Goal: Information Seeking & Learning: Learn about a topic

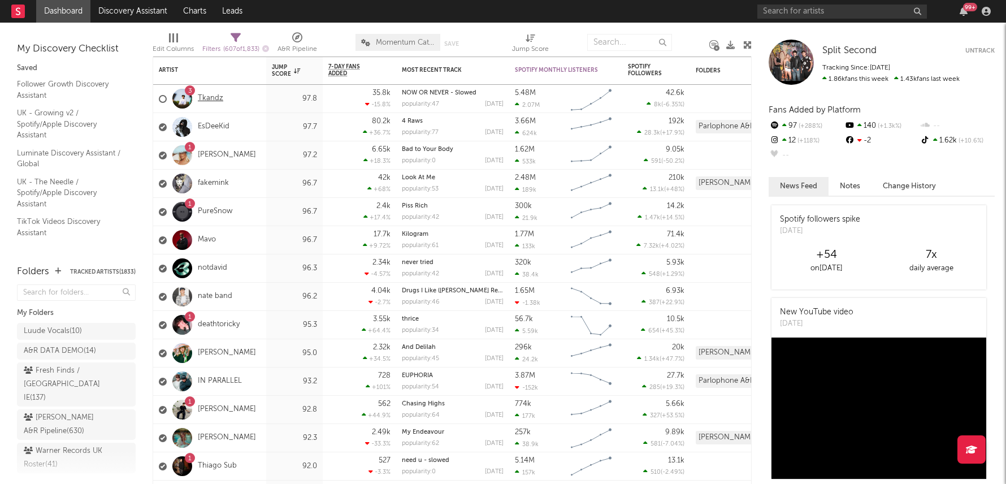
click at [211, 101] on link "Tkandz" at bounding box center [210, 99] width 25 height 10
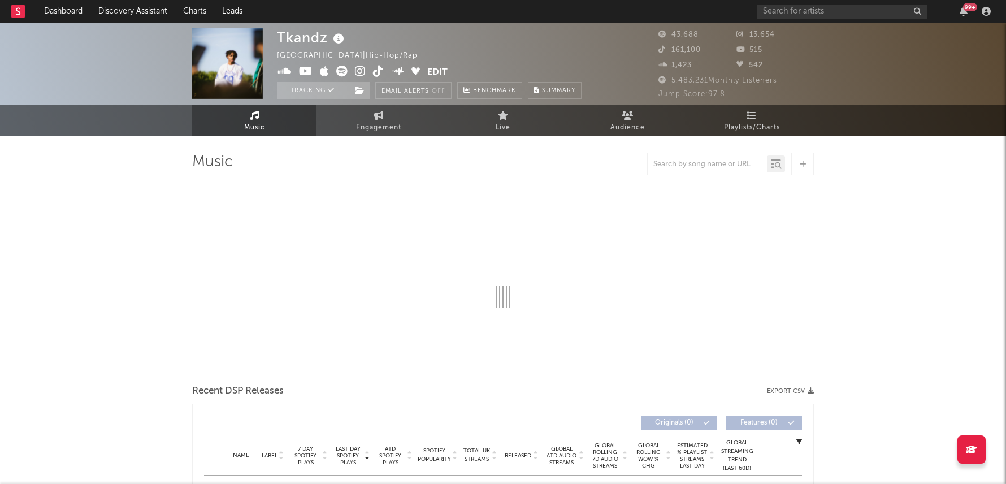
select select "6m"
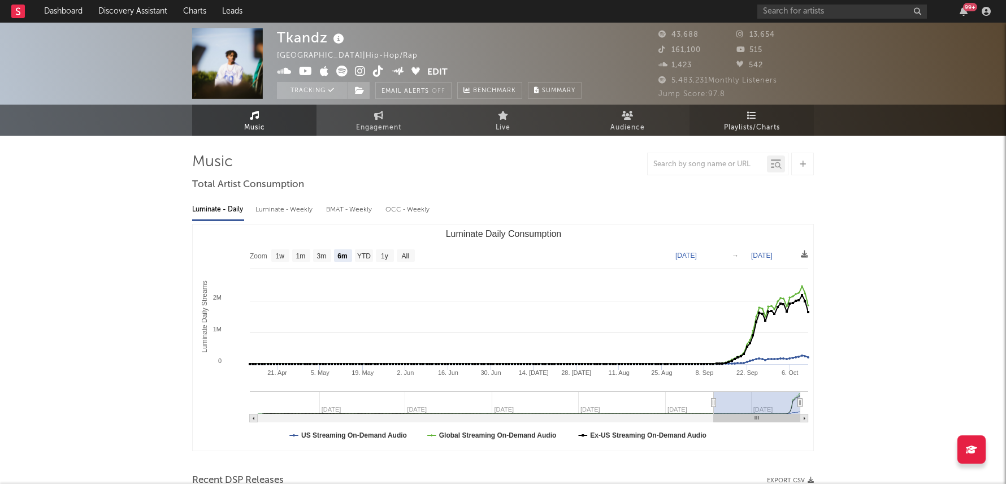
click at [759, 121] on span "Playlists/Charts" at bounding box center [752, 128] width 56 height 14
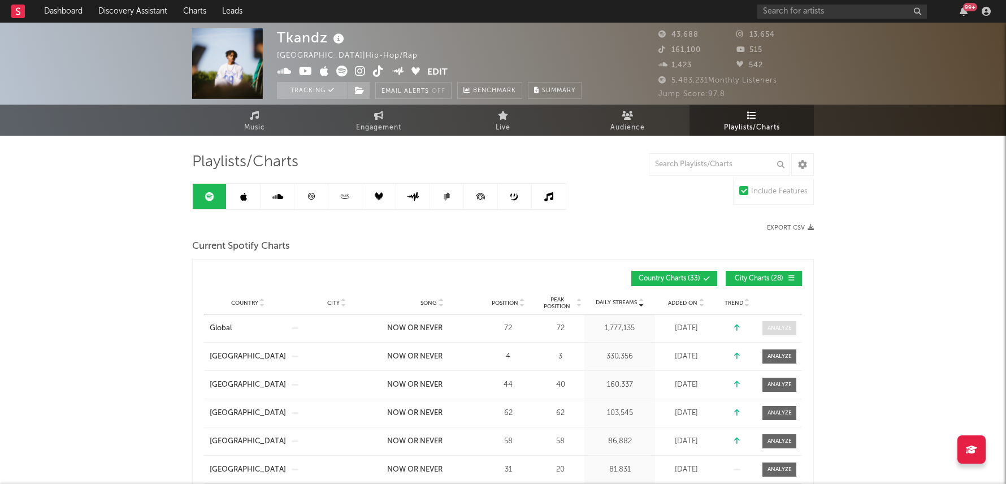
click at [779, 328] on div at bounding box center [780, 328] width 24 height 8
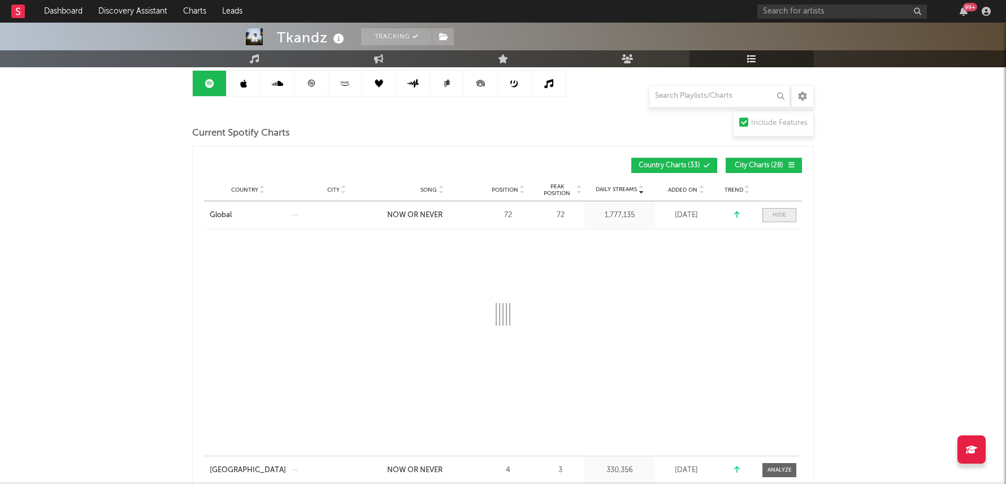
scroll to position [114, 0]
select select "1w"
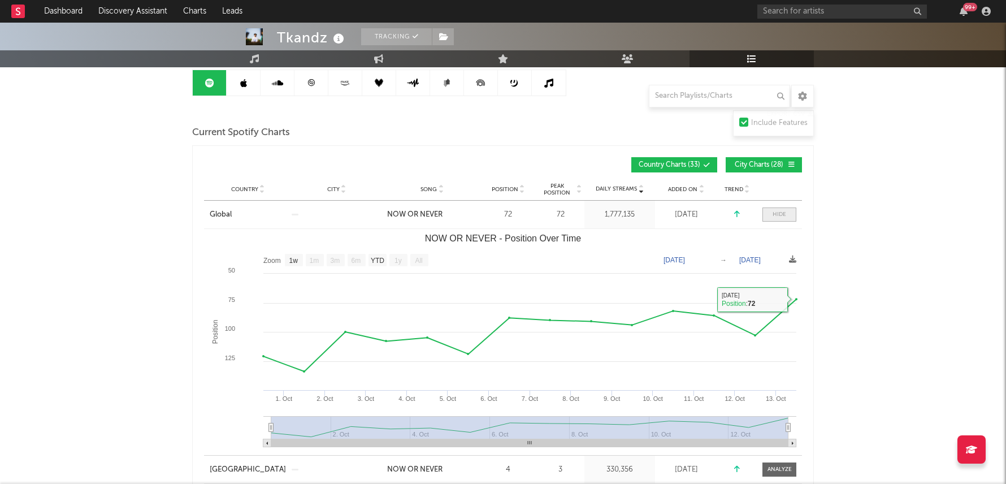
click at [782, 216] on div at bounding box center [780, 214] width 14 height 8
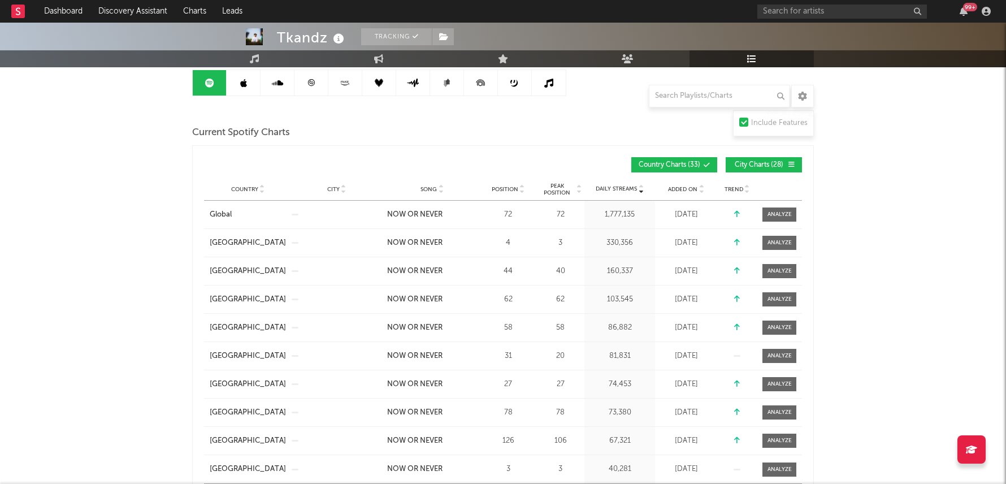
click at [517, 186] on span "Position" at bounding box center [505, 189] width 27 height 7
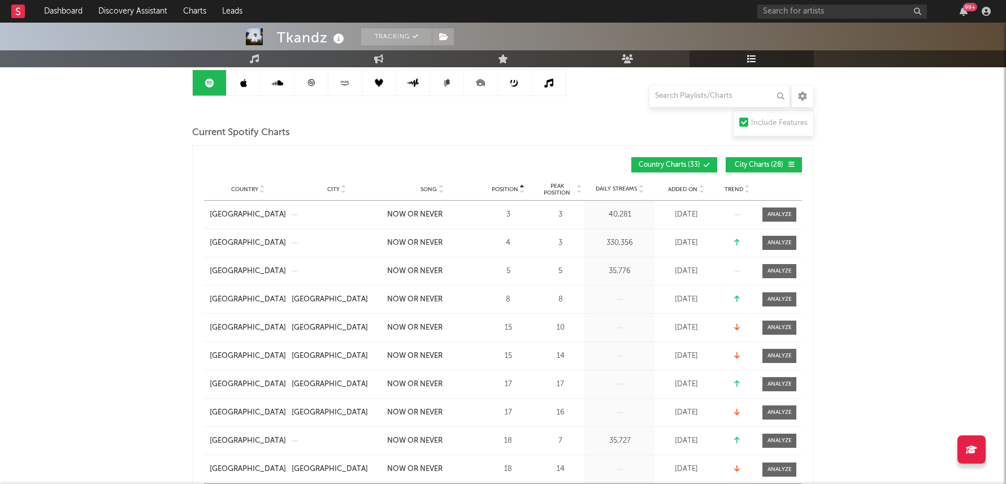
click at [519, 185] on icon at bounding box center [522, 187] width 6 height 5
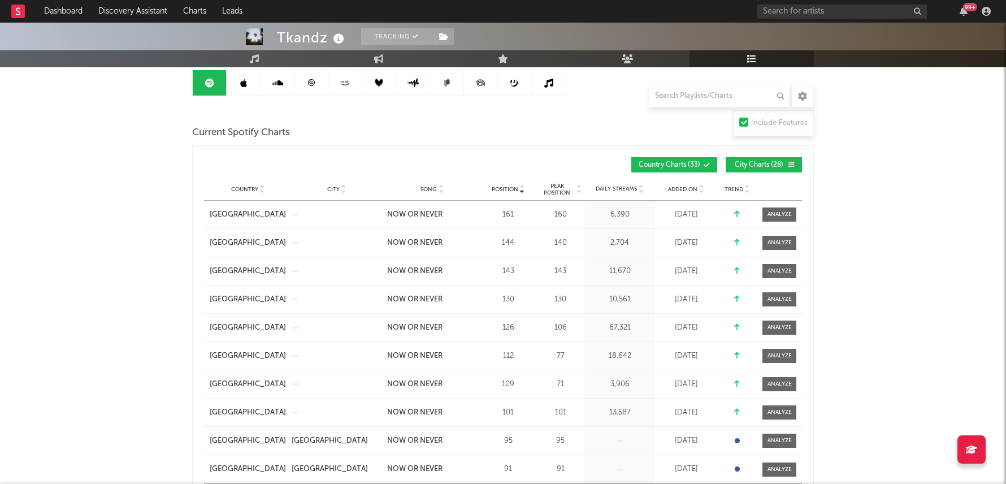
click at [761, 169] on button "City Charts ( 28 )" at bounding box center [764, 164] width 76 height 15
click at [515, 186] on span "Position" at bounding box center [505, 189] width 27 height 7
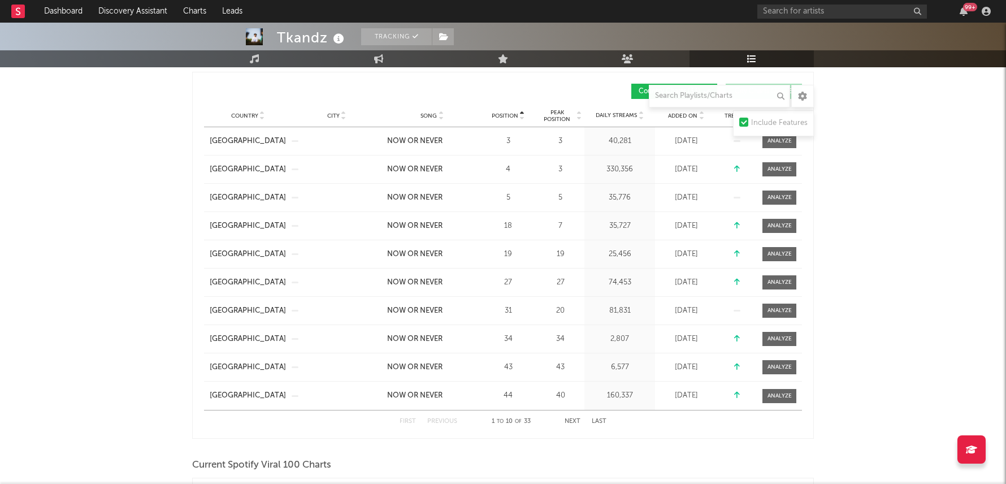
scroll to position [190, 0]
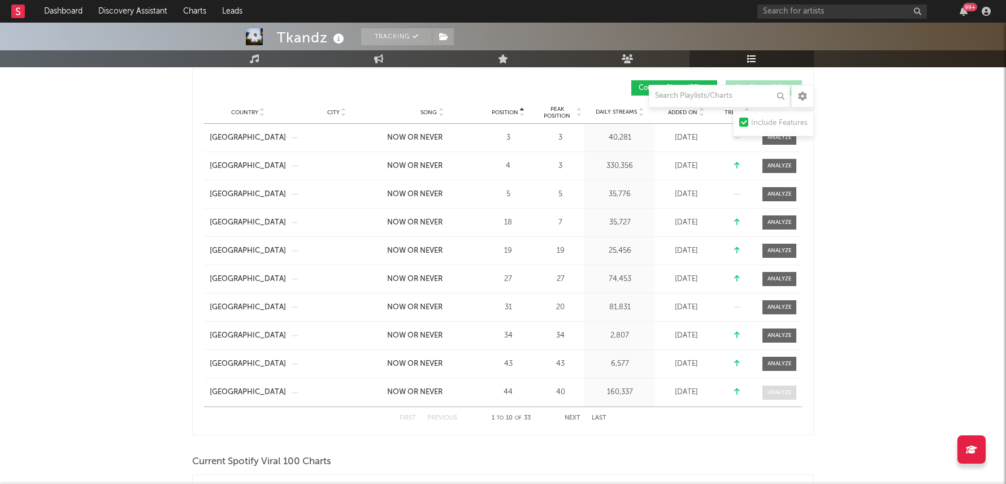
click at [774, 393] on div at bounding box center [780, 392] width 24 height 8
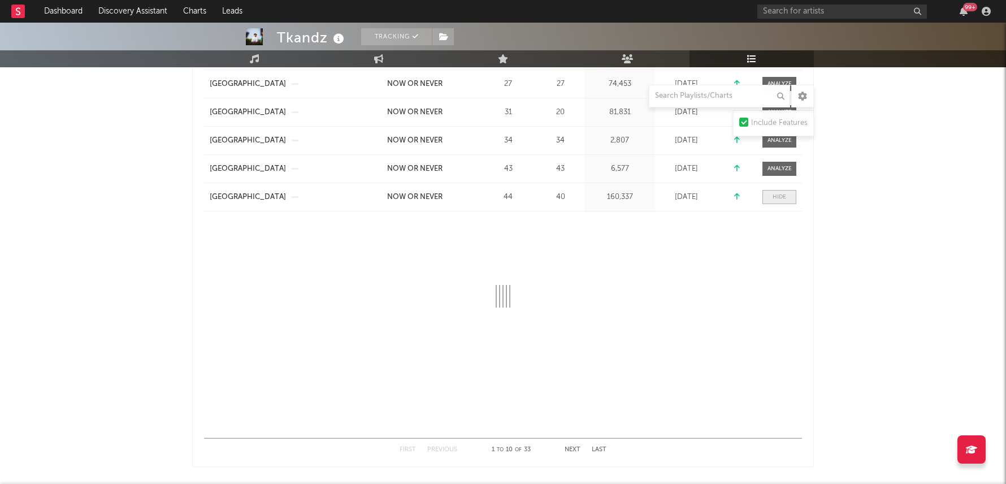
scroll to position [388, 0]
select select "1w"
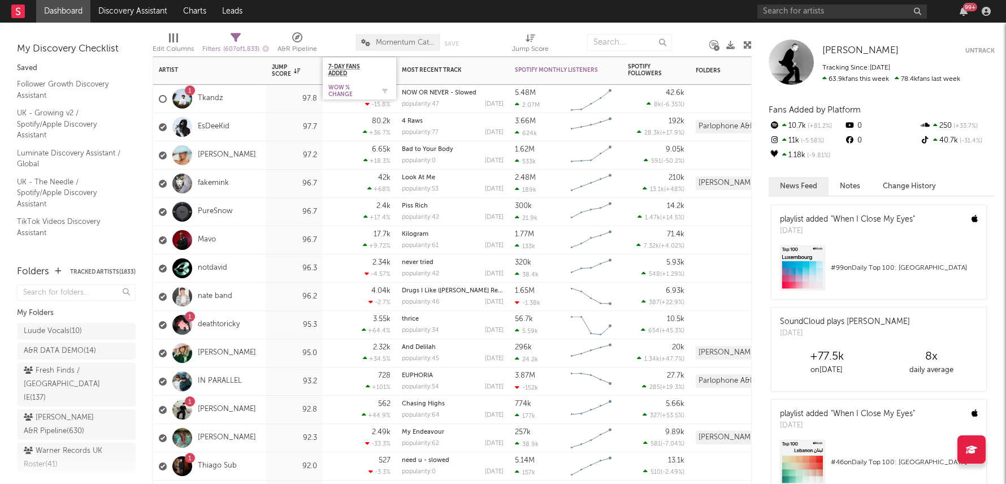
click at [338, 89] on div "WoW % Change" at bounding box center [350, 91] width 45 height 14
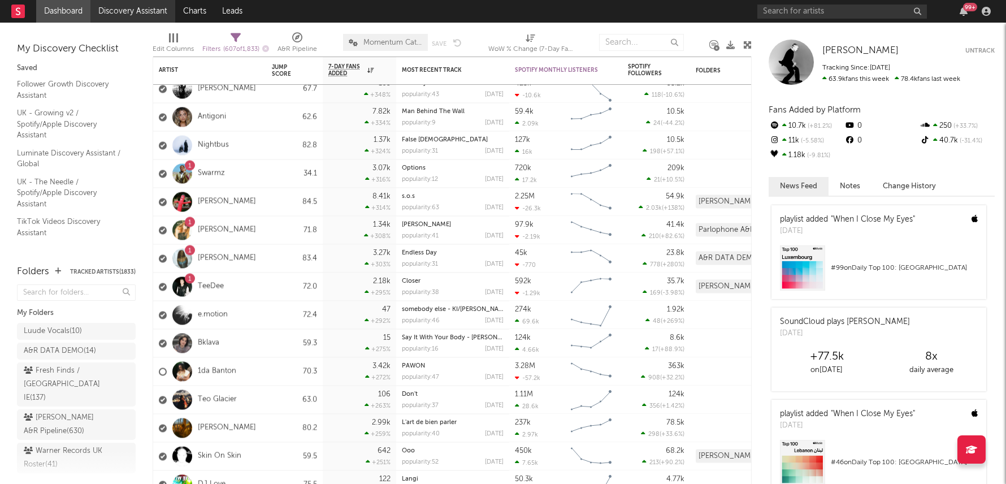
click at [144, 7] on link "Discovery Assistant" at bounding box center [132, 11] width 85 height 23
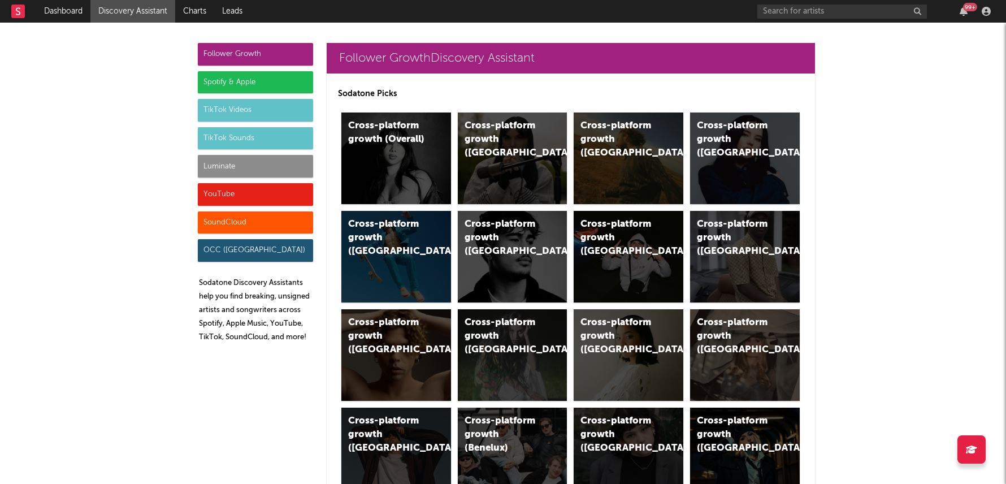
click at [223, 115] on div "TikTok Videos" at bounding box center [255, 110] width 115 height 23
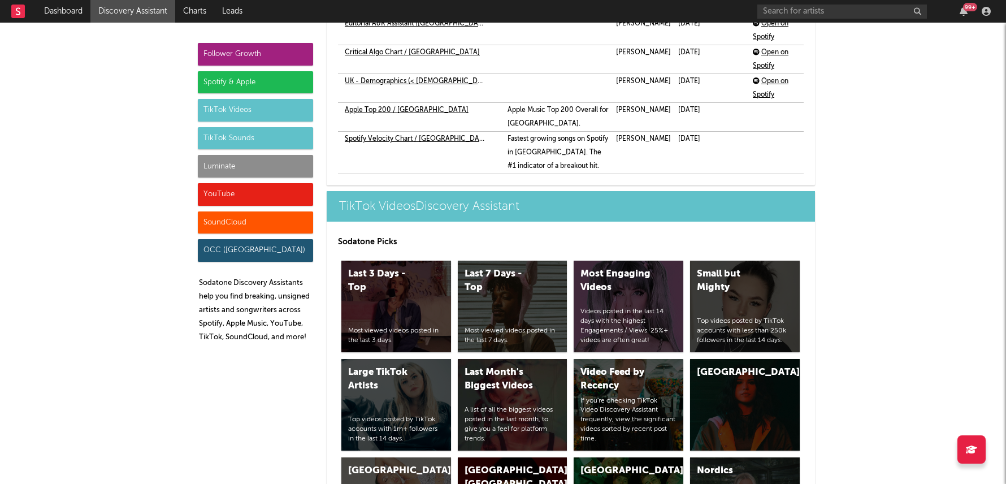
scroll to position [3424, 0]
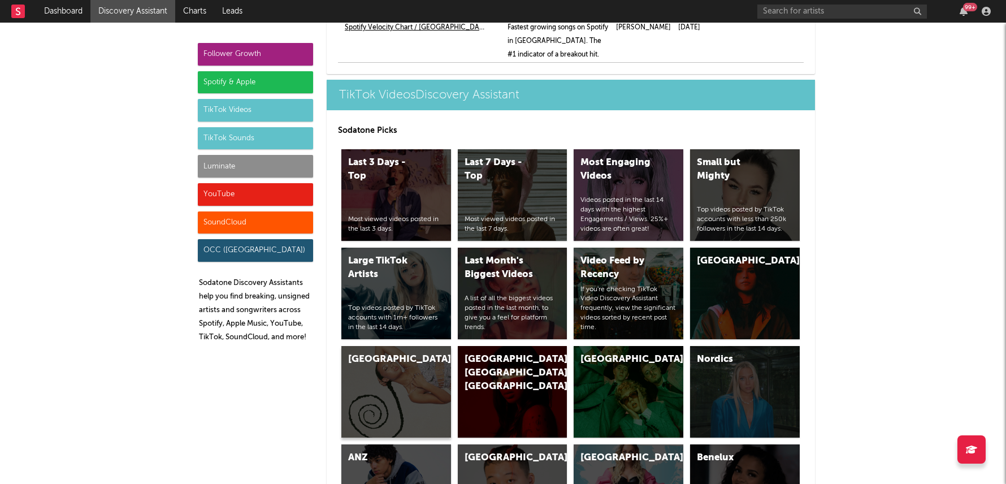
click at [414, 353] on div "[GEOGRAPHIC_DATA]" at bounding box center [386, 360] width 77 height 14
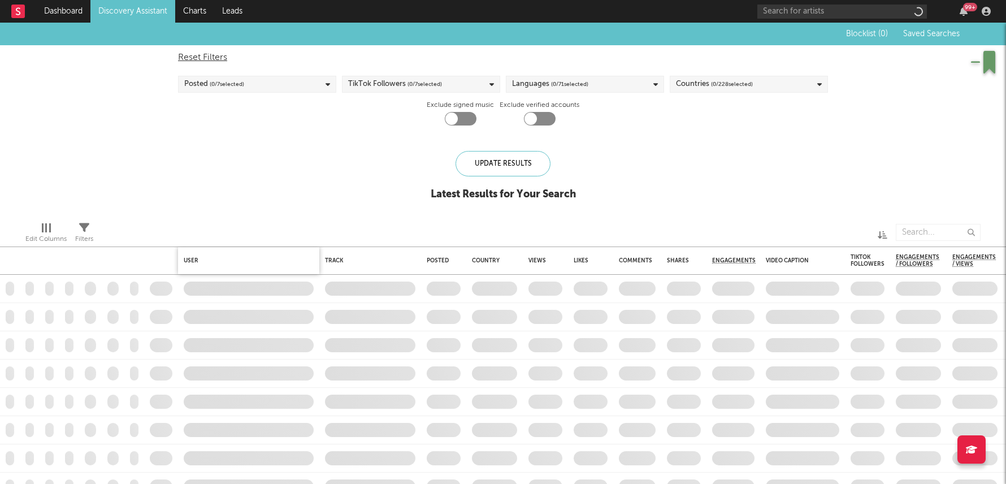
checkbox input "true"
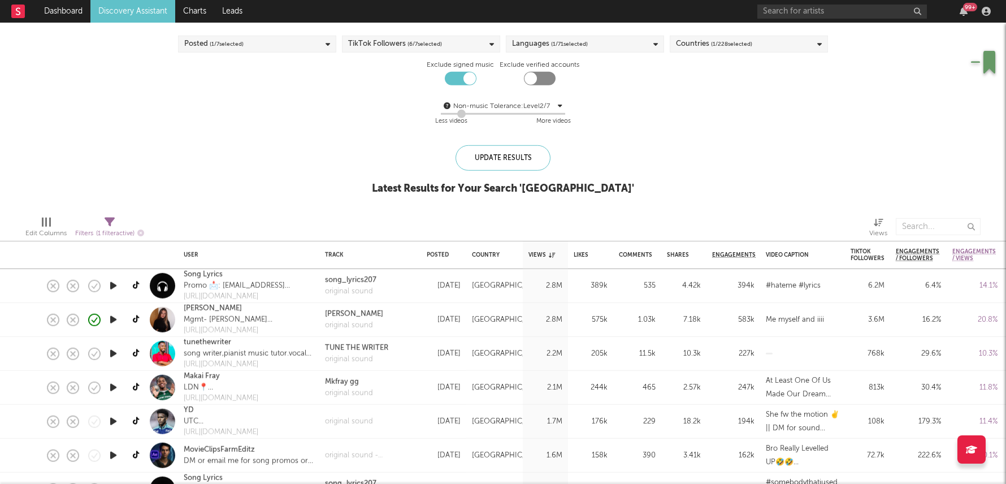
click at [588, 376] on div "244k" at bounding box center [590, 388] width 45 height 34
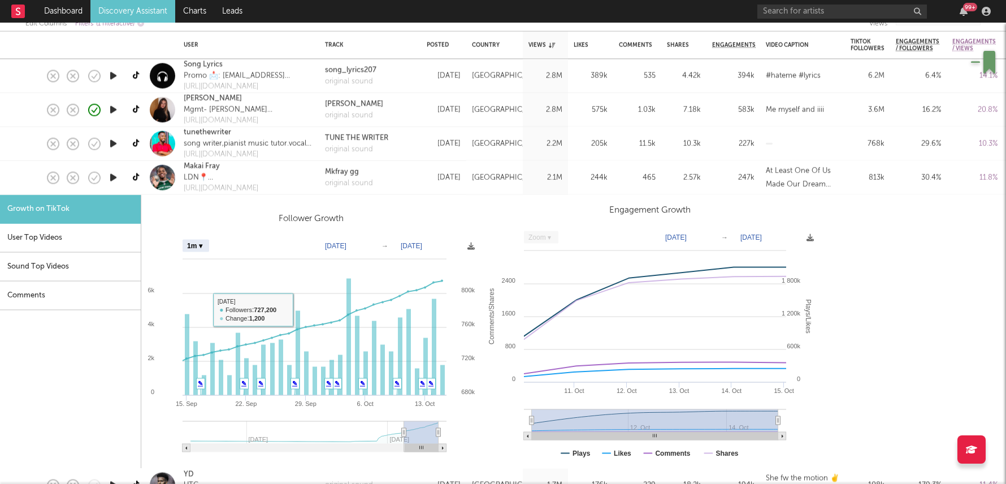
click at [198, 240] on select "Zoom 1w 1m 3m 6m YTD 1y All" at bounding box center [196, 246] width 27 height 12
select select "6m"
type input "[DATE]"
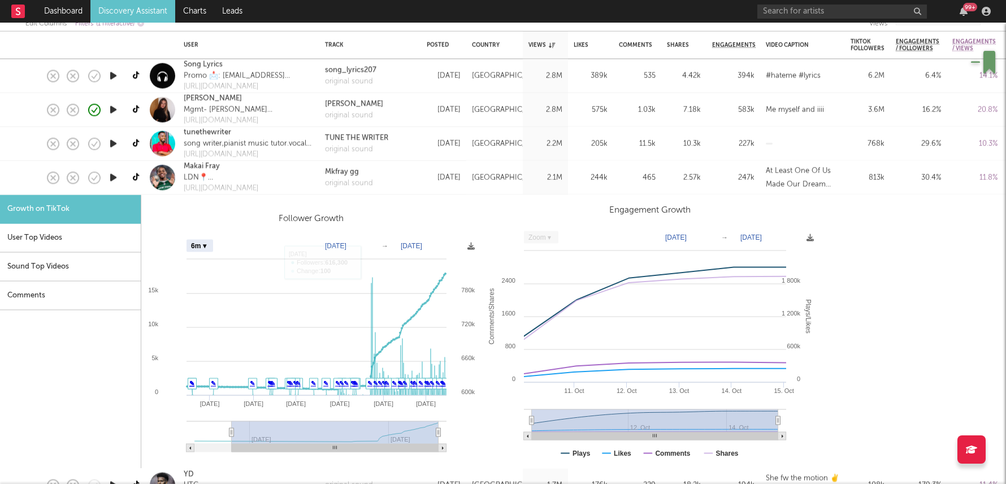
click at [403, 171] on div "Mkfray gg original sound" at bounding box center [370, 178] width 102 height 34
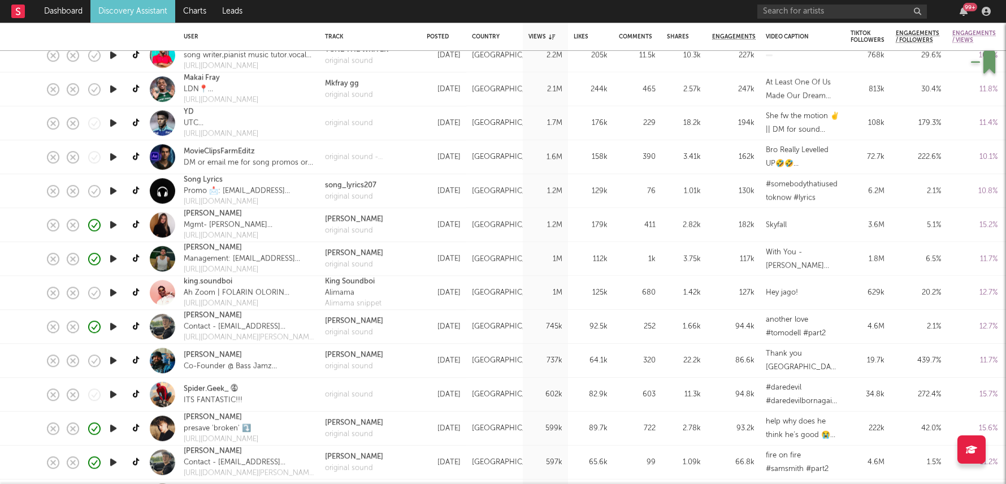
click at [401, 423] on div "Tom Cooper original sound" at bounding box center [370, 428] width 102 height 34
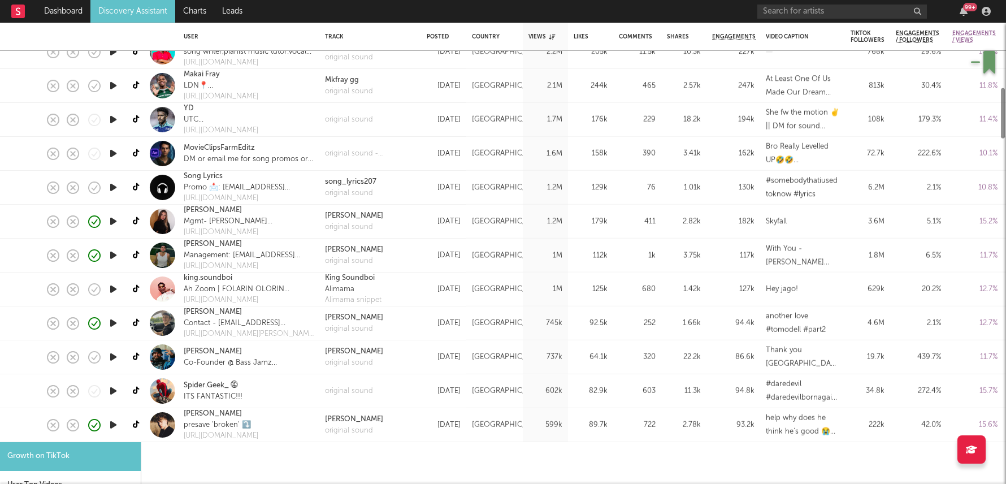
select select "1m"
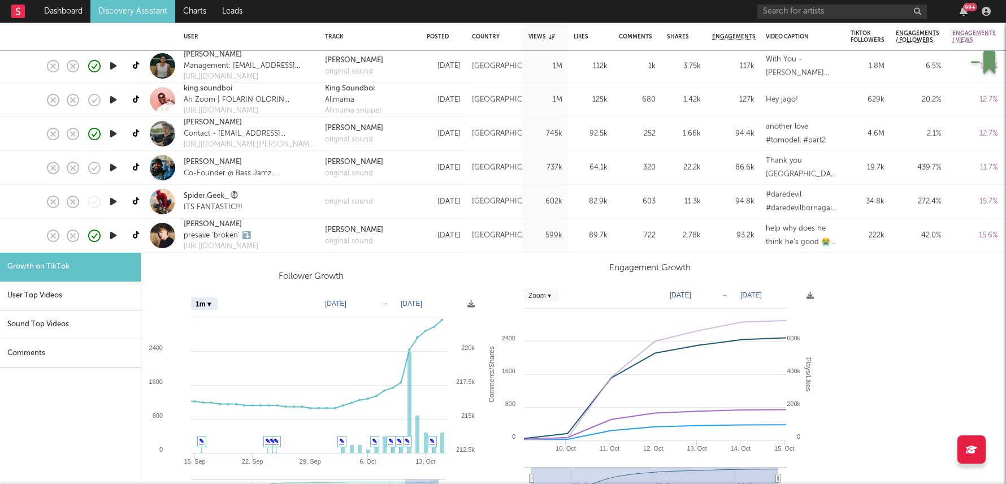
click at [391, 244] on div "Tom Cooper original sound" at bounding box center [370, 236] width 102 height 34
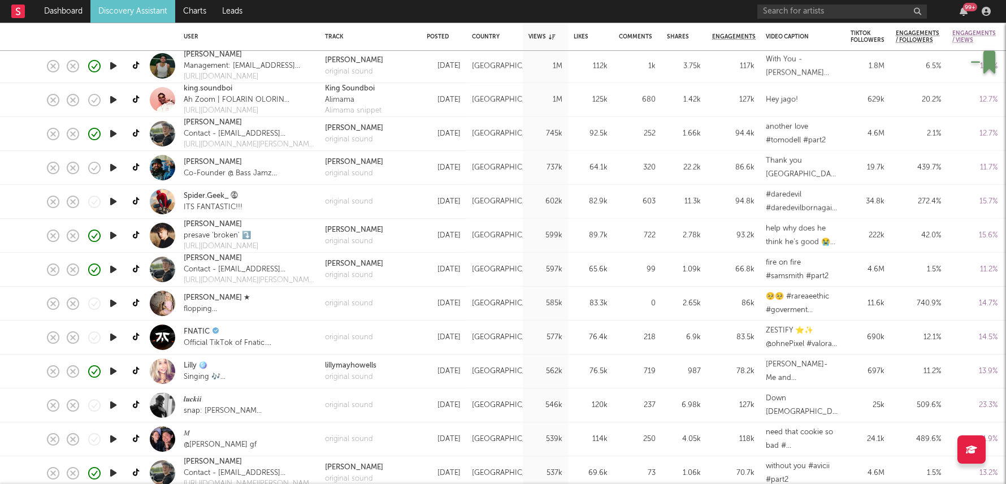
click at [403, 305] on div "original sound" at bounding box center [370, 304] width 102 height 34
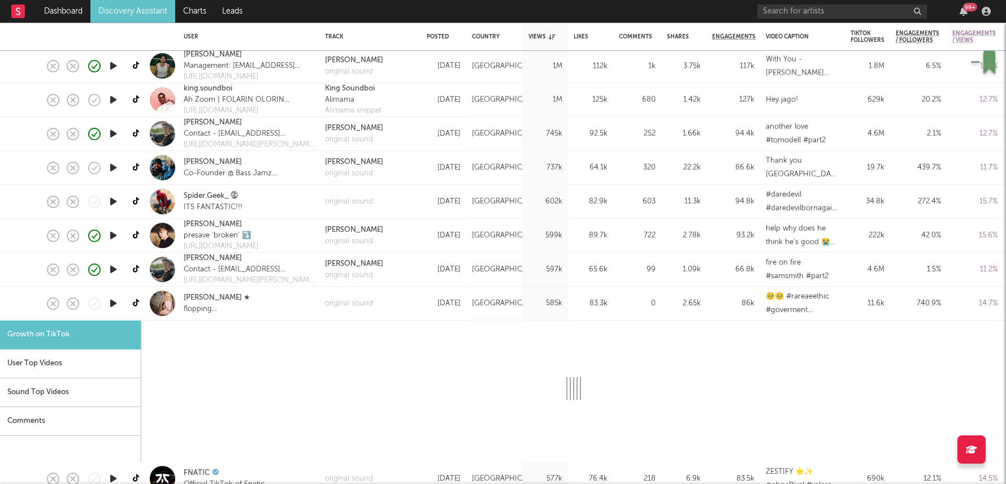
select select "1m"
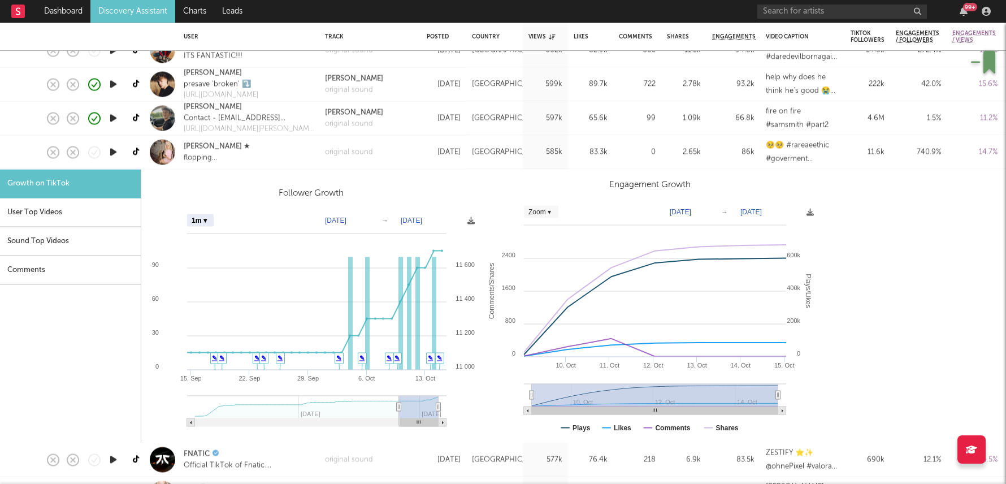
click at [518, 148] on div "[GEOGRAPHIC_DATA]" at bounding box center [494, 153] width 57 height 34
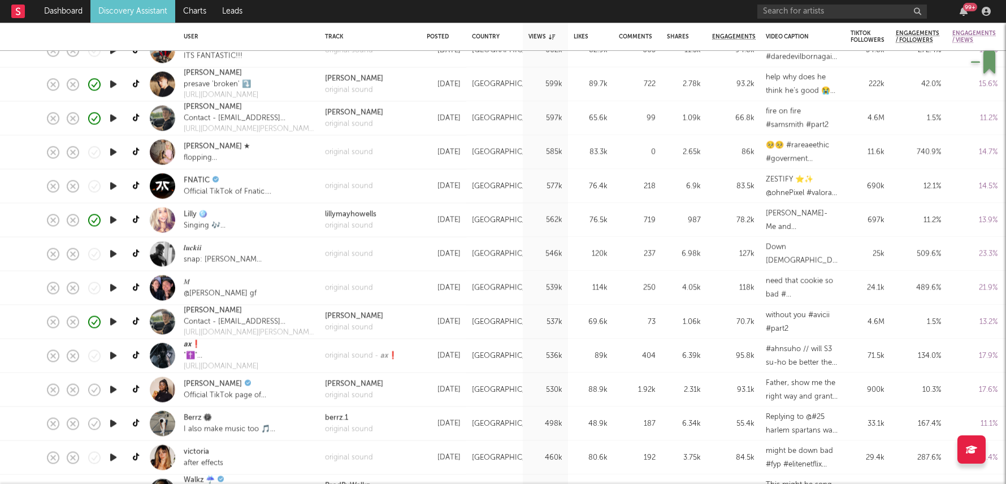
click at [488, 227] on div "[GEOGRAPHIC_DATA]" at bounding box center [494, 220] width 57 height 34
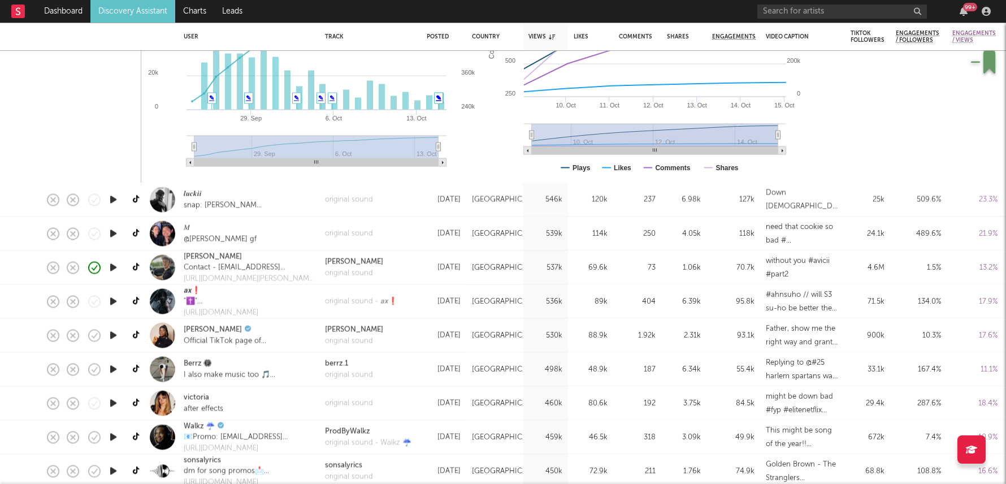
click at [441, 376] on div "Oct 8, 2025" at bounding box center [444, 369] width 34 height 14
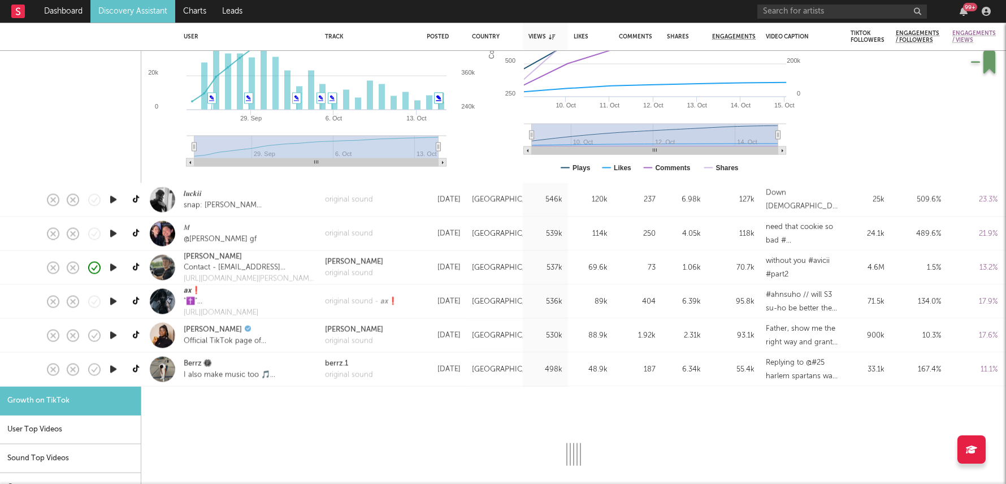
select select "1m"
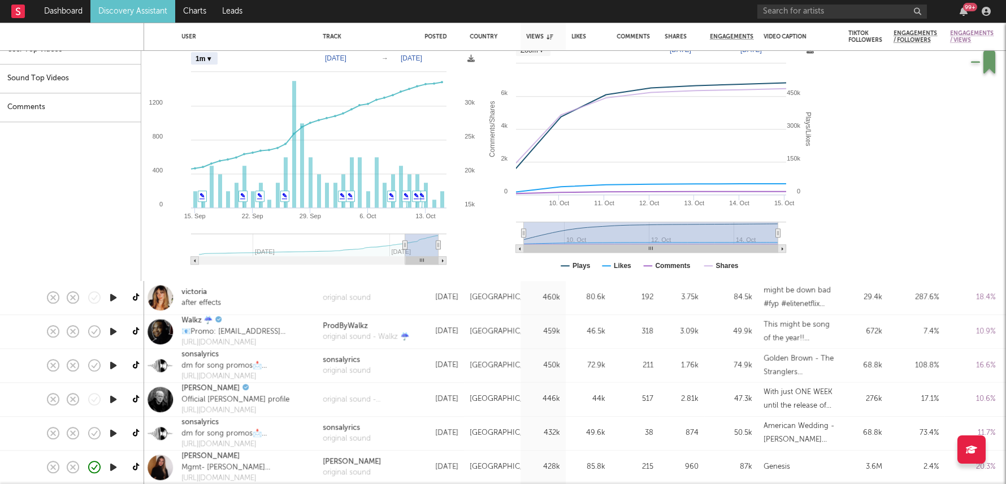
click at [559, 323] on div "459k" at bounding box center [543, 332] width 45 height 34
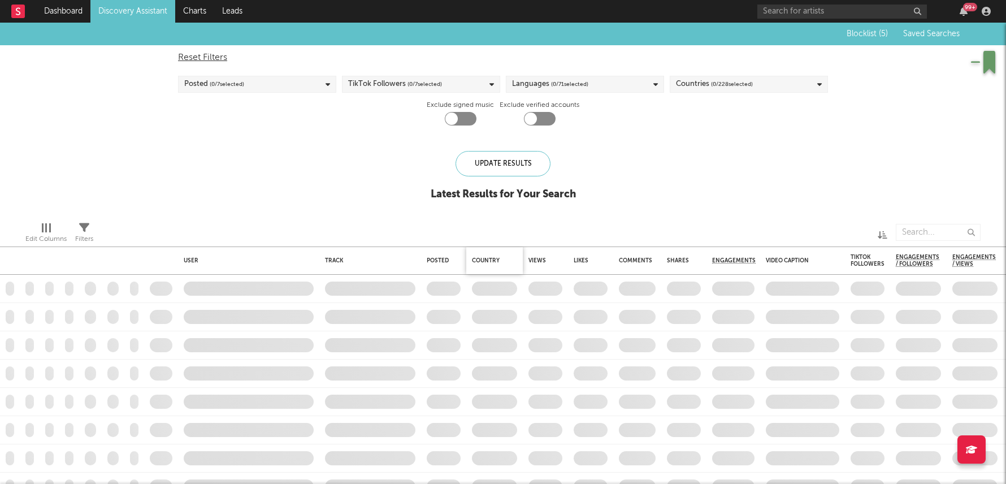
checkbox input "true"
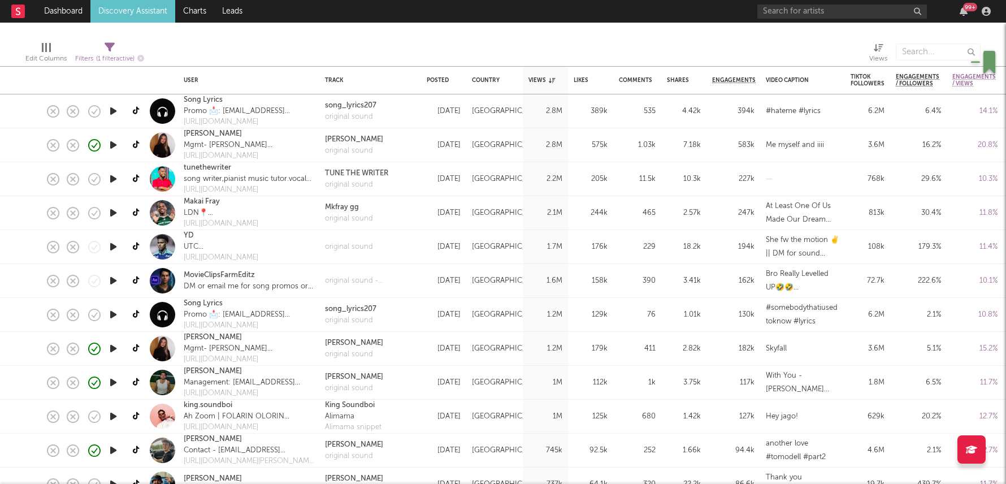
click at [968, 7] on div "99 +" at bounding box center [970, 7] width 14 height 8
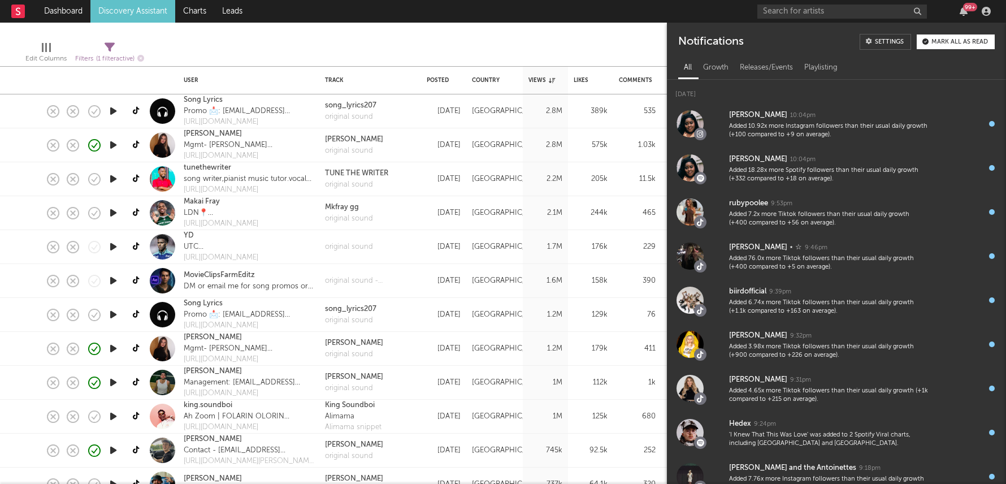
click at [966, 5] on div "99 +" at bounding box center [970, 7] width 14 height 8
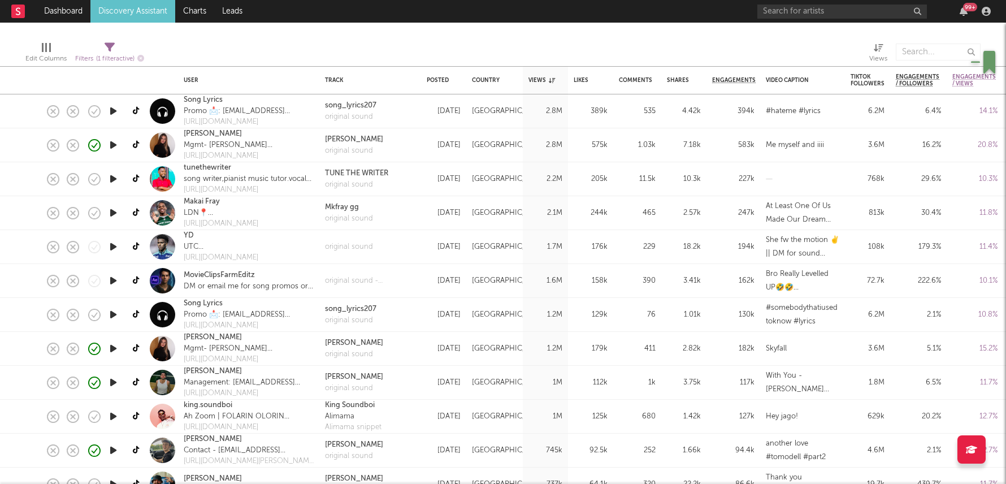
click at [967, 5] on div "99 +" at bounding box center [970, 7] width 14 height 8
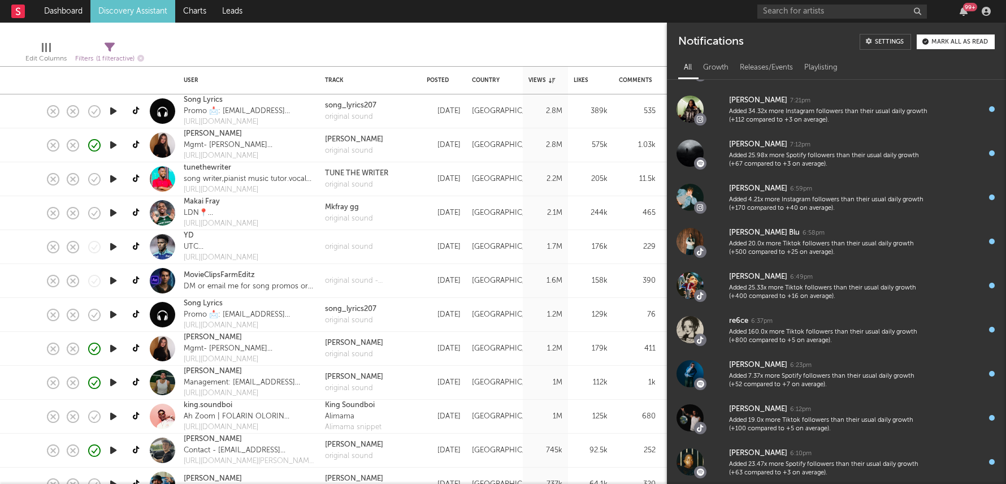
scroll to position [829, 0]
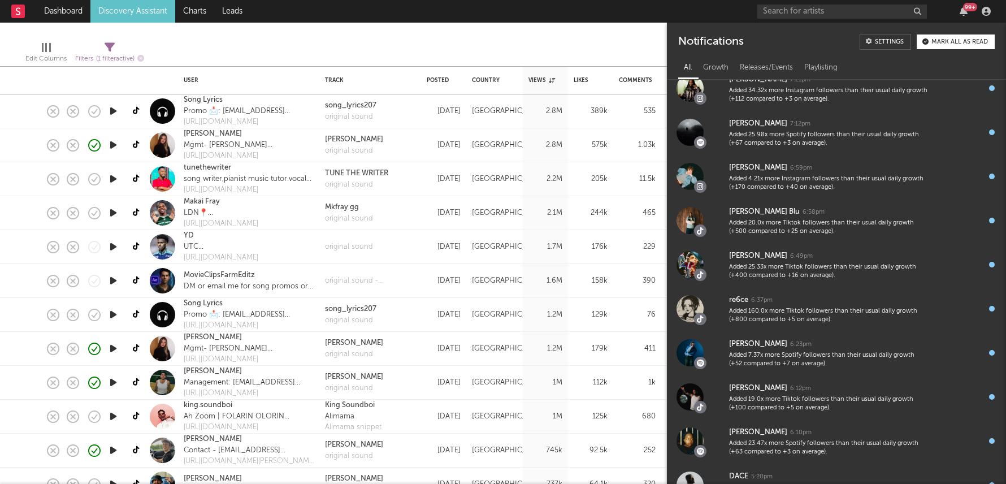
click at [968, 2] on div "99 +" at bounding box center [875, 11] width 237 height 23
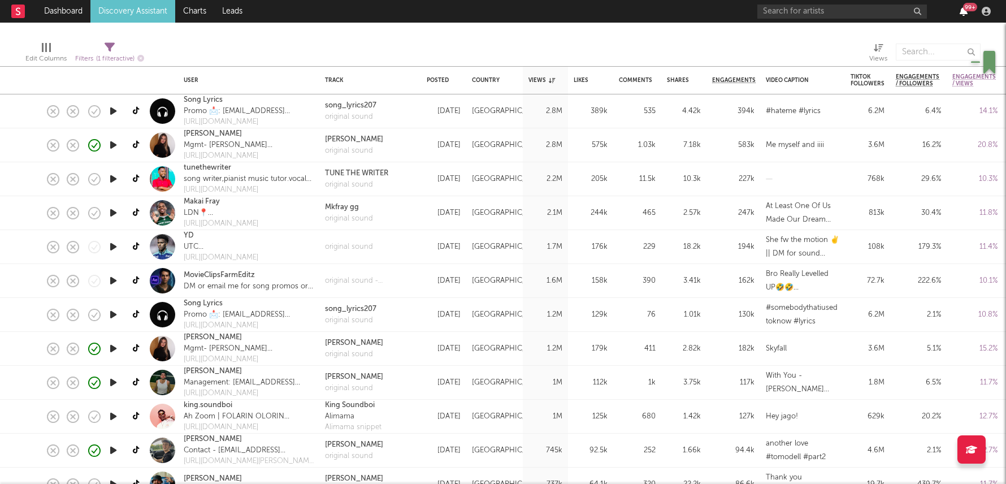
click at [965, 12] on icon "button" at bounding box center [964, 11] width 8 height 9
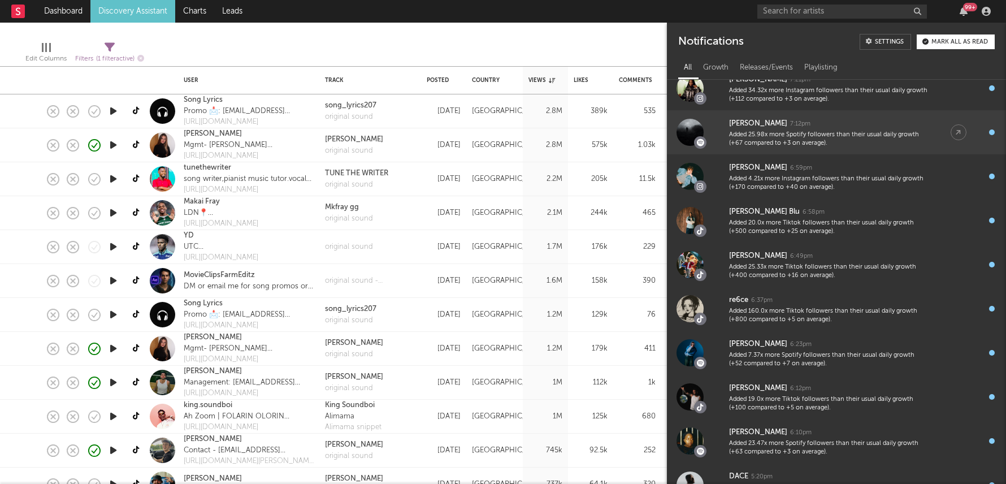
scroll to position [0, 0]
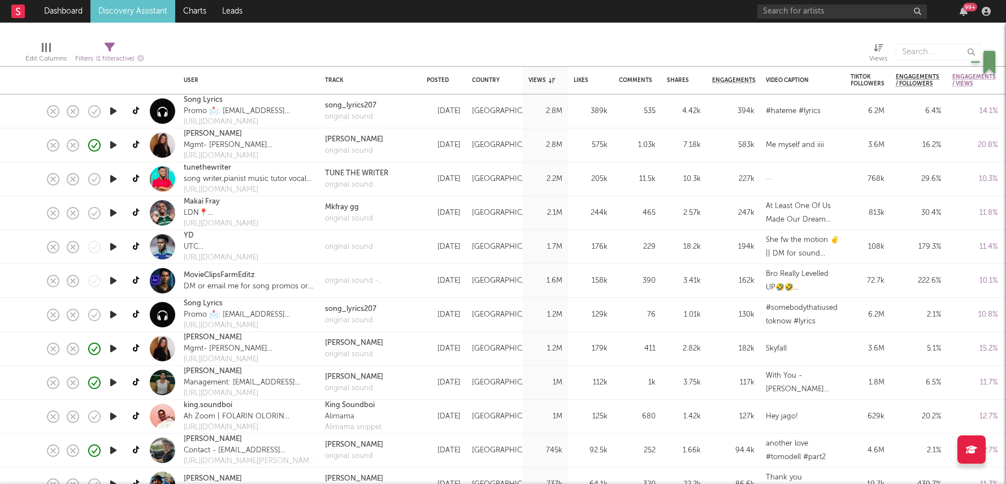
click at [506, 36] on div "Edit Columns Filters ( 1 filter active) Views" at bounding box center [503, 49] width 1006 height 34
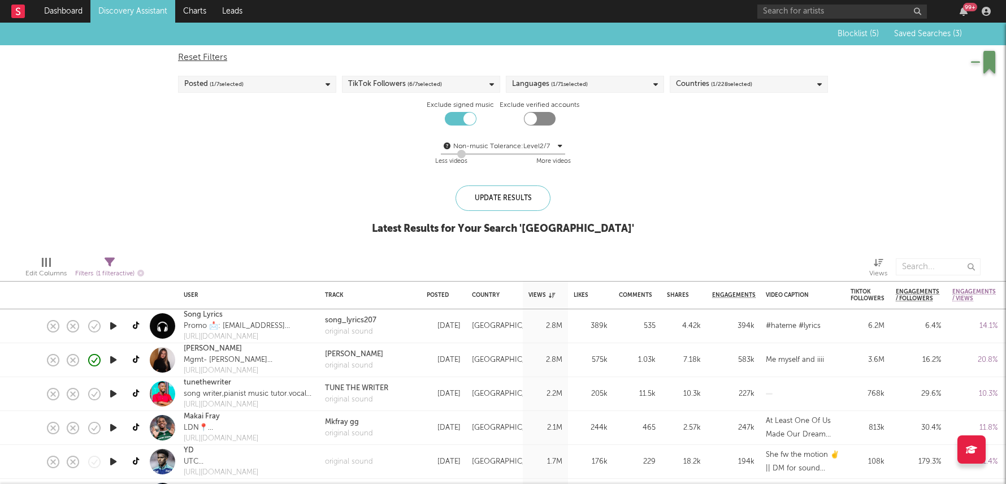
click at [866, 4] on div "99 +" at bounding box center [875, 11] width 237 height 23
click at [882, 9] on input "text" at bounding box center [842, 12] width 170 height 14
click at [969, 11] on div "99 +" at bounding box center [970, 7] width 14 height 8
click at [347, 198] on div "Blocklist ( 5 ) Saved Searches ( 3 ) Reset Filters Posted ( 1 / 7 selected) Tik…" at bounding box center [503, 135] width 1006 height 224
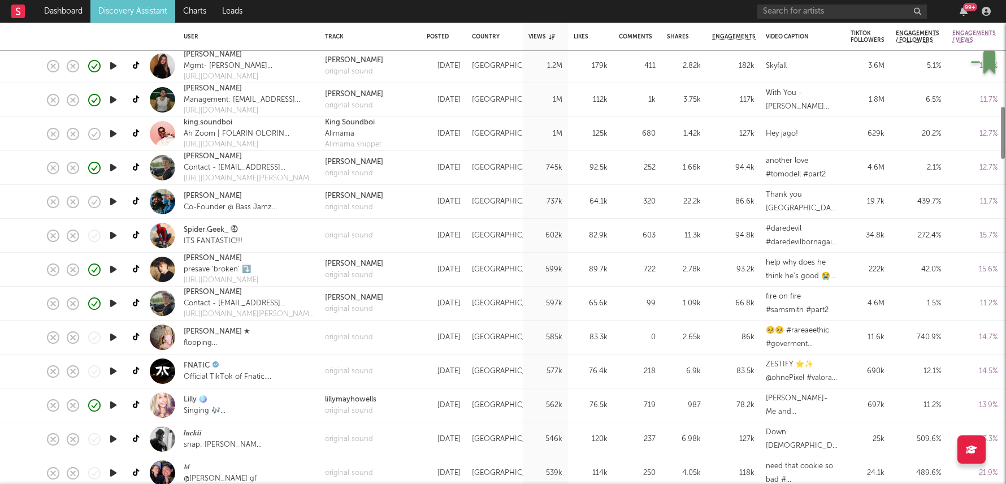
click at [468, 337] on div "[GEOGRAPHIC_DATA]" at bounding box center [494, 337] width 57 height 34
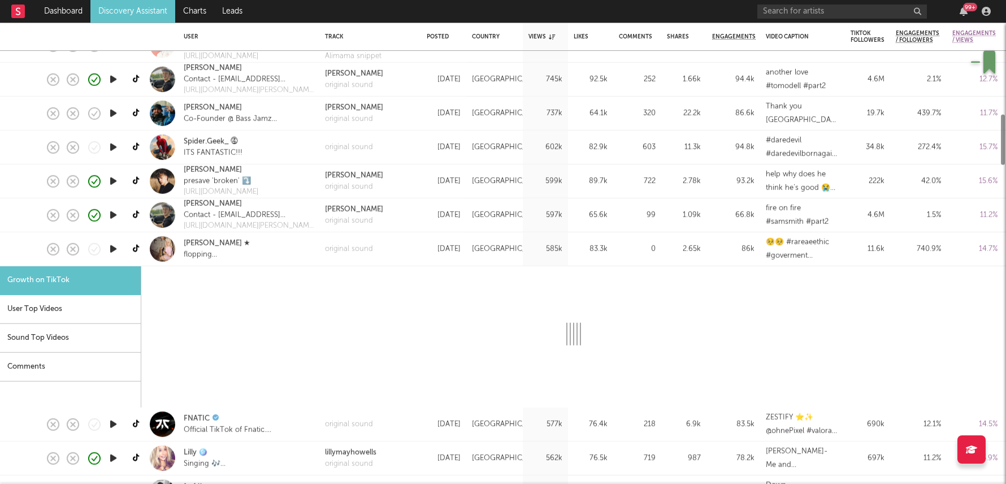
select select "1m"
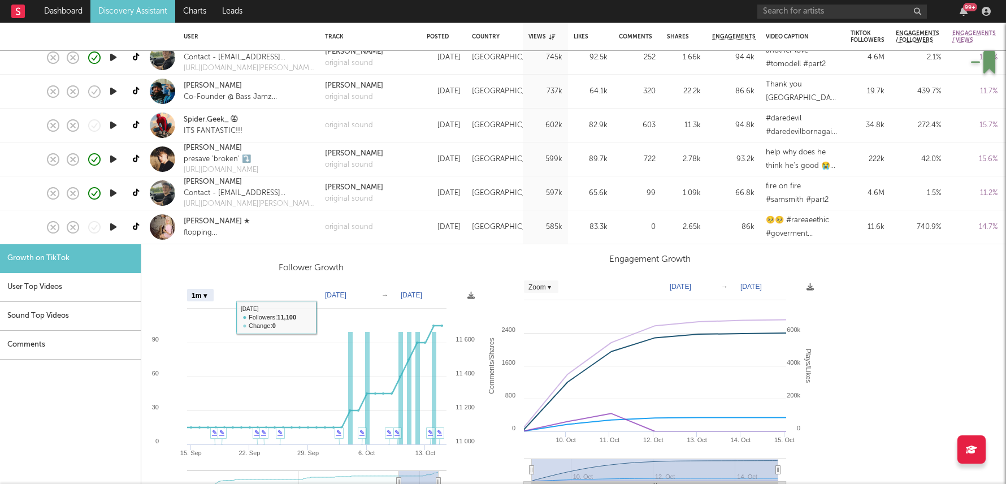
click at [358, 245] on div "Follower Growth Zoom 1w 1m 3m 6m YTD 1y All 2025-09-15 2025-10-15 Created with …" at bounding box center [573, 381] width 865 height 274
click at [373, 232] on div "original sound" at bounding box center [370, 227] width 102 height 34
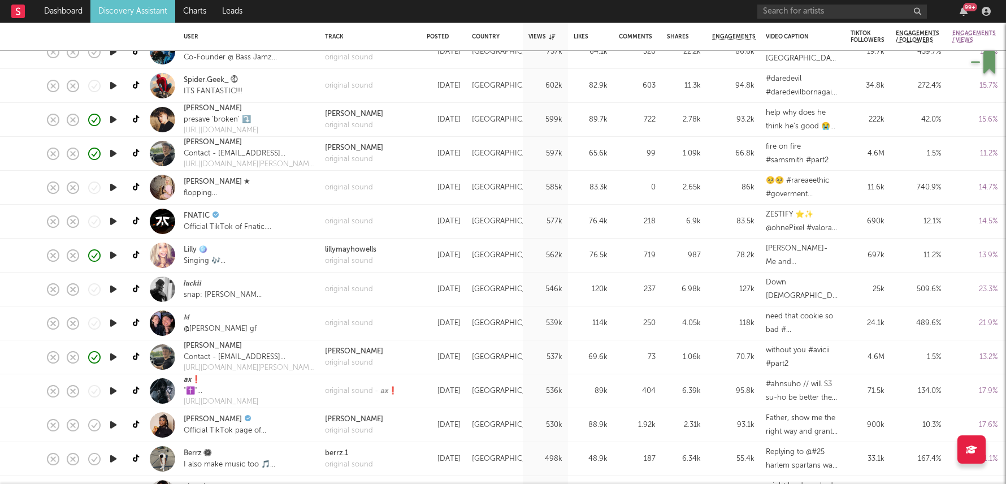
click at [436, 121] on div "Oct 8, 2025" at bounding box center [444, 120] width 34 height 14
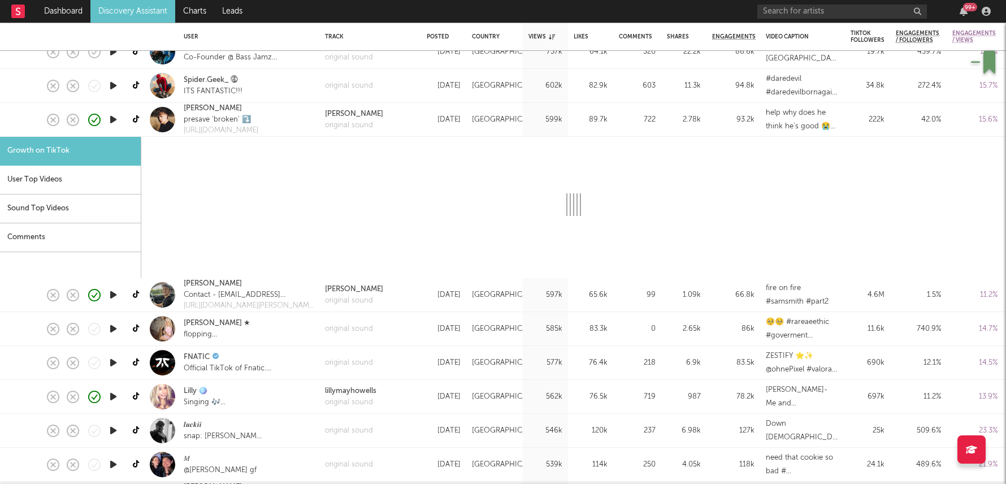
select select "1m"
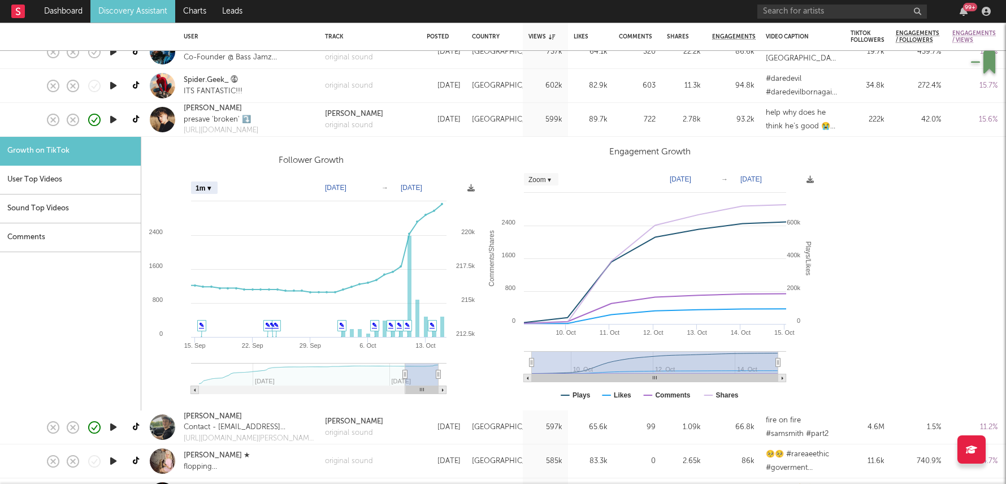
click at [491, 129] on div "[GEOGRAPHIC_DATA]" at bounding box center [494, 120] width 57 height 34
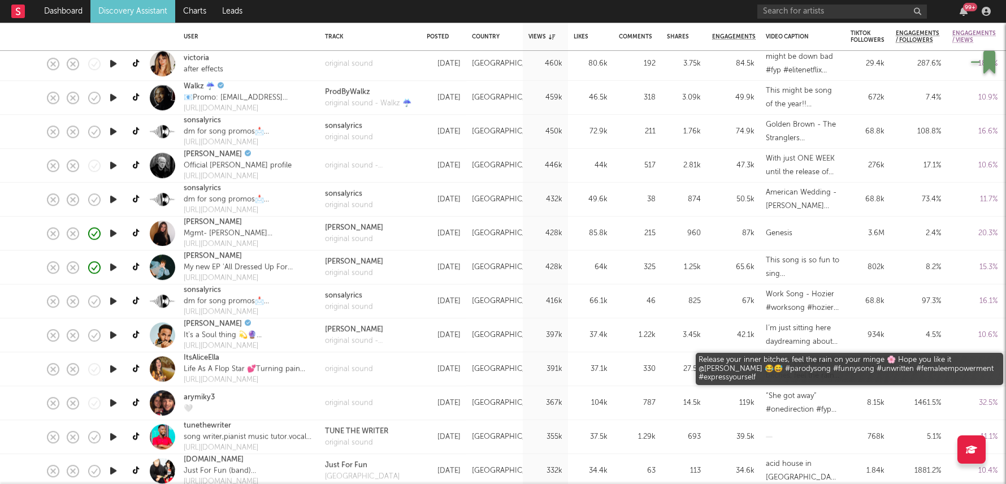
click at [815, 372] on div "Release your inner bitches, feel the rain on your minge 🌸 Hope you like it @Nat…" at bounding box center [802, 369] width 73 height 27
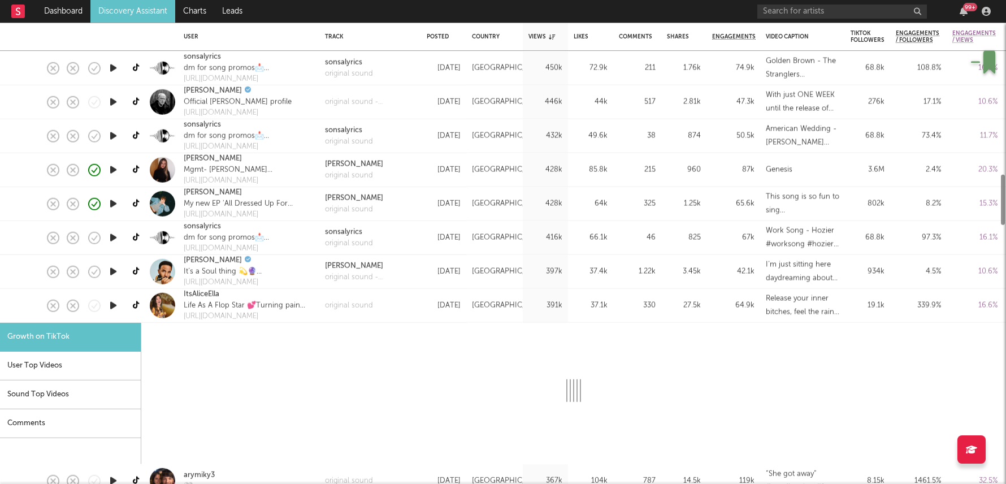
select select "1m"
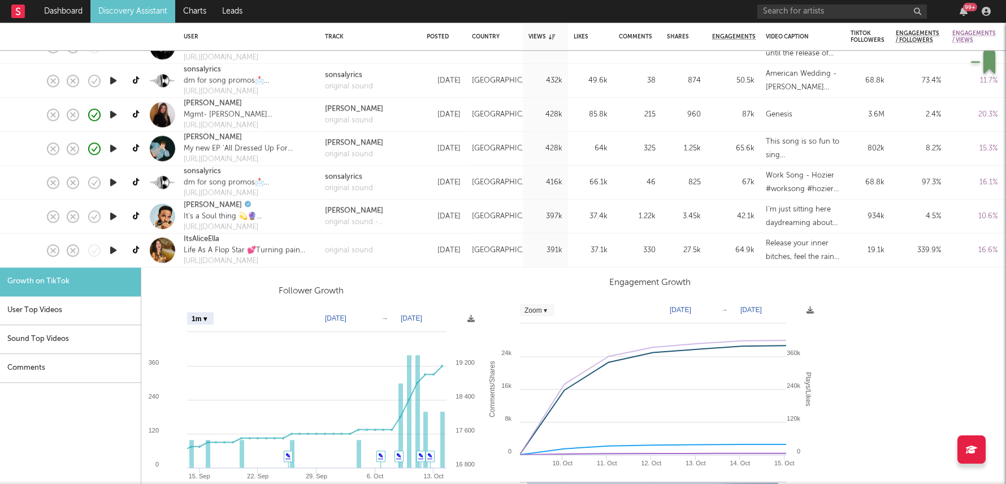
click at [115, 250] on icon "button" at bounding box center [113, 250] width 12 height 14
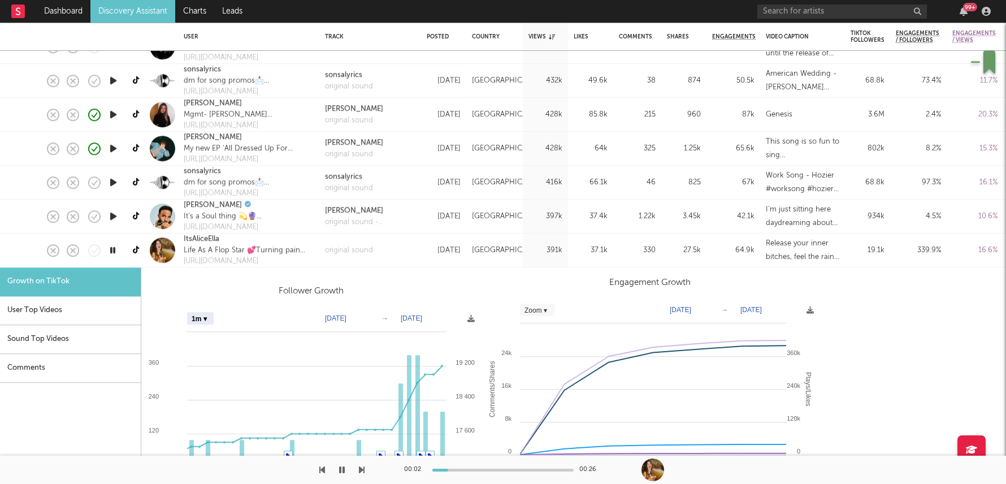
click at [107, 254] on icon "button" at bounding box center [112, 250] width 11 height 14
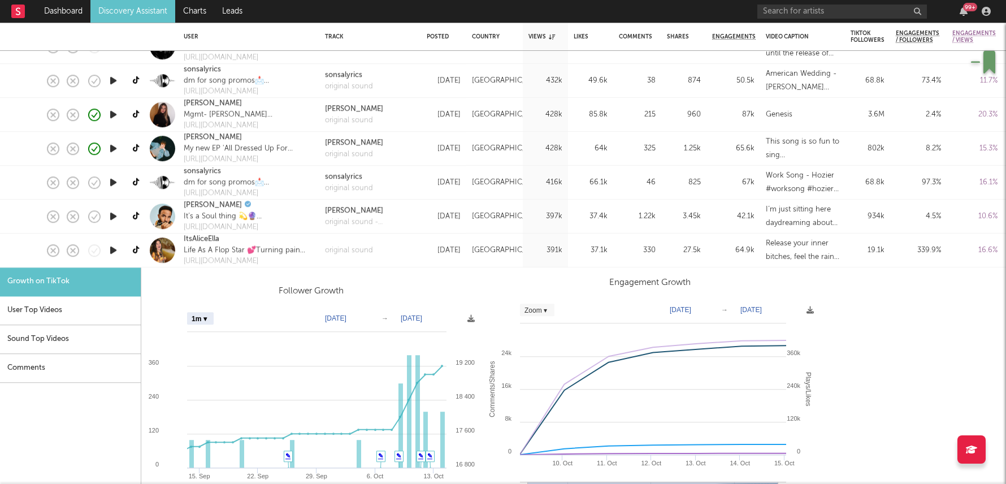
click at [392, 250] on div "original sound" at bounding box center [370, 250] width 102 height 34
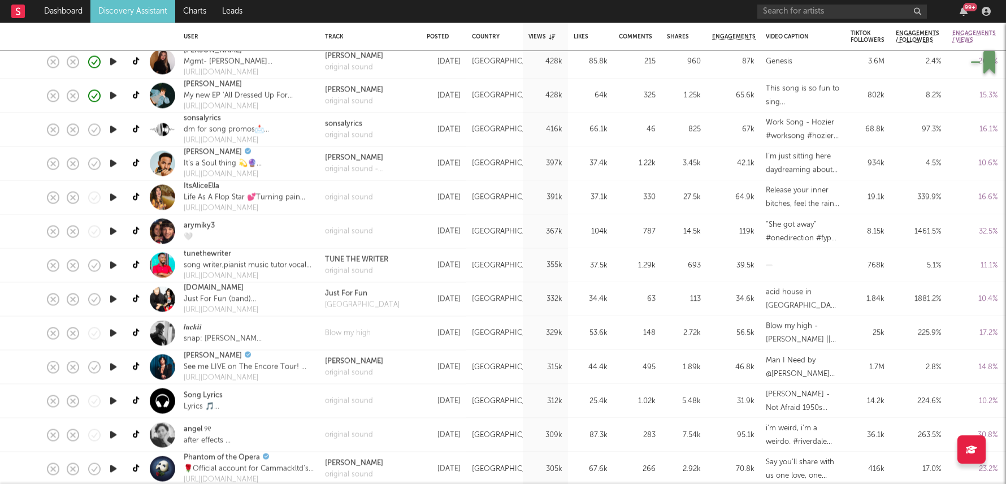
click at [445, 303] on div "[DATE]" at bounding box center [444, 299] width 34 height 14
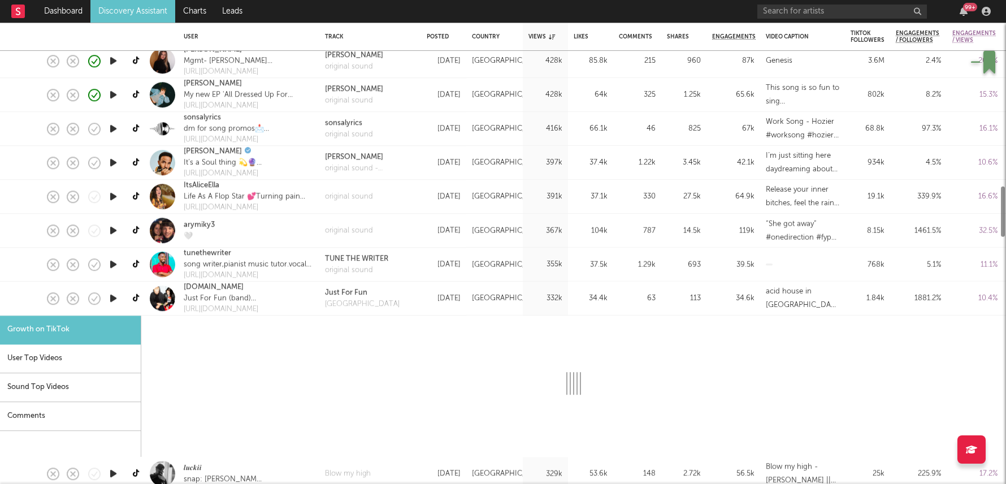
select select "1m"
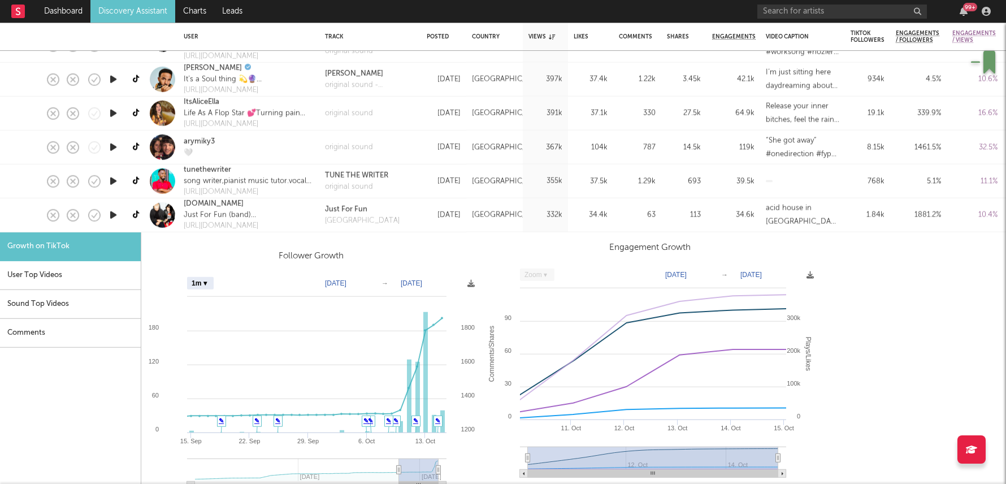
click at [143, 216] on link at bounding box center [137, 215] width 14 height 20
click at [411, 210] on div "Just For Fun Paris" at bounding box center [370, 215] width 102 height 34
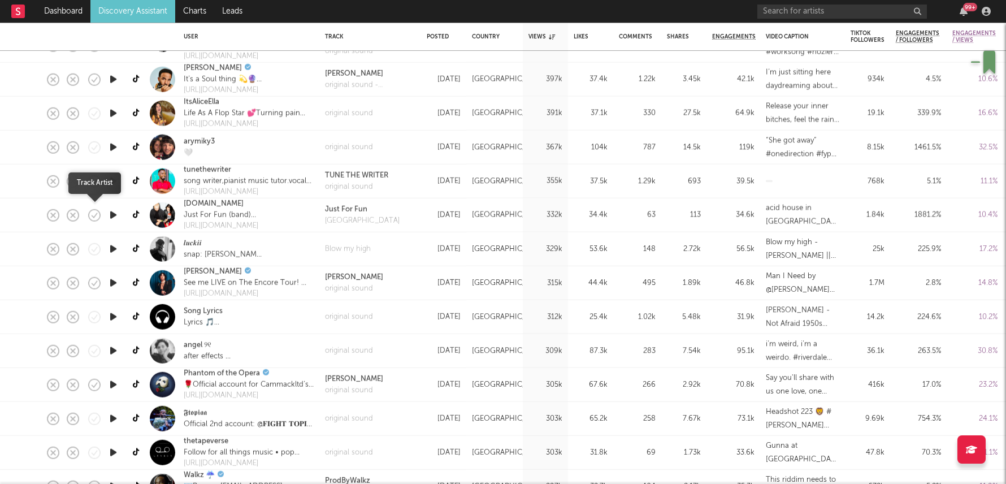
click at [90, 213] on icon "button" at bounding box center [94, 215] width 16 height 16
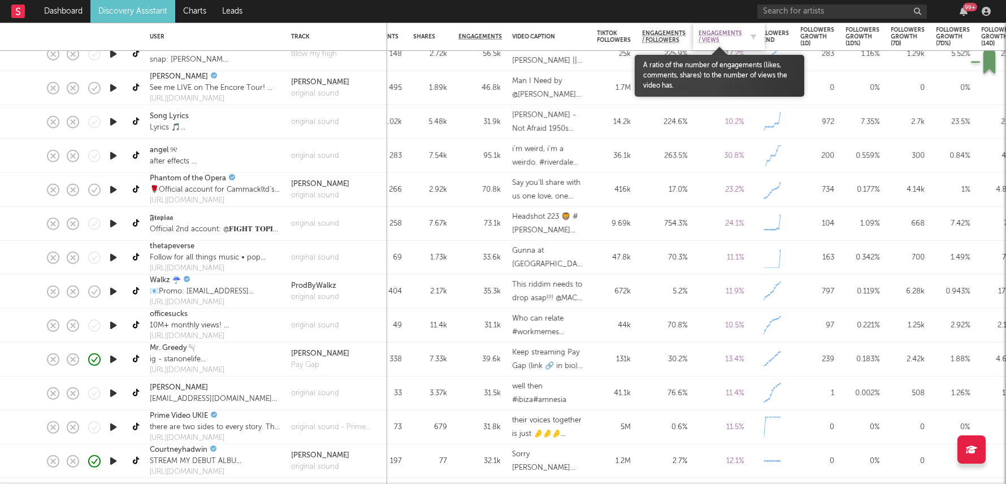
click at [710, 38] on span "Engagements / Views" at bounding box center [721, 37] width 44 height 14
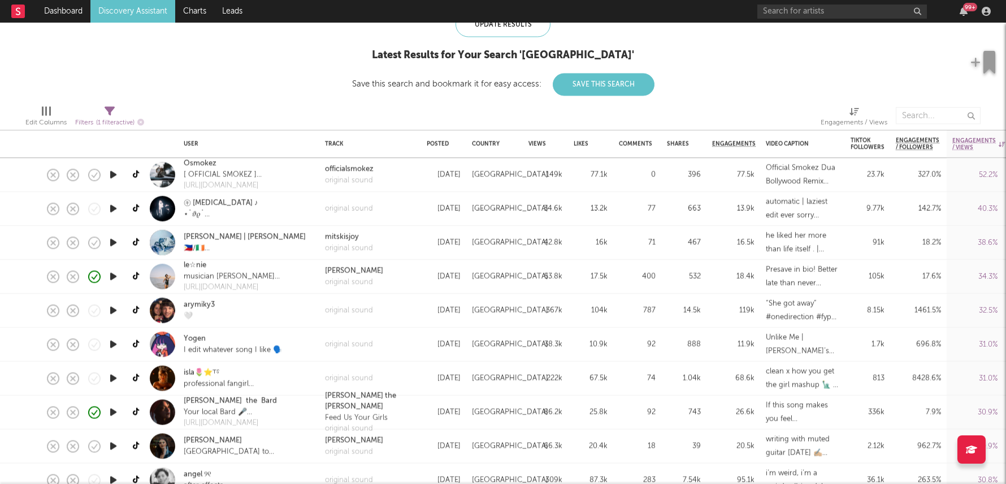
click at [660, 180] on div "0" at bounding box center [637, 175] width 48 height 34
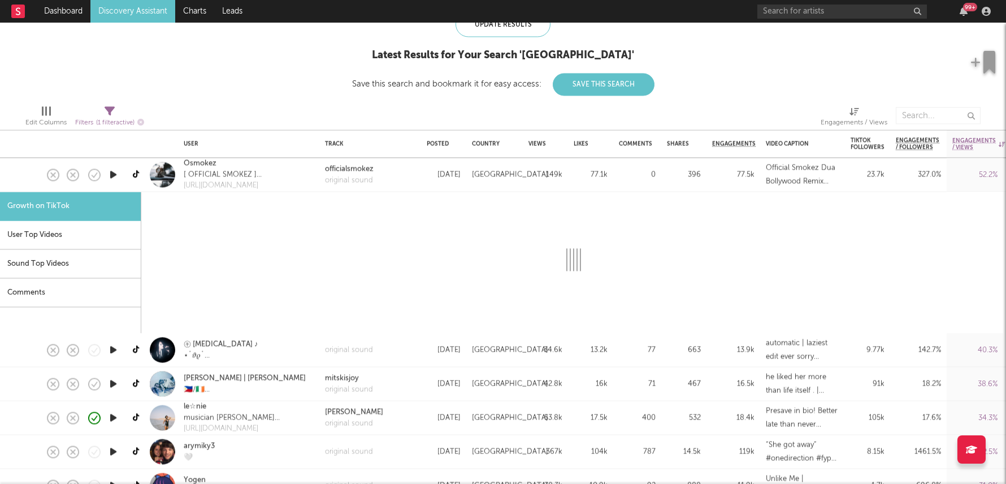
click at [660, 180] on div "0" at bounding box center [637, 175] width 48 height 34
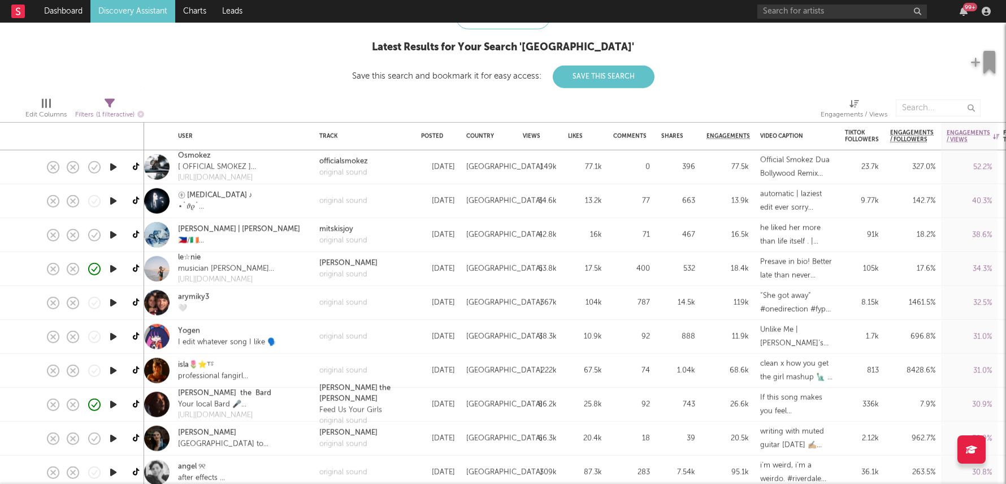
click at [661, 271] on div "532" at bounding box center [678, 269] width 34 height 14
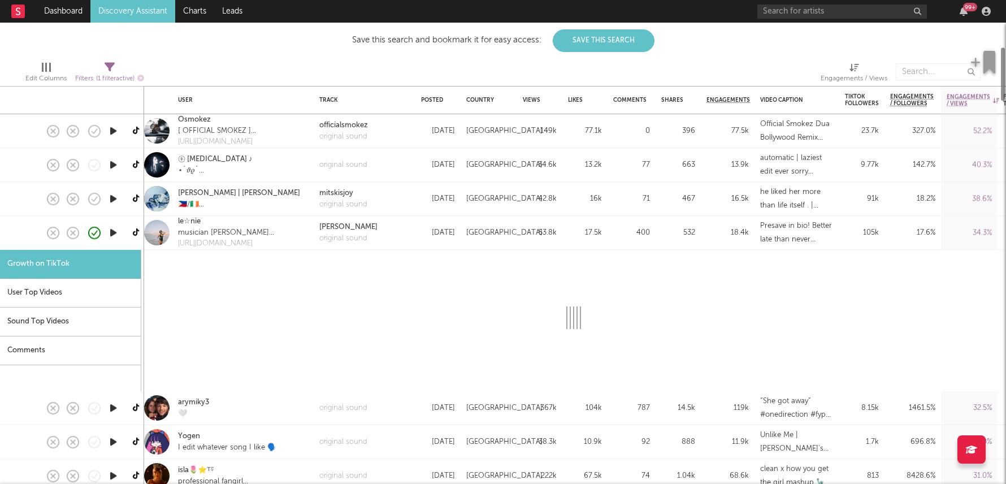
select select "1m"
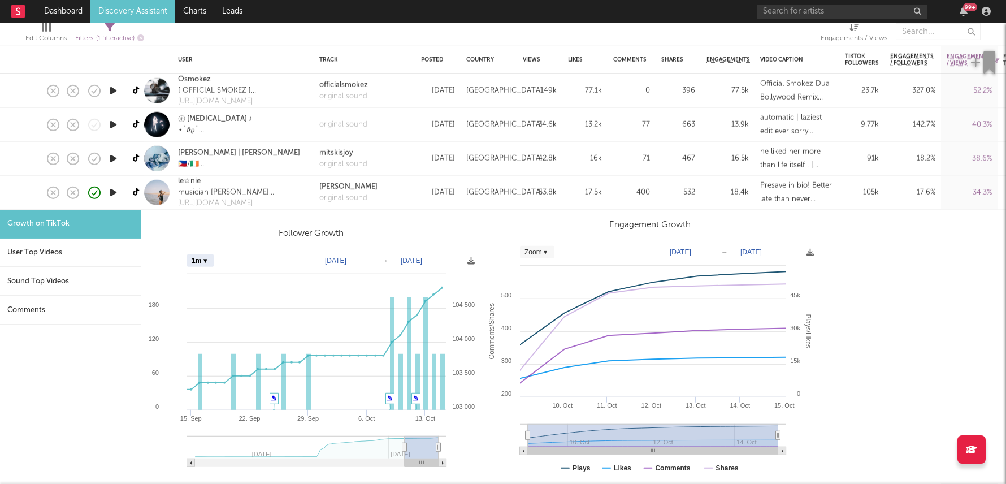
click at [110, 191] on icon "button" at bounding box center [113, 192] width 12 height 14
click at [137, 192] on icon at bounding box center [137, 192] width 8 height 8
click at [528, 194] on div "53.8k" at bounding box center [540, 192] width 34 height 14
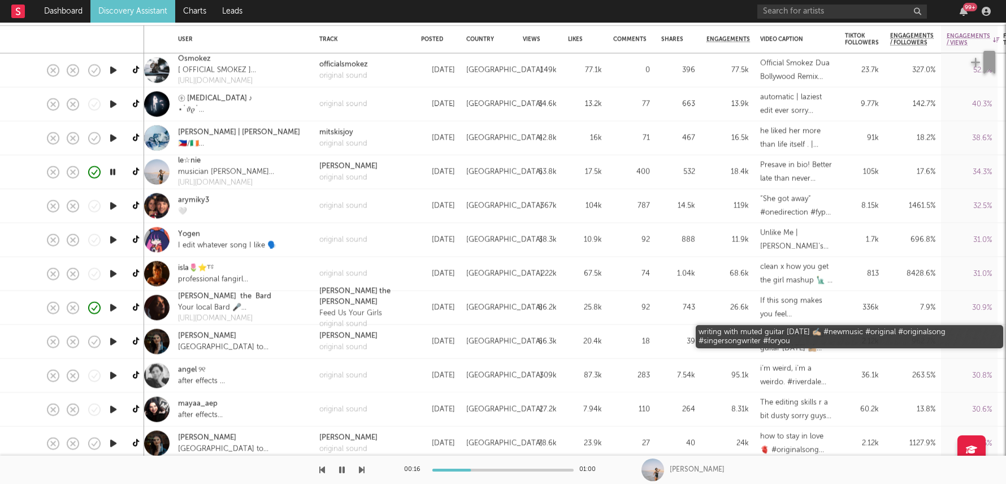
click at [802, 346] on div "writing with muted guitar today ✍🏼 #newmusic #original #originalsong #singerson…" at bounding box center [796, 341] width 73 height 27
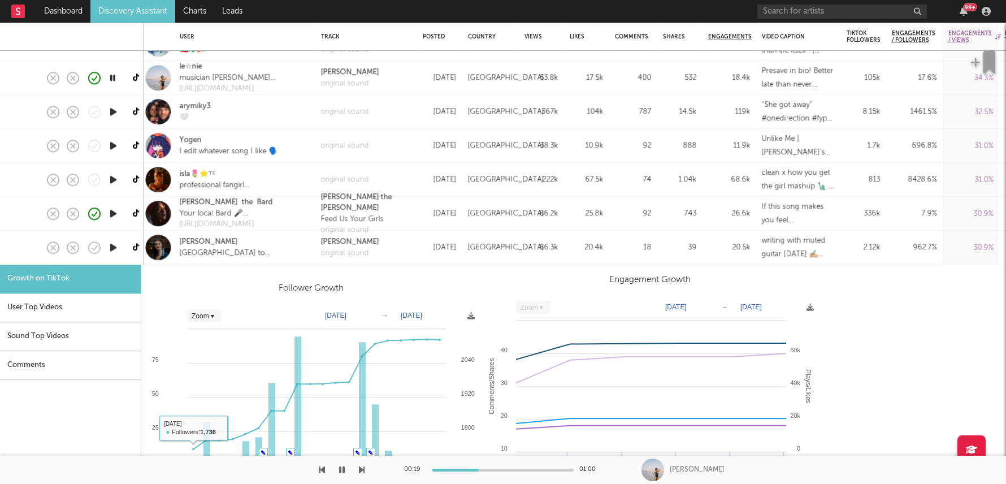
click at [112, 246] on icon "button" at bounding box center [113, 247] width 12 height 14
click at [135, 246] on icon at bounding box center [137, 247] width 8 height 8
click at [113, 245] on button "button" at bounding box center [121, 248] width 18 height 17
click at [106, 243] on div at bounding box center [113, 248] width 23 height 34
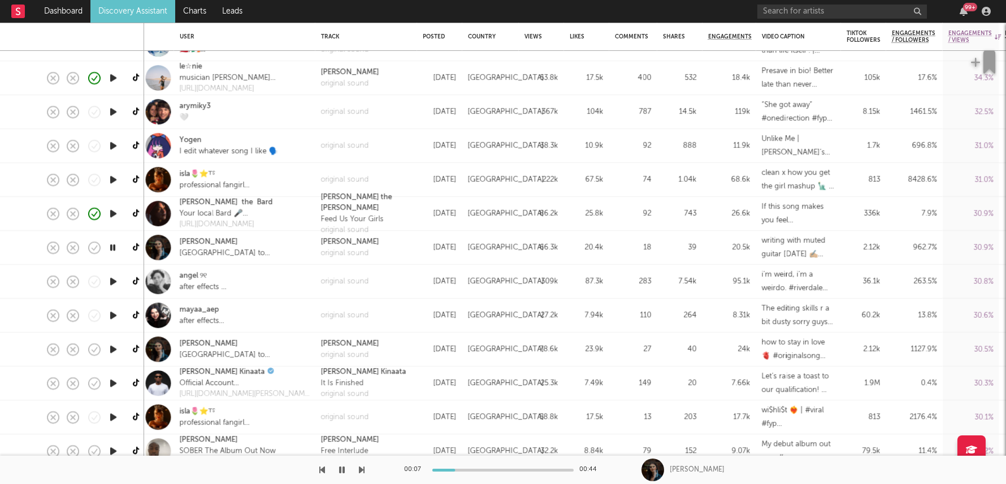
click at [115, 246] on icon "button" at bounding box center [112, 247] width 11 height 14
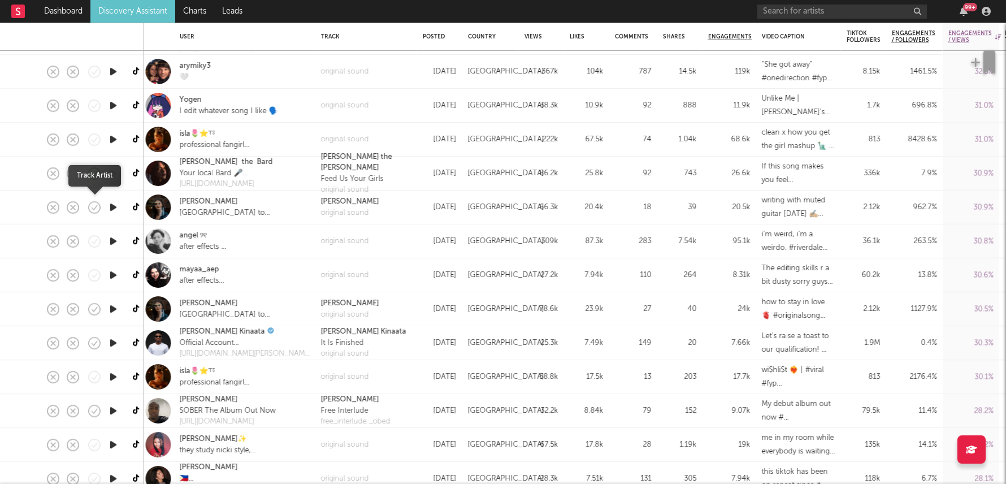
click at [99, 209] on icon "button" at bounding box center [94, 208] width 16 height 16
click at [291, 213] on div "Kiara Jordan cape town to london singer songwriter" at bounding box center [244, 207] width 141 height 34
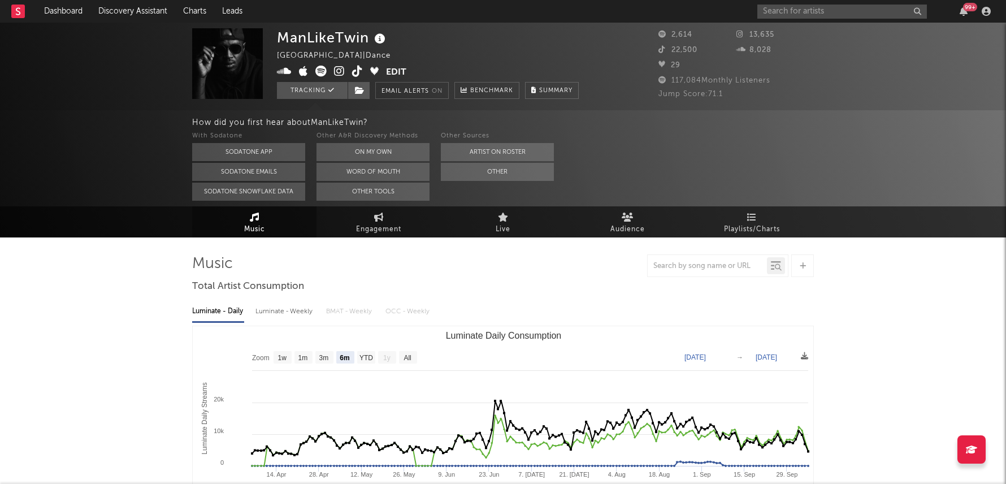
select select "6m"
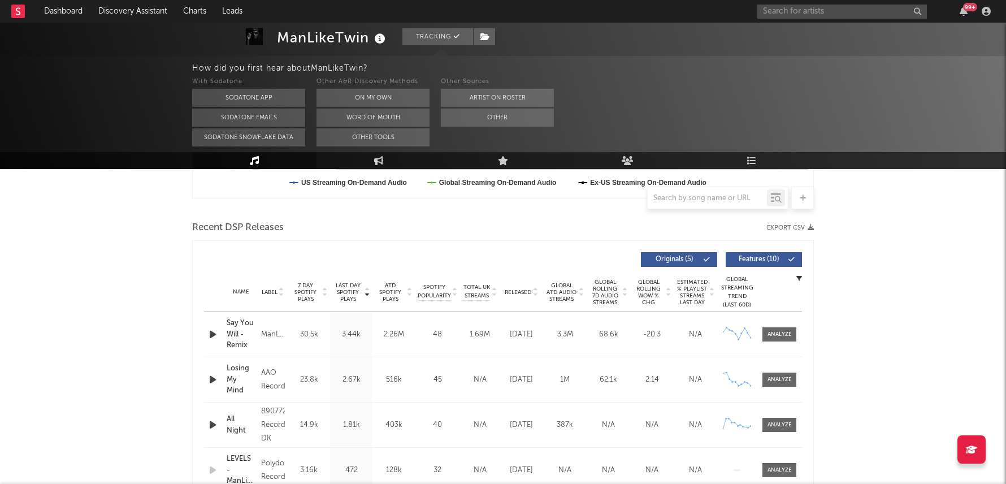
scroll to position [359, 0]
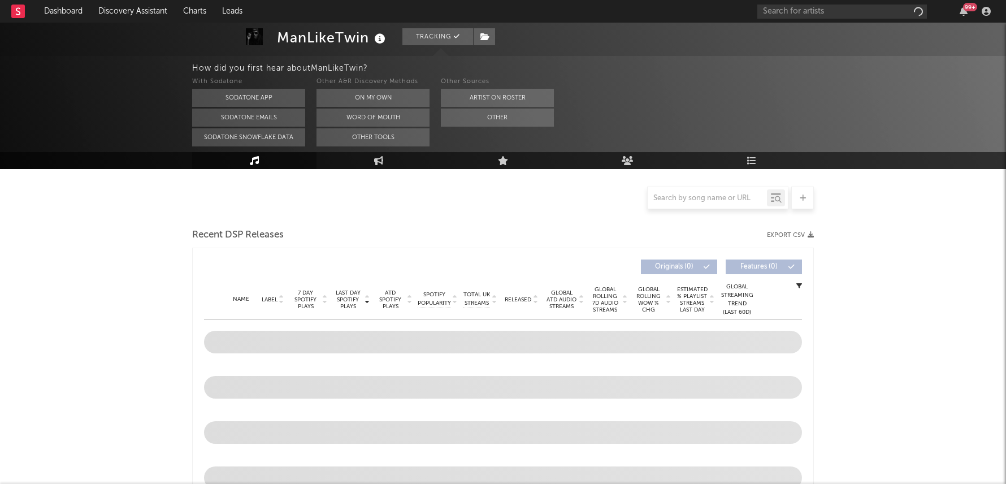
scroll to position [260, 0]
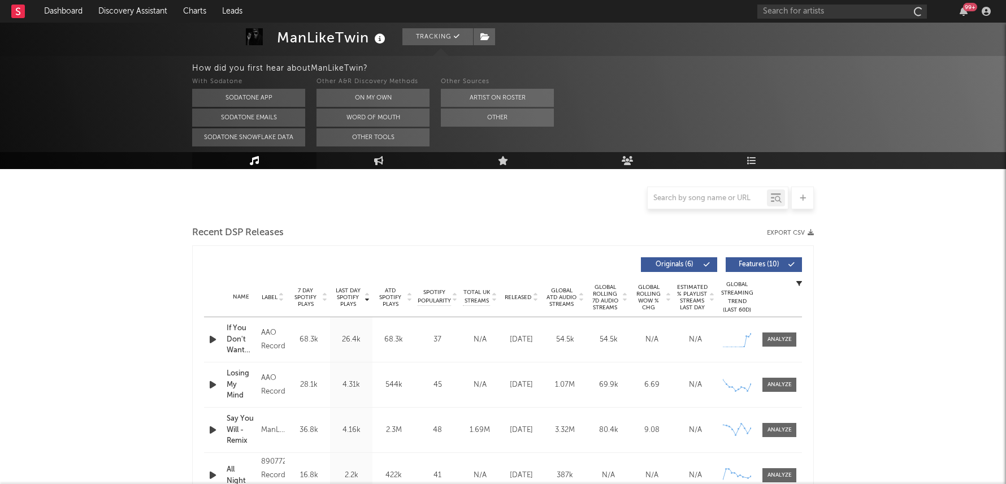
select select "6m"
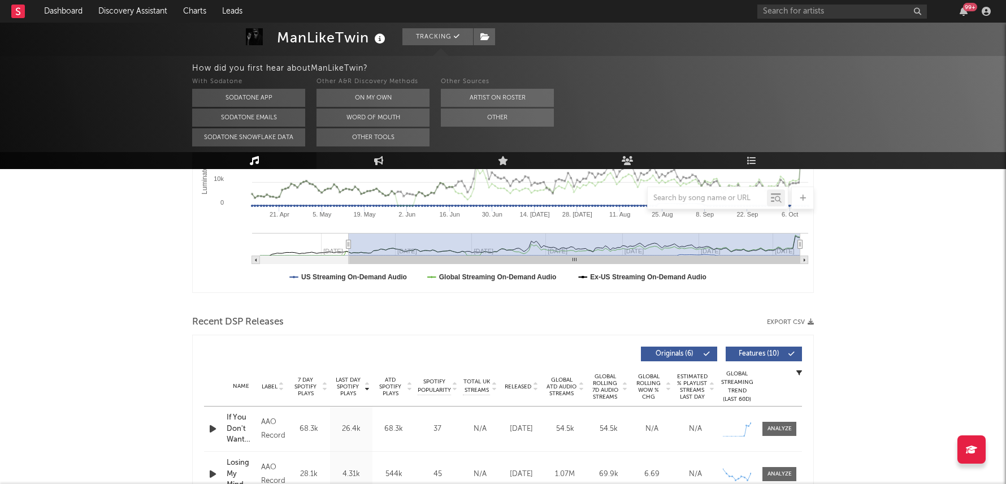
scroll to position [337, 0]
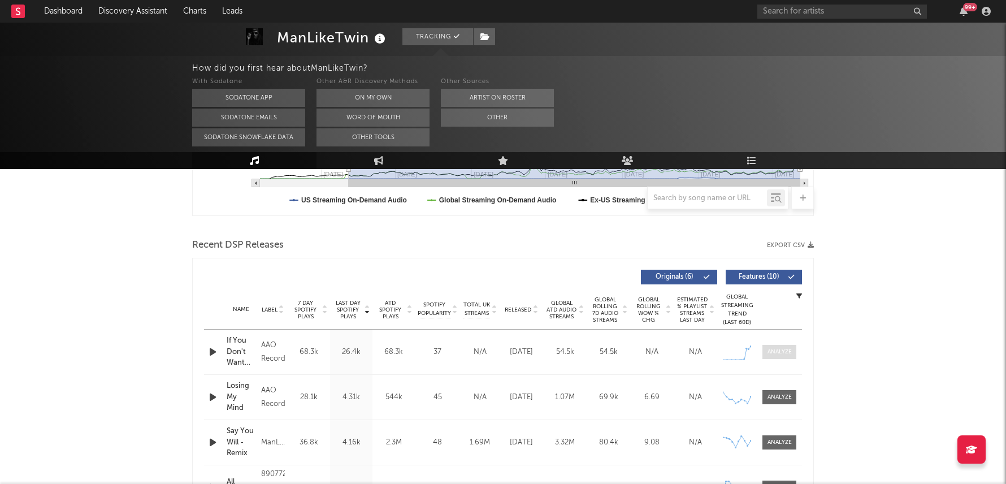
click at [775, 353] on div at bounding box center [780, 352] width 24 height 8
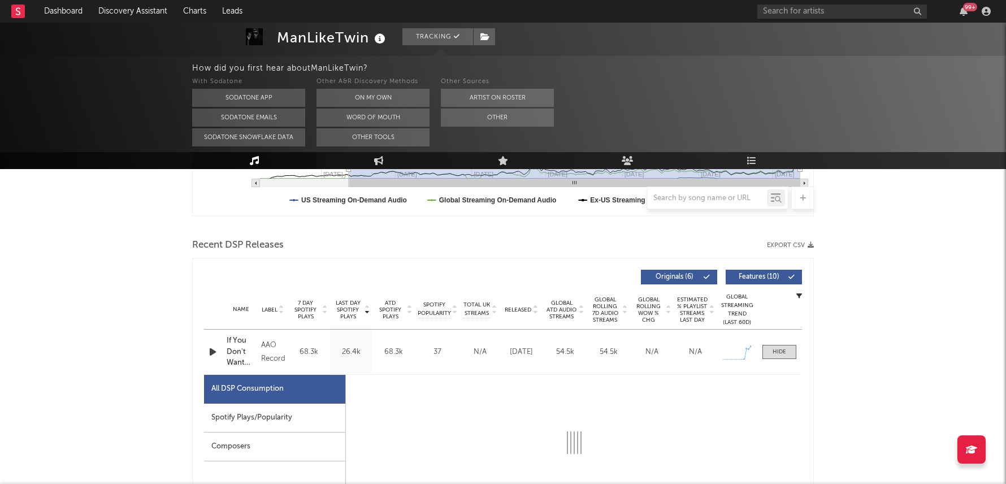
scroll to position [414, 0]
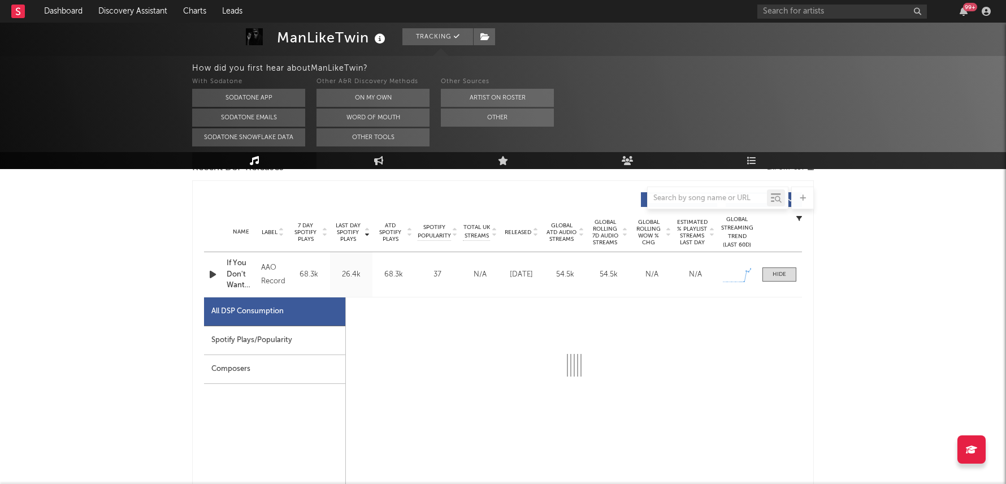
select select "1w"
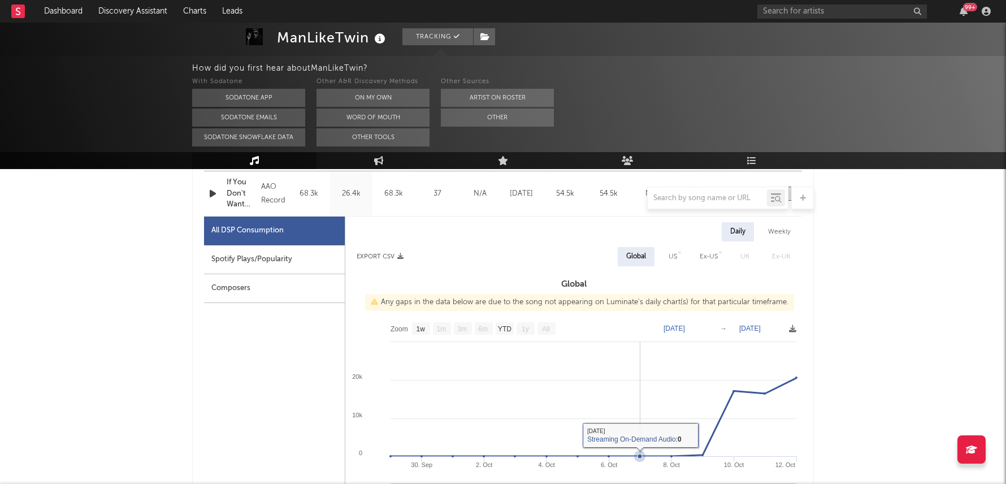
scroll to position [508, 0]
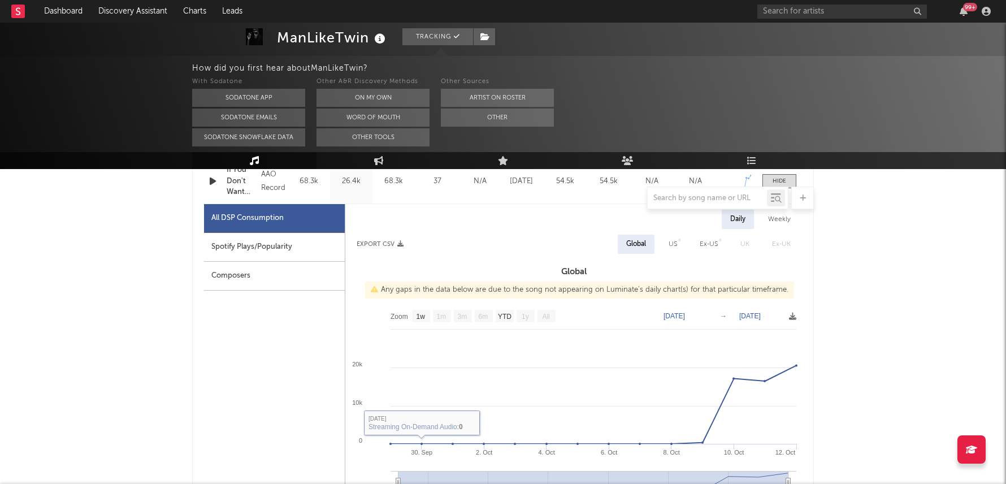
click at [266, 236] on div "Spotify Plays/Popularity" at bounding box center [274, 247] width 141 height 29
select select "1w"
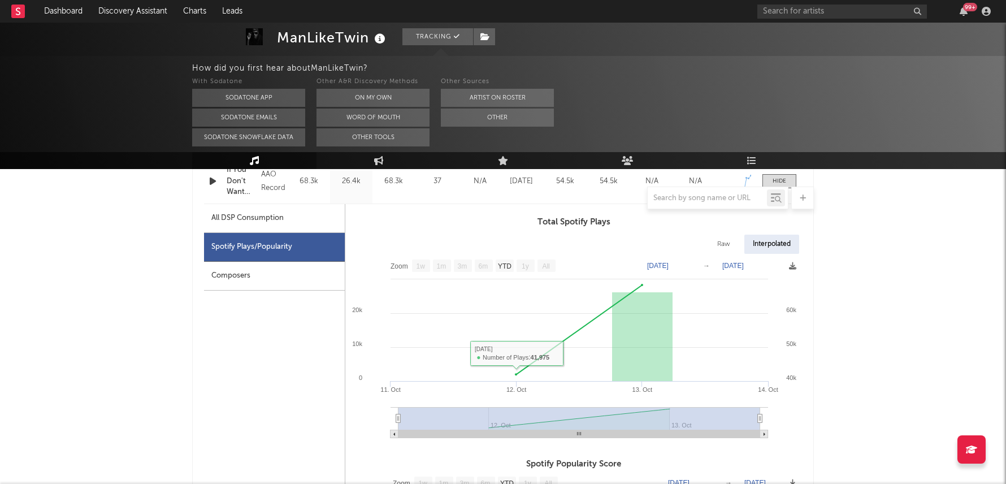
click at [267, 213] on div "All DSP Consumption" at bounding box center [247, 218] width 72 height 14
select select "1w"
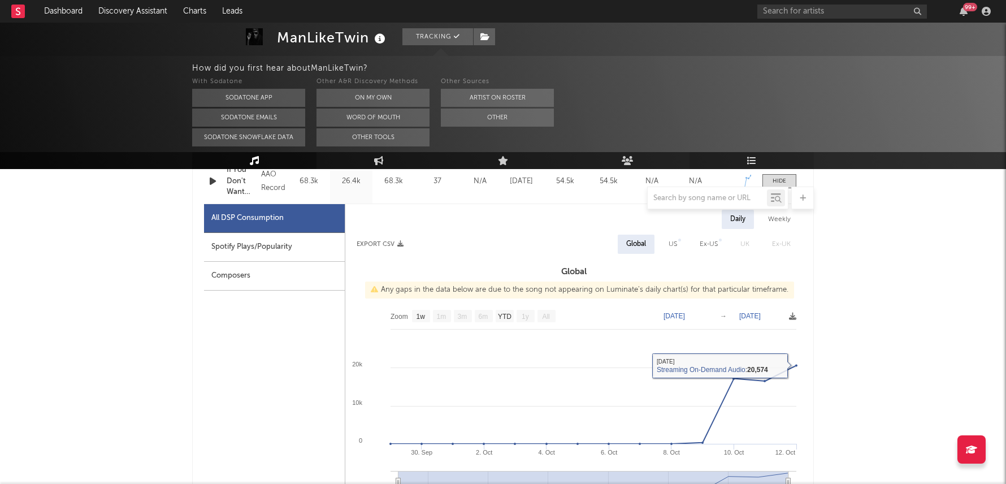
click at [751, 158] on icon at bounding box center [752, 160] width 10 height 9
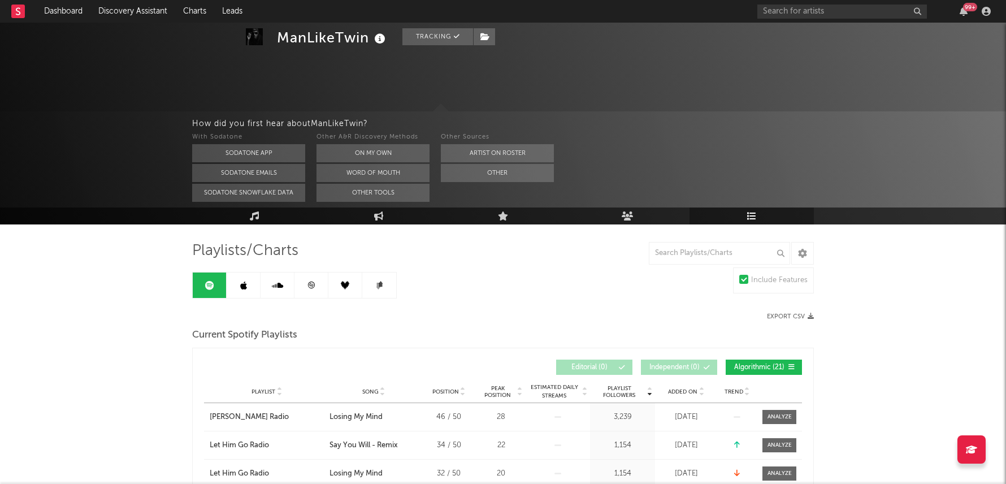
scroll to position [40, 0]
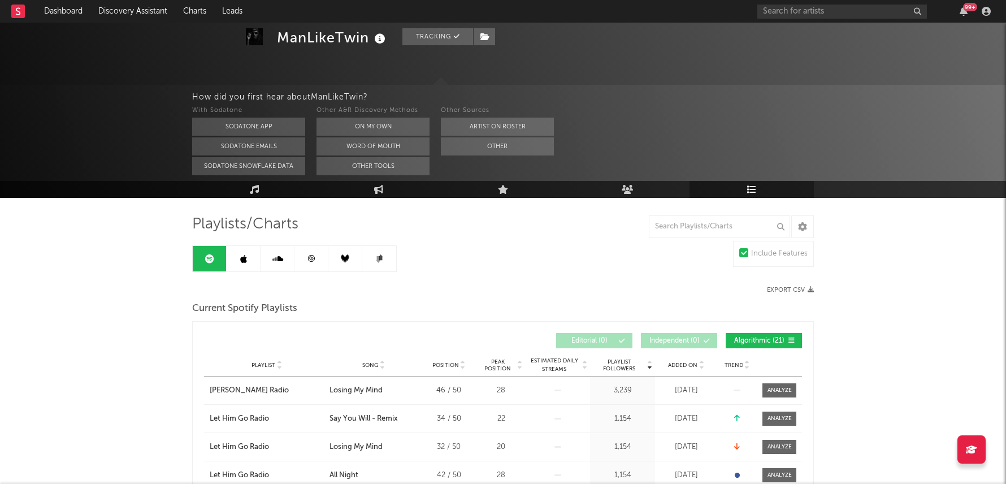
click at [304, 248] on link at bounding box center [311, 258] width 34 height 25
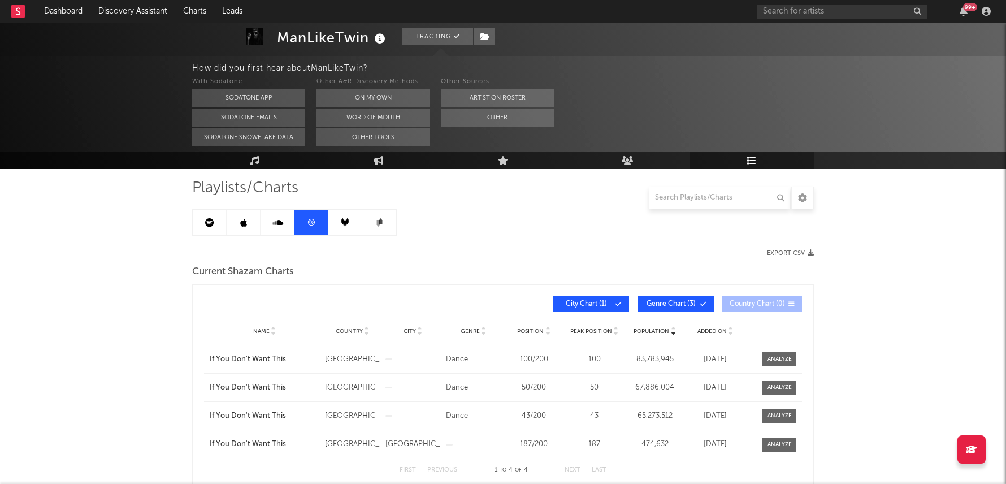
scroll to position [73, 0]
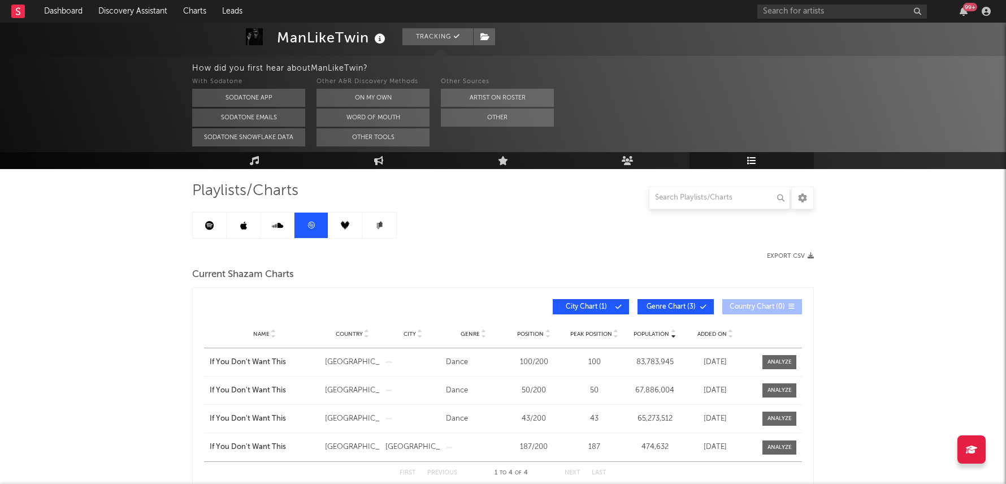
click at [242, 228] on icon at bounding box center [243, 225] width 7 height 9
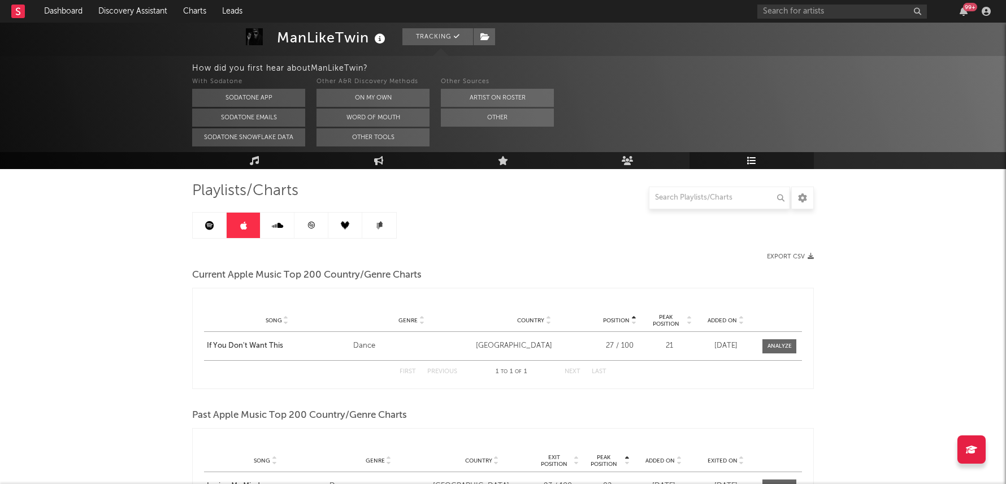
click at [217, 223] on link at bounding box center [210, 225] width 34 height 25
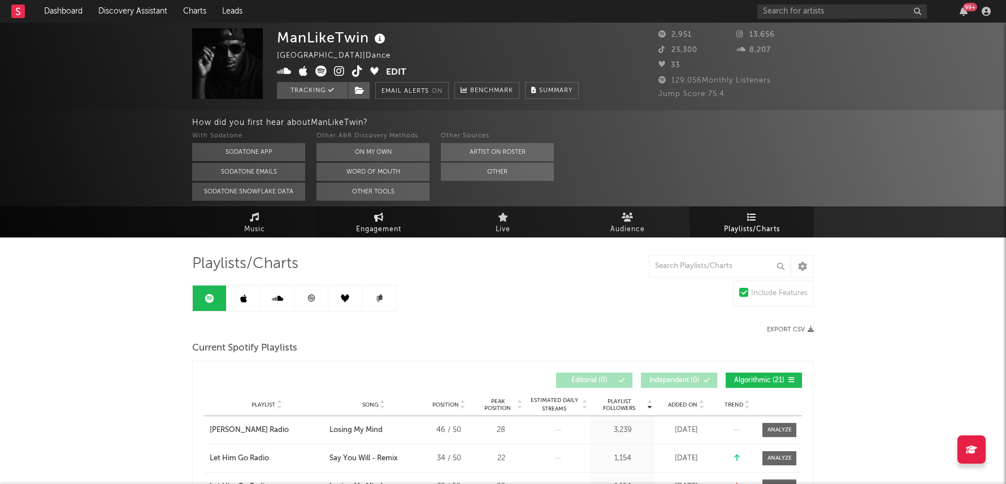
click at [370, 210] on link "Engagement" at bounding box center [379, 221] width 124 height 31
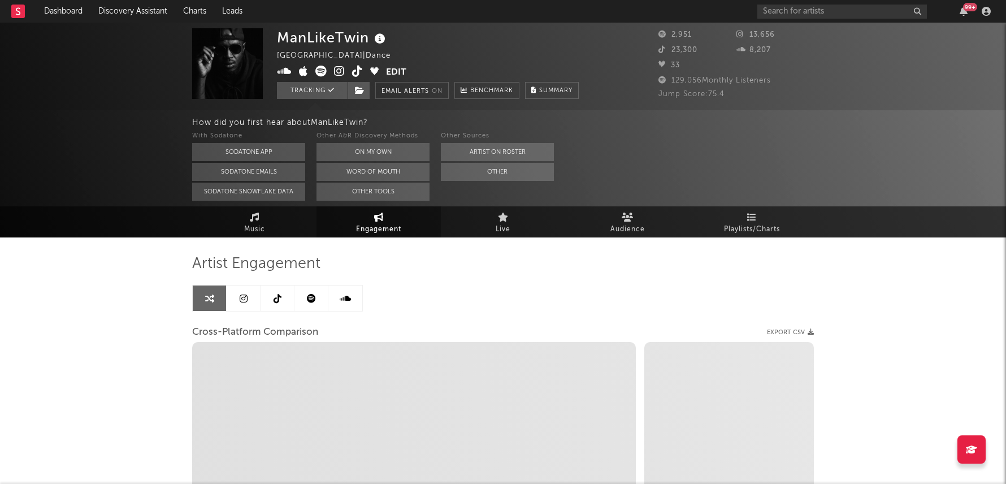
select select "1w"
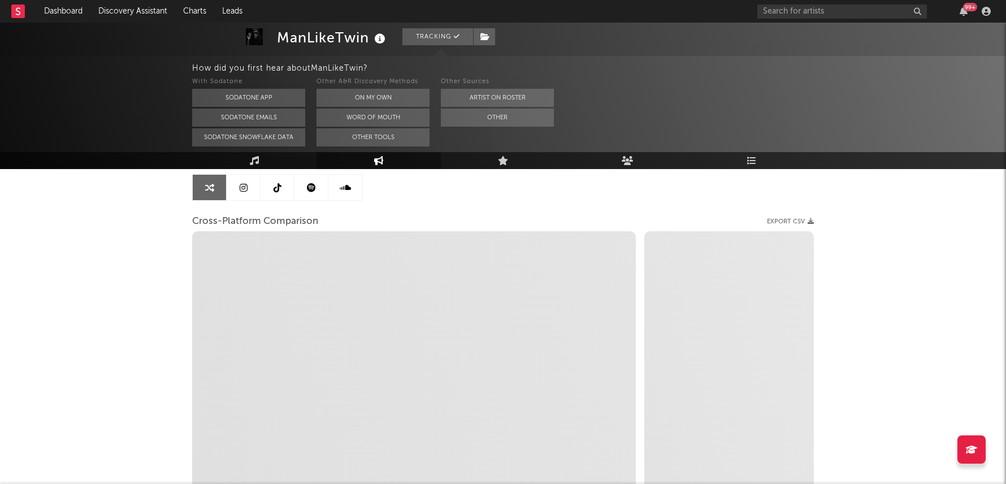
scroll to position [128, 0]
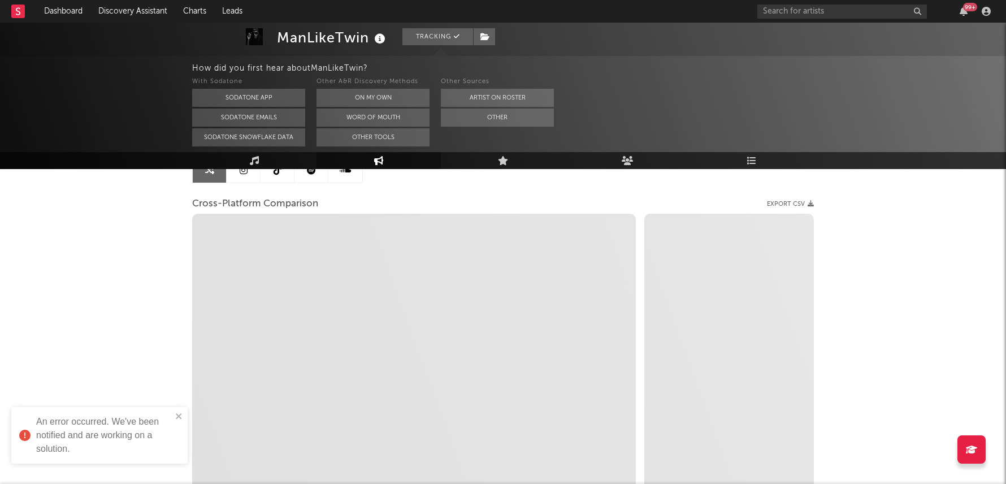
click at [968, 6] on div "99 +" at bounding box center [970, 7] width 14 height 8
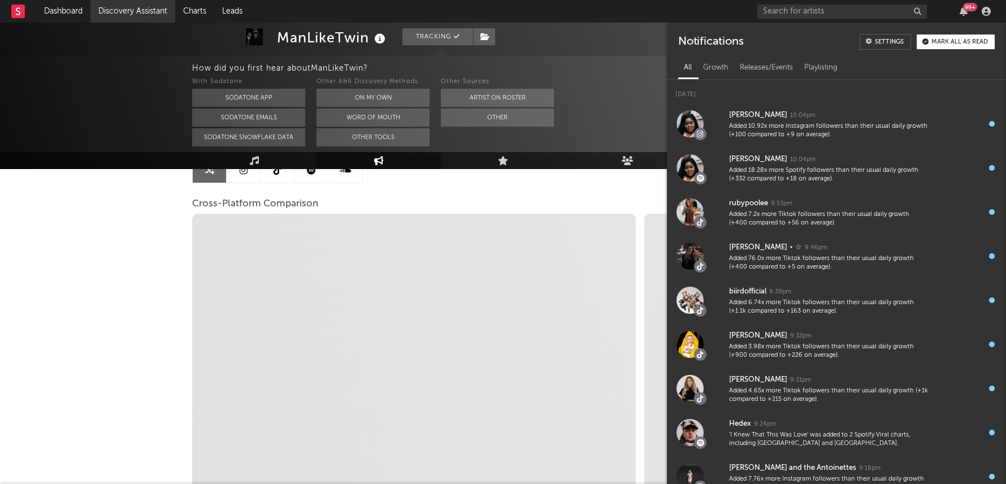
click at [131, 13] on link "Discovery Assistant" at bounding box center [132, 11] width 85 height 23
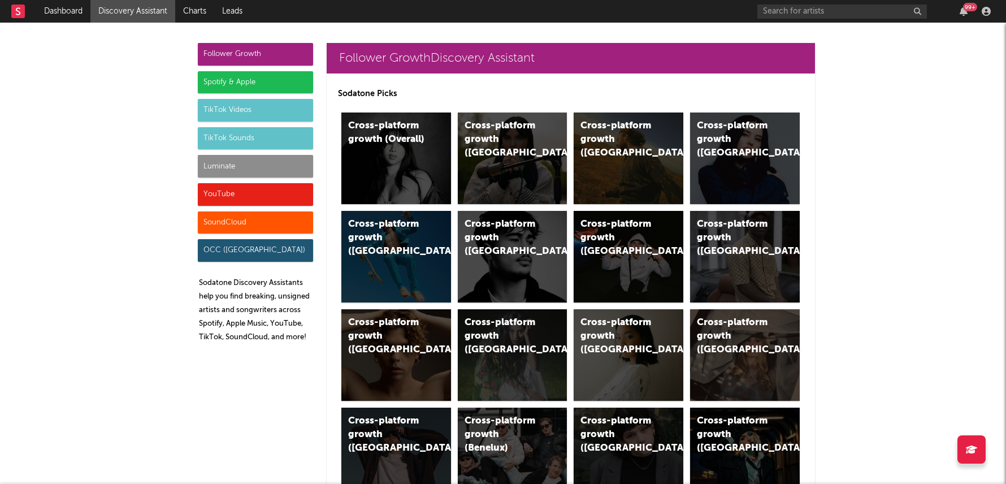
click at [271, 168] on div "Luminate" at bounding box center [255, 166] width 115 height 23
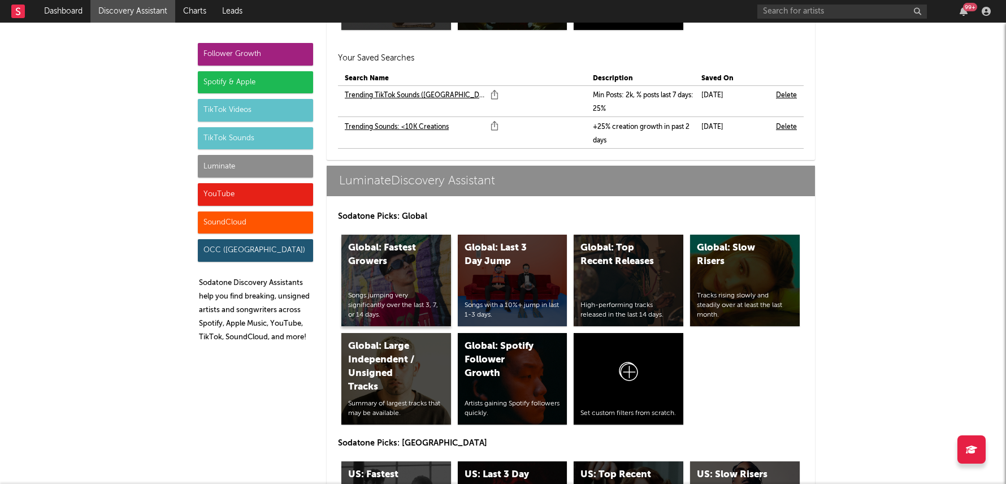
scroll to position [5840, 0]
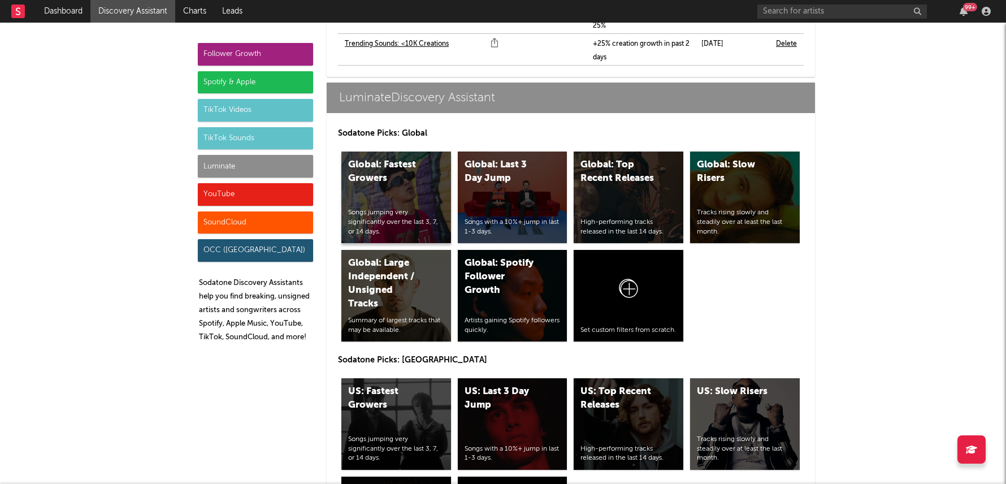
click at [405, 158] on div "Global: Fastest Growers Songs jumping very significantly over the last 3, 7, or…" at bounding box center [396, 197] width 110 height 92
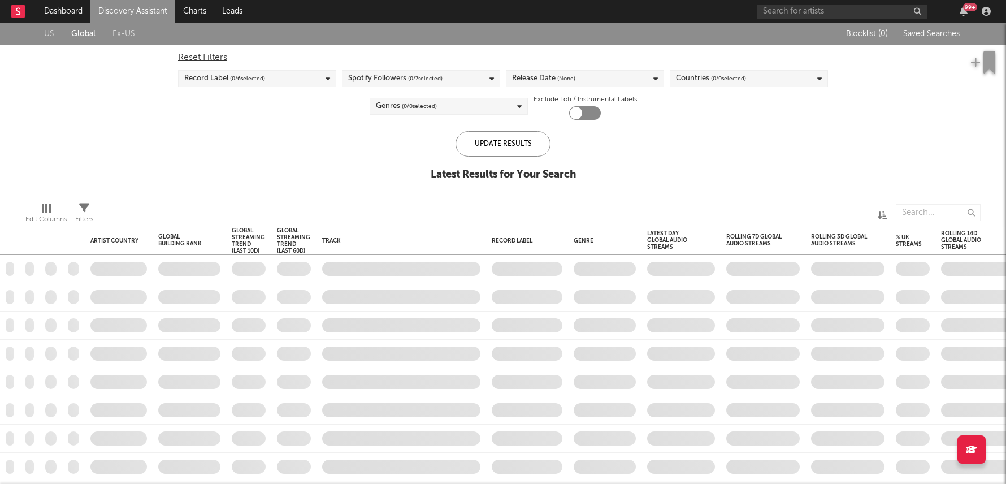
checkbox input "true"
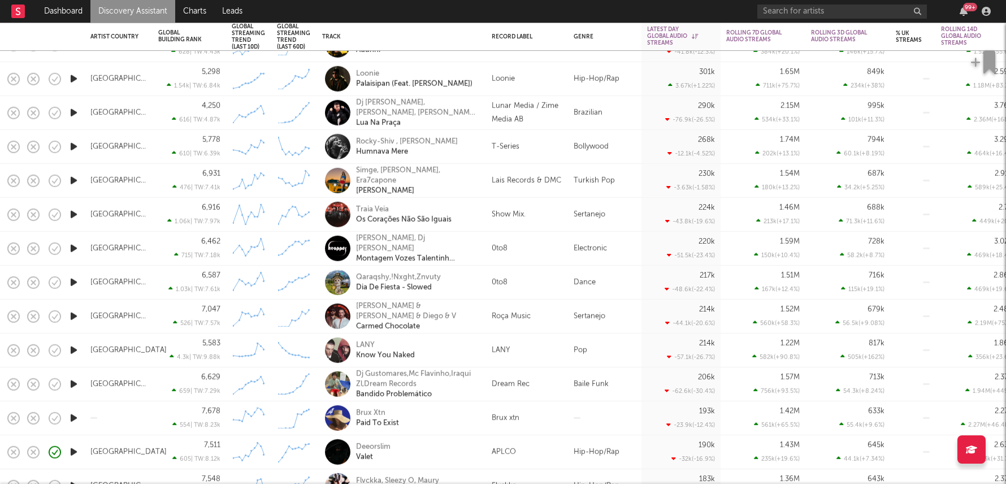
click at [608, 419] on div at bounding box center [604, 418] width 73 height 34
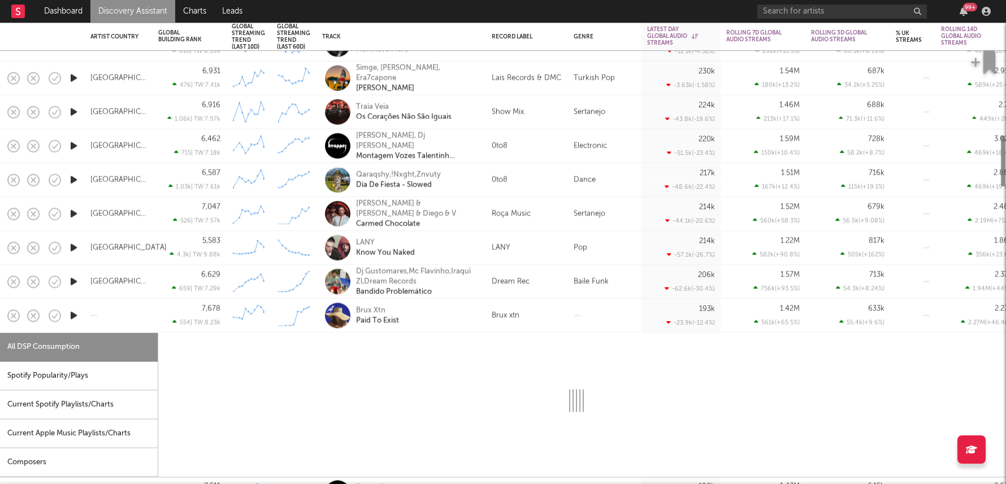
select select "1w"
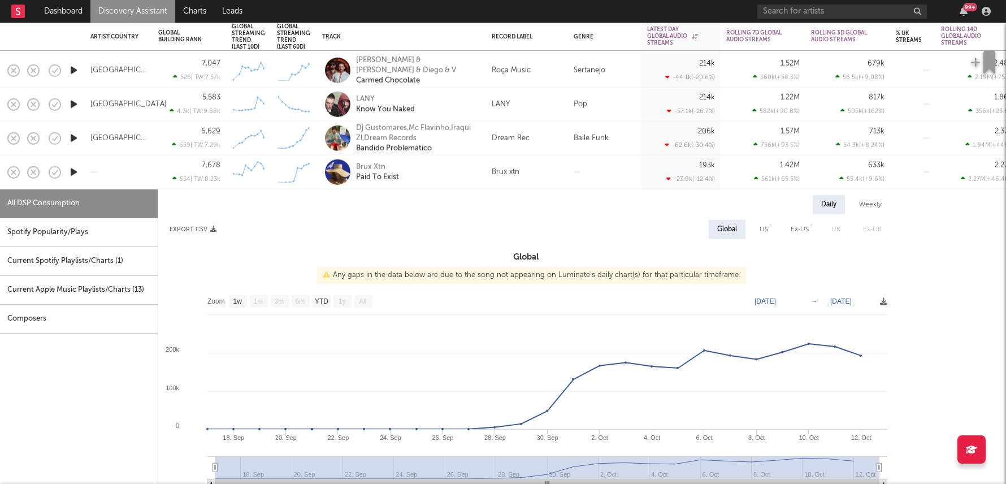
click at [72, 168] on icon "button" at bounding box center [74, 172] width 12 height 14
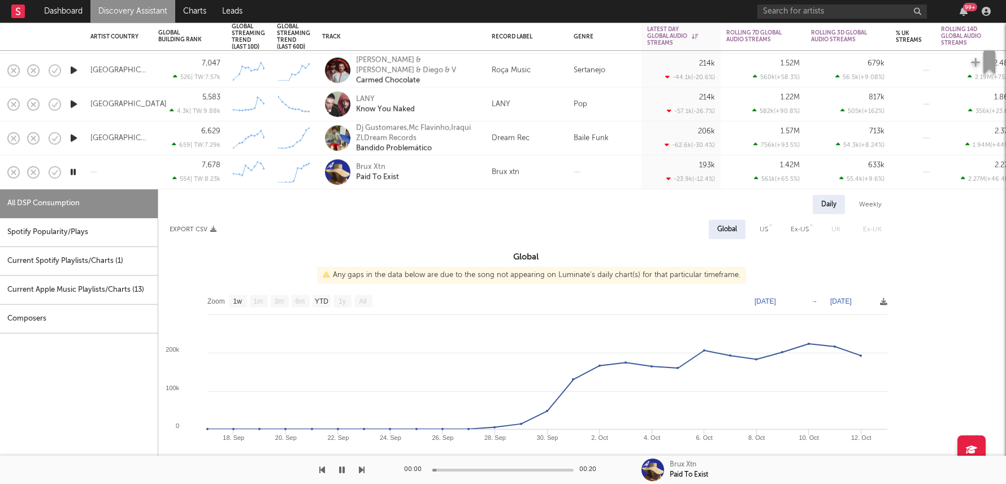
click at [84, 234] on div "Spotify Popularity/Plays" at bounding box center [79, 232] width 158 height 29
select select "1w"
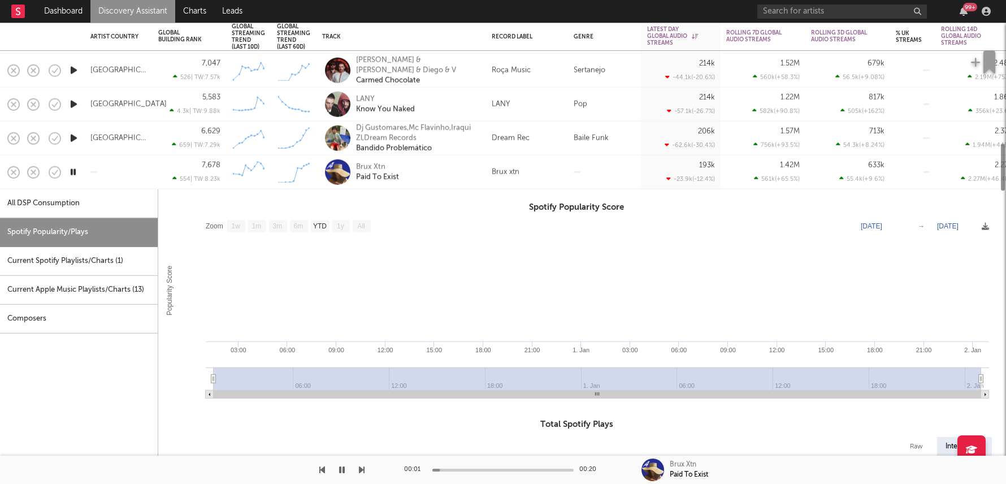
click at [99, 261] on div "Current Spotify Playlists/Charts ( 1 )" at bounding box center [79, 261] width 158 height 29
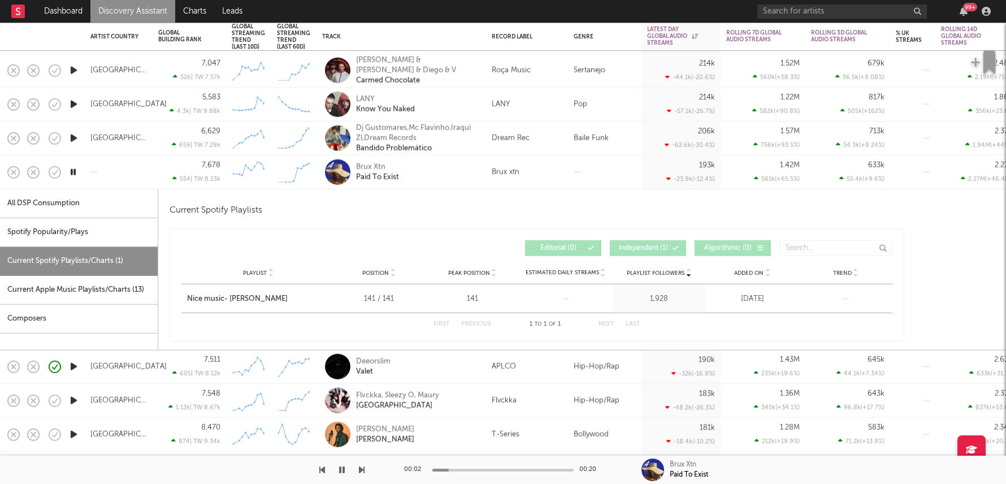
click at [68, 193] on div "All DSP Consumption" at bounding box center [79, 203] width 158 height 29
select select "1w"
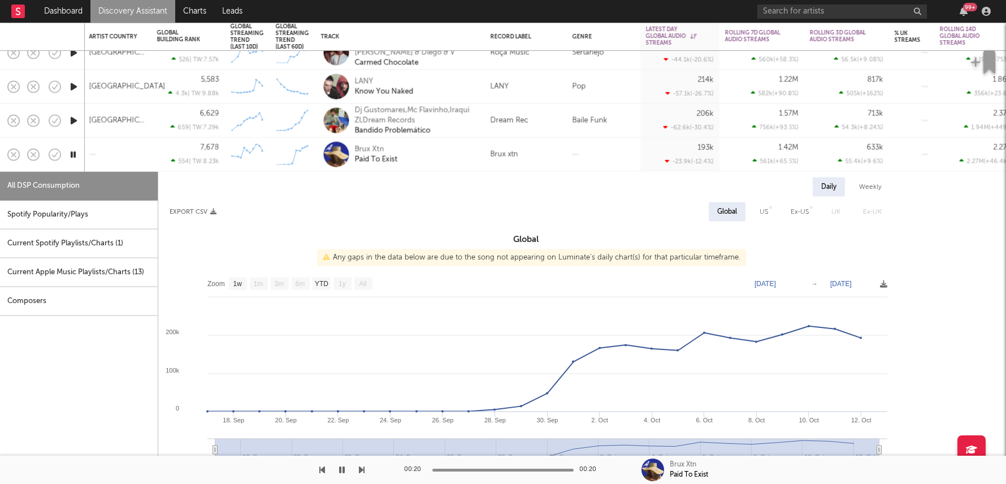
click at [469, 153] on div "Brux Xtn Paid To Exist" at bounding box center [416, 154] width 122 height 20
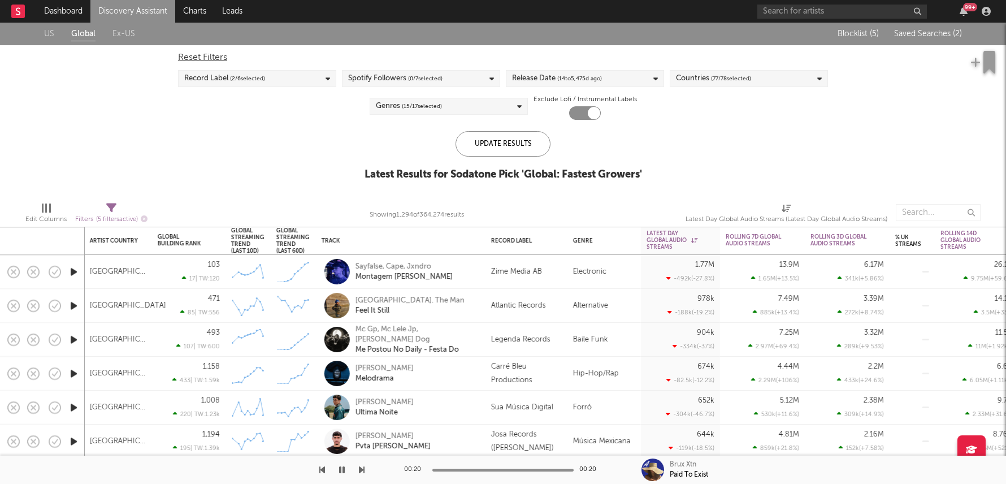
click at [731, 70] on div "Countries ( 77 / 78 selected)" at bounding box center [749, 78] width 158 height 17
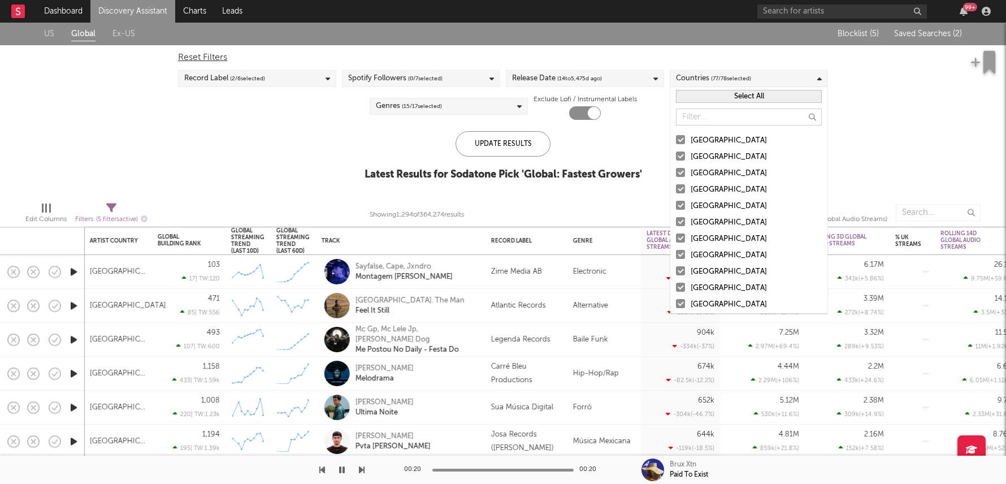
click at [736, 113] on input "text" at bounding box center [749, 117] width 146 height 17
click at [761, 93] on button "Select All" at bounding box center [749, 96] width 146 height 13
click at [752, 89] on div "Deselect All" at bounding box center [748, 96] width 157 height 19
click at [752, 98] on button "Deselect All" at bounding box center [749, 96] width 146 height 13
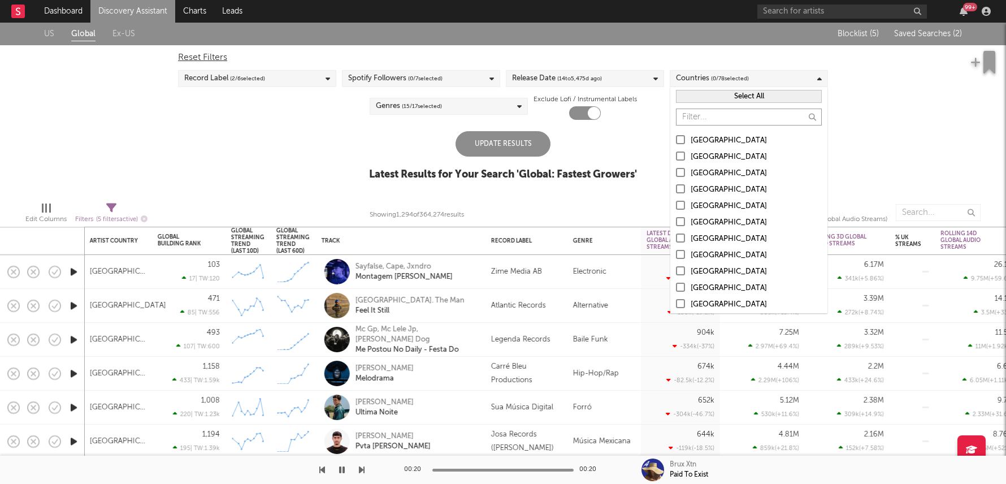
click at [748, 113] on input "text" at bounding box center [749, 117] width 146 height 17
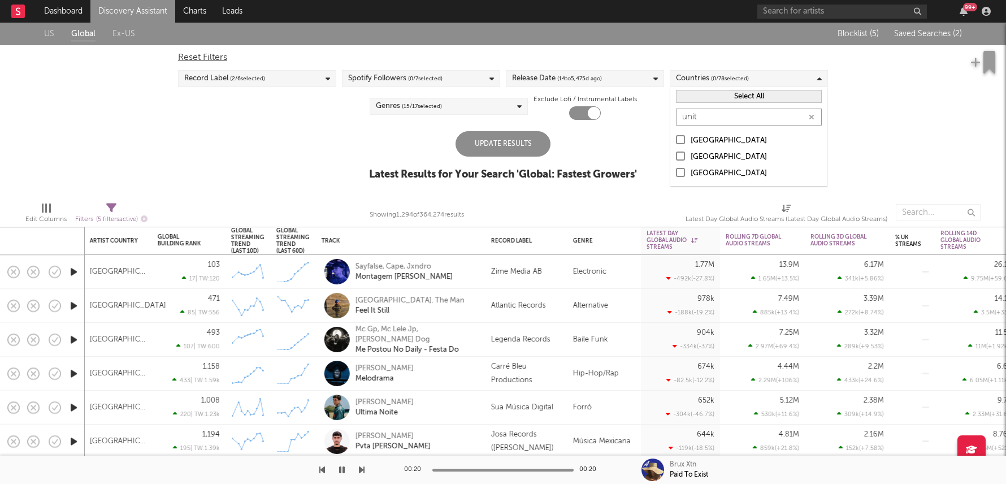
type input "unit"
click at [753, 148] on div "United States United Kingdom United Arab Emirates" at bounding box center [748, 157] width 157 height 58
click at [733, 159] on div "[GEOGRAPHIC_DATA]" at bounding box center [756, 157] width 131 height 14
click at [676, 159] on input "[GEOGRAPHIC_DATA]" at bounding box center [676, 157] width 0 height 14
click at [523, 140] on div "Update Results" at bounding box center [503, 143] width 95 height 25
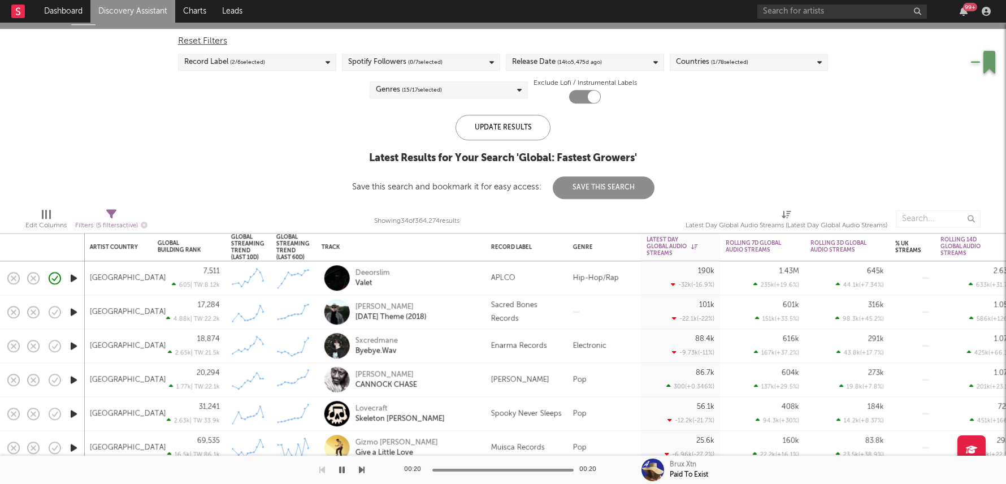
click at [666, 346] on div "88.4k -9.73k ( -11 % )" at bounding box center [681, 345] width 68 height 33
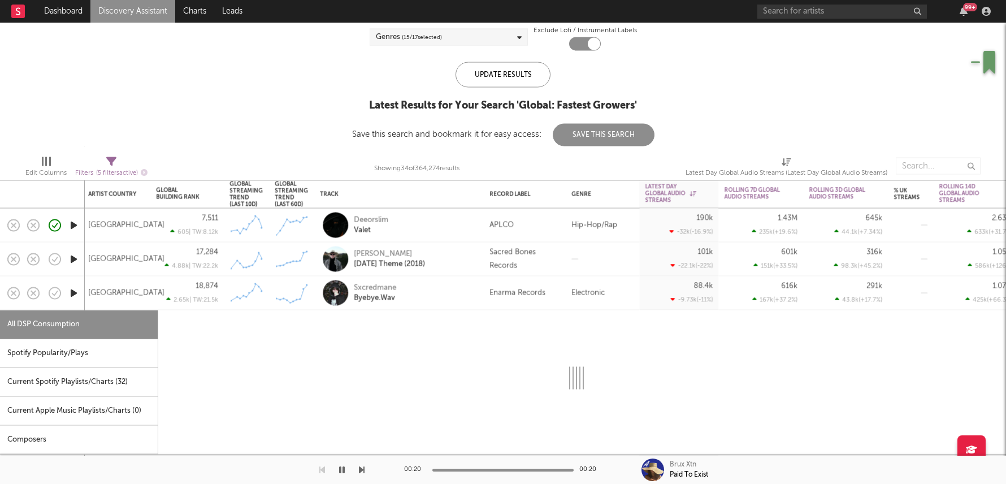
select select "6m"
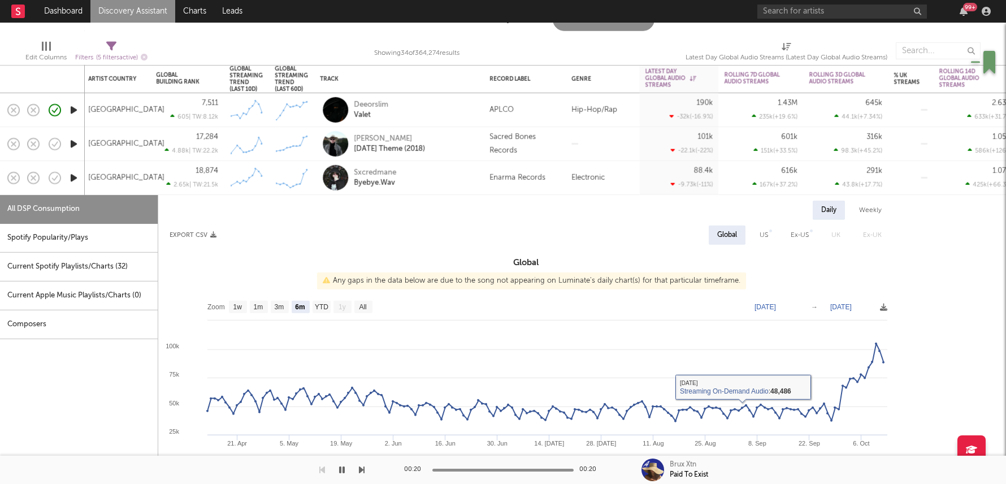
click at [37, 236] on div "Spotify Popularity/Plays" at bounding box center [79, 238] width 158 height 29
select select "1w"
select select "6m"
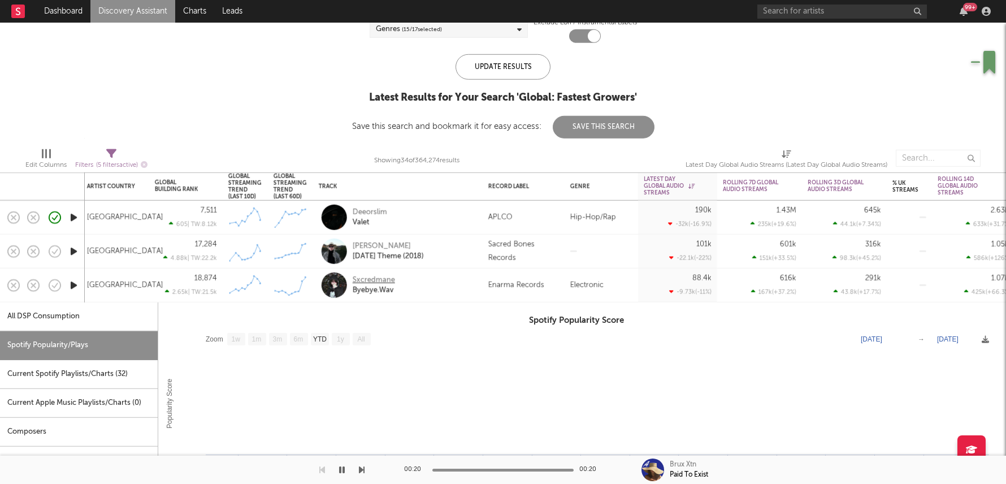
click at [385, 278] on div "Sxcredmane" at bounding box center [374, 280] width 42 height 10
click at [470, 288] on div "Sxcredmane Byebye.Wav" at bounding box center [414, 285] width 122 height 20
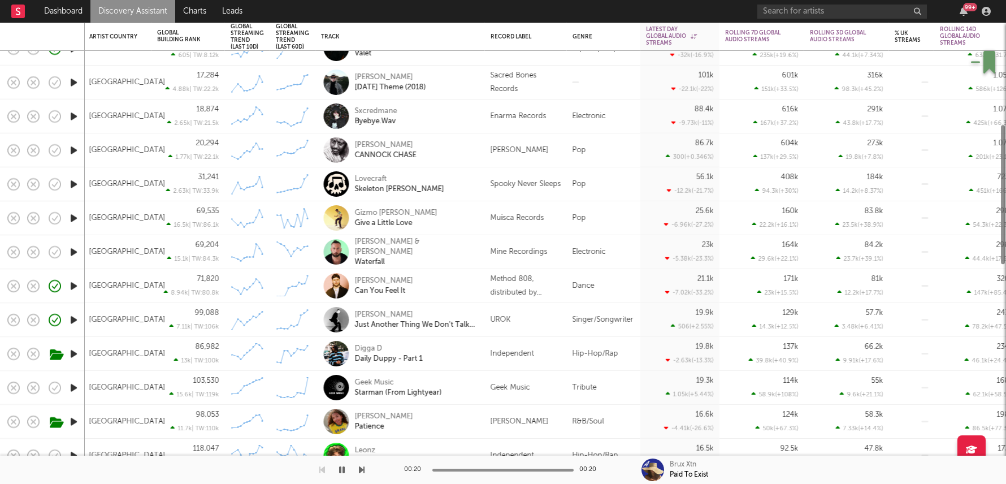
click at [438, 425] on div "Faye Meana Patience" at bounding box center [416, 421] width 122 height 20
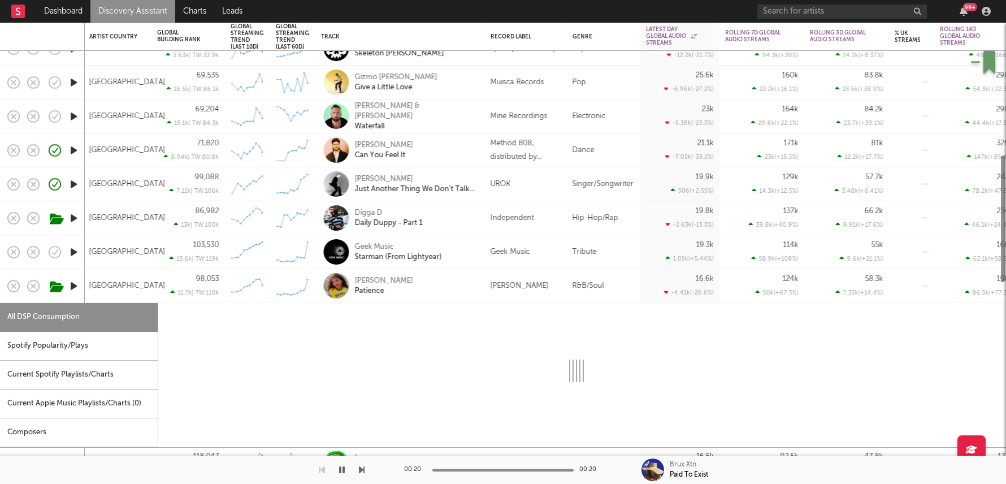
select select "6m"
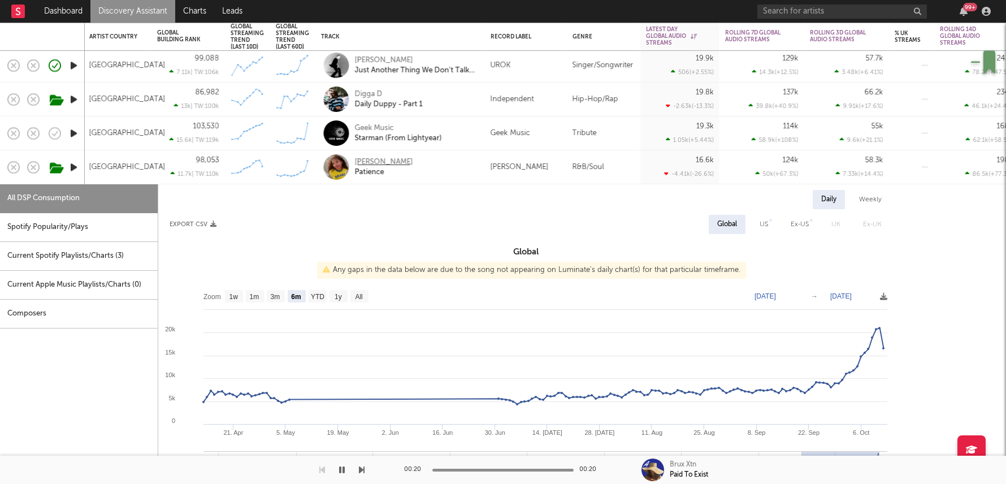
click at [391, 163] on div "[PERSON_NAME]" at bounding box center [384, 162] width 58 height 10
click at [443, 161] on div "Faye Meana Patience" at bounding box center [416, 167] width 122 height 20
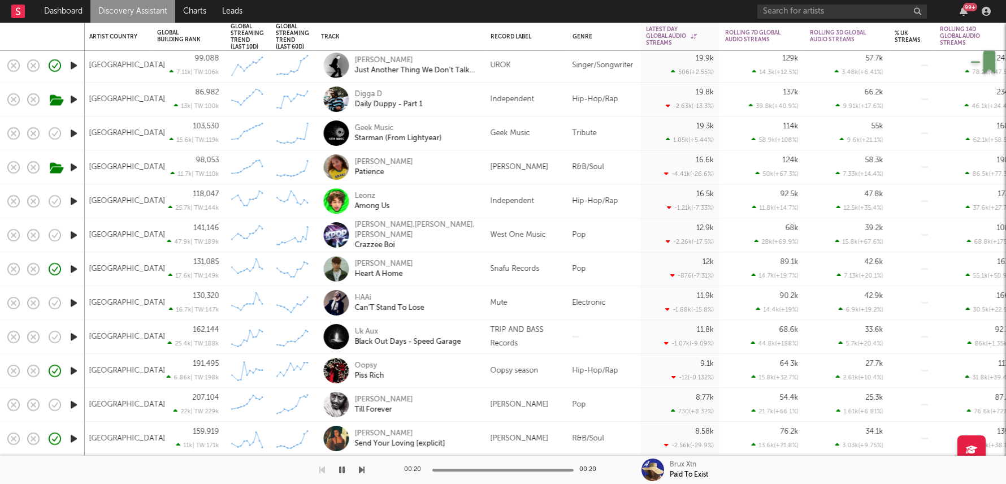
click at [548, 341] on div "TRIP AND BASS Records" at bounding box center [526, 336] width 71 height 27
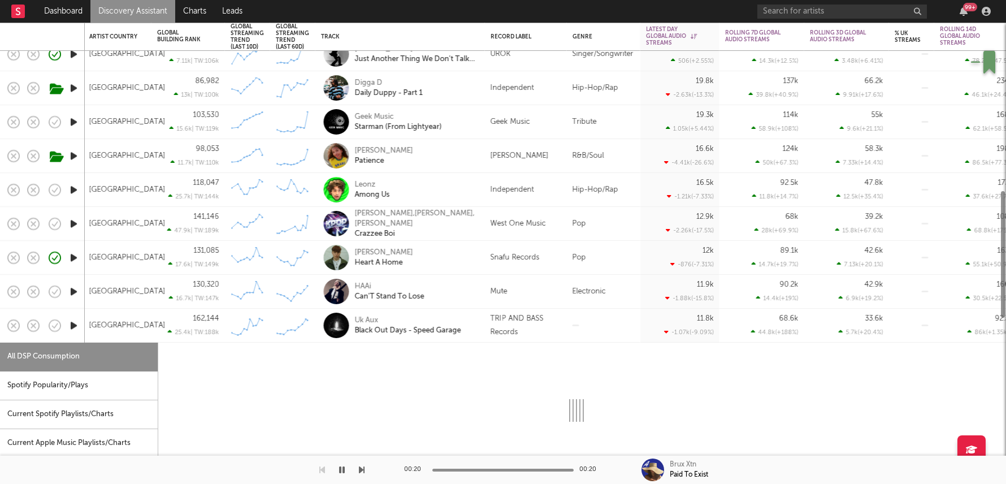
select select "1w"
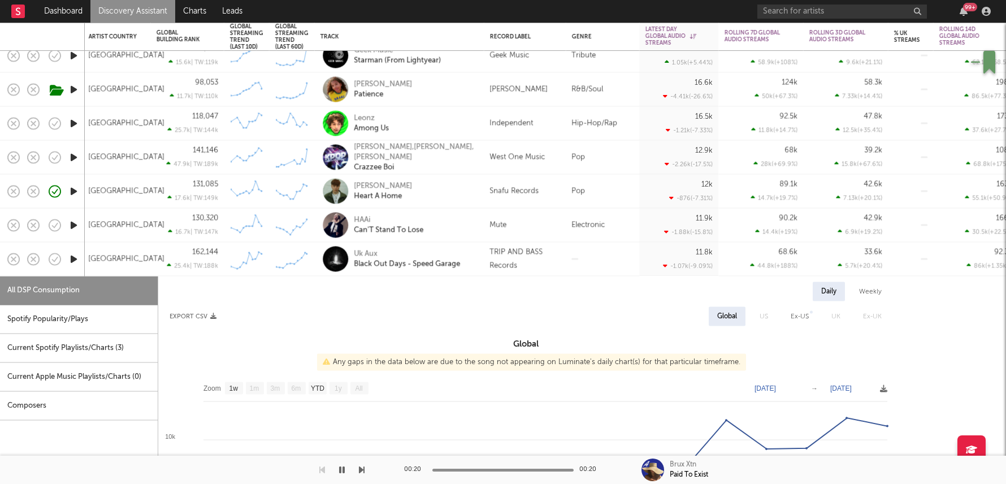
click at [477, 189] on div "Alfie Castley Heart A Home" at bounding box center [399, 191] width 158 height 33
select select "1w"
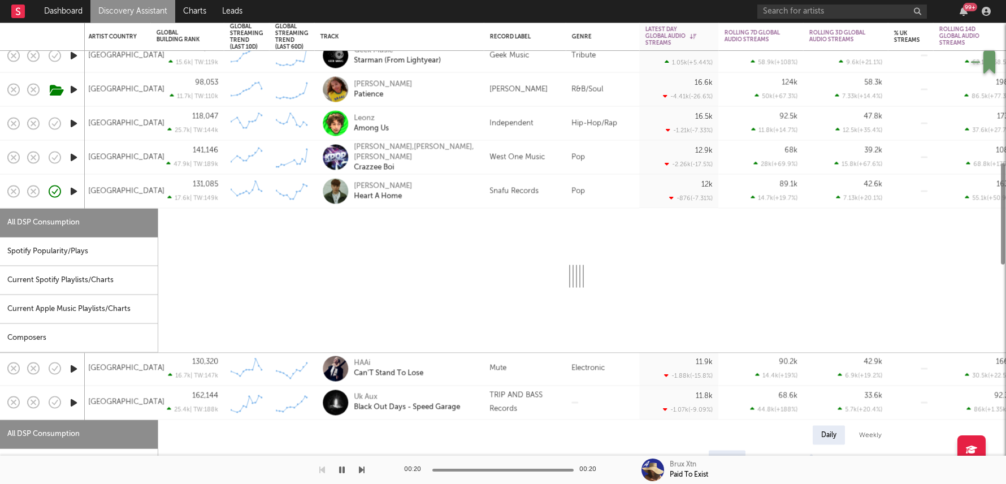
select select "1w"
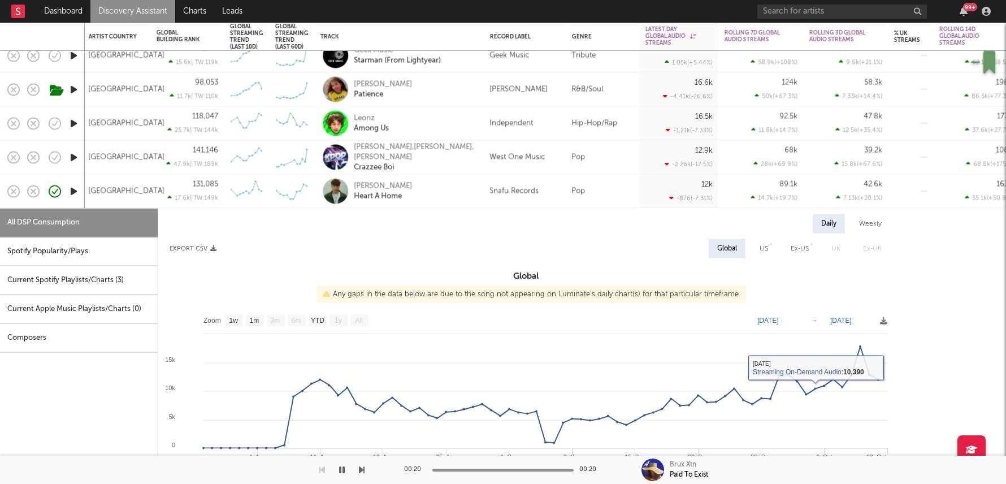
click at [488, 210] on div "Daily Weekly Export CSV Global US Ex-US UK Ex-UK Global Any gaps in the data be…" at bounding box center [576, 405] width 836 height 392
click at [458, 191] on div "Alfie Castley Heart A Home" at bounding box center [415, 191] width 122 height 20
select select "1w"
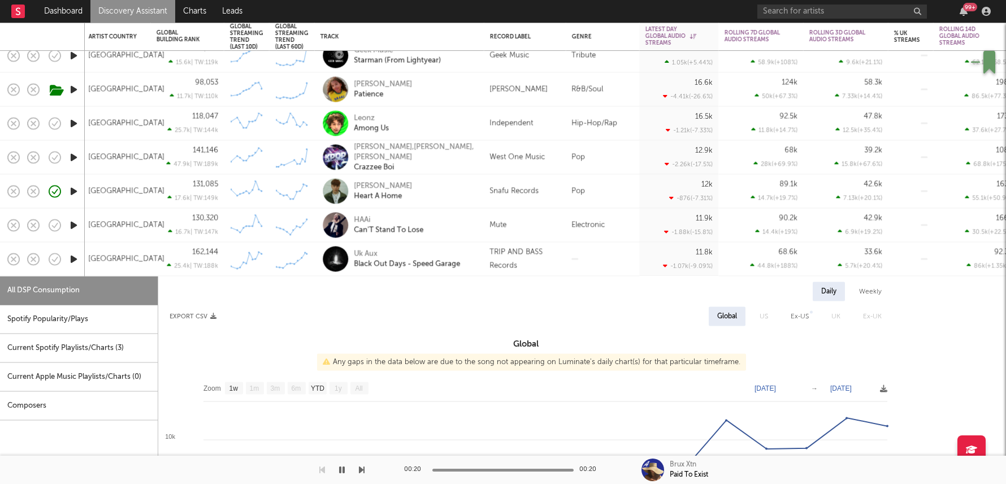
click at [491, 124] on div "Independent" at bounding box center [511, 123] width 44 height 14
select select "1w"
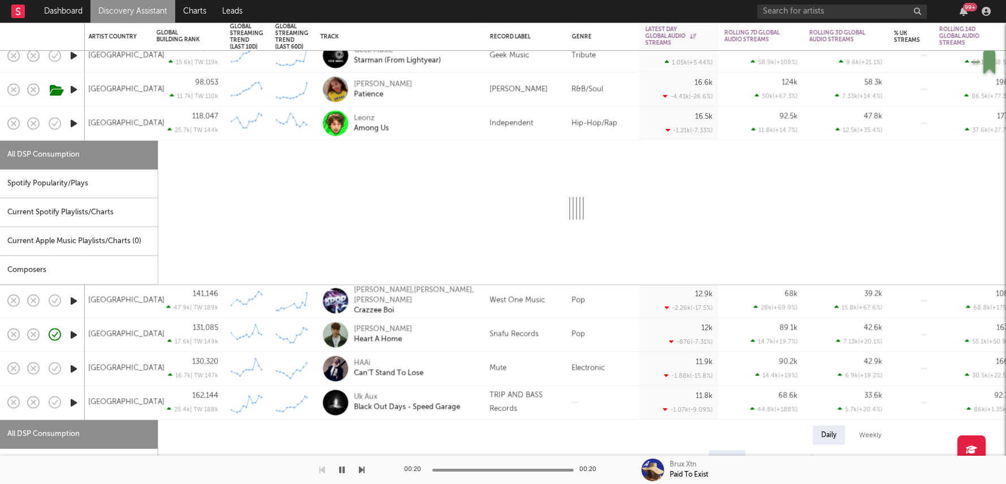
click at [491, 124] on div "Independent" at bounding box center [511, 123] width 44 height 14
select select "1w"
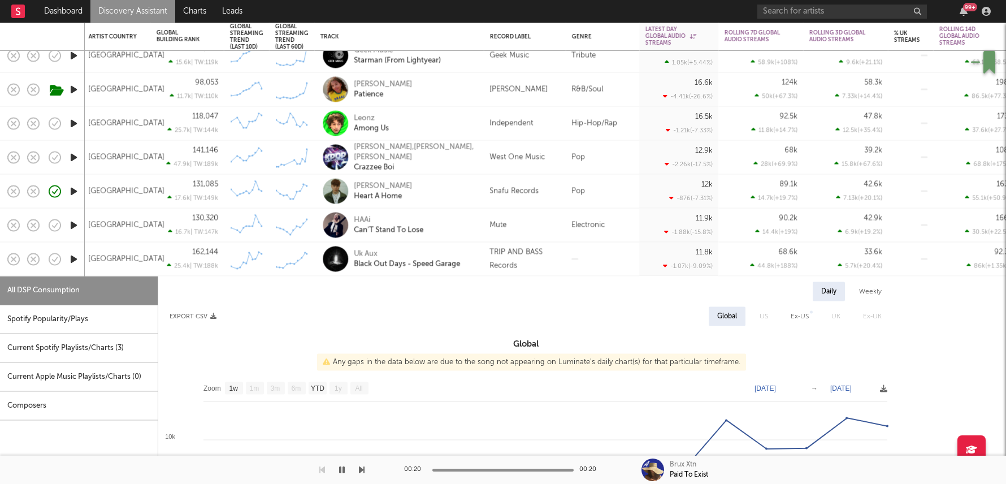
click at [520, 262] on div "TRIP AND BASS Records" at bounding box center [524, 258] width 71 height 27
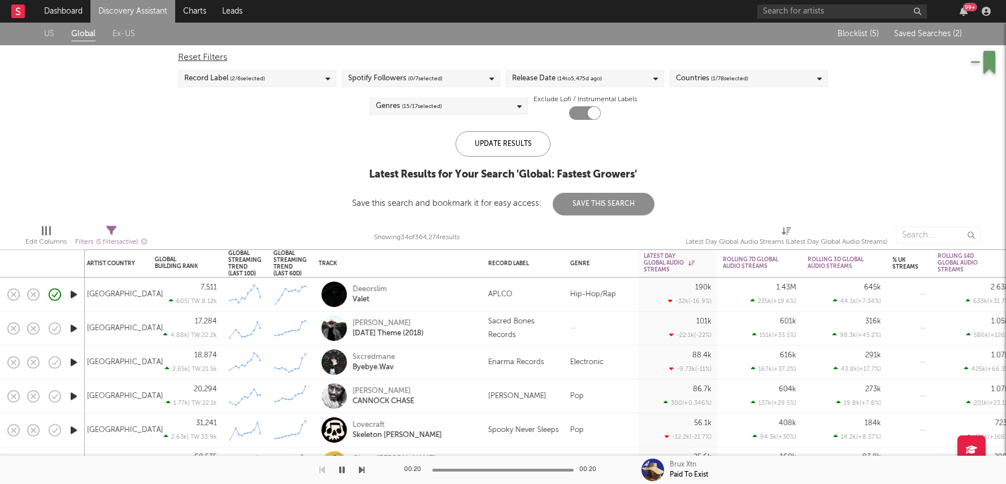
click at [718, 86] on div "Countries ( 1 / 78 selected)" at bounding box center [749, 78] width 158 height 17
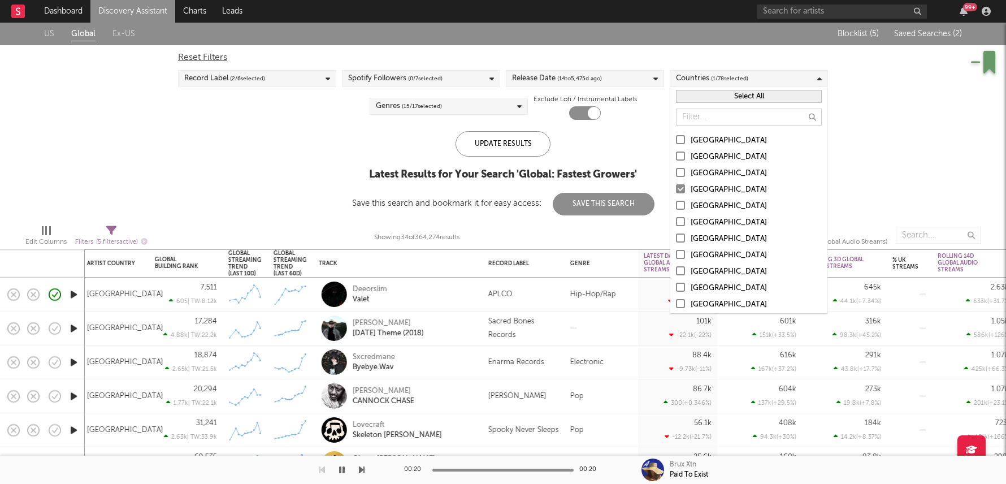
click at [702, 186] on div "[GEOGRAPHIC_DATA]" at bounding box center [756, 190] width 131 height 14
click at [676, 186] on input "[GEOGRAPHIC_DATA]" at bounding box center [676, 190] width 0 height 14
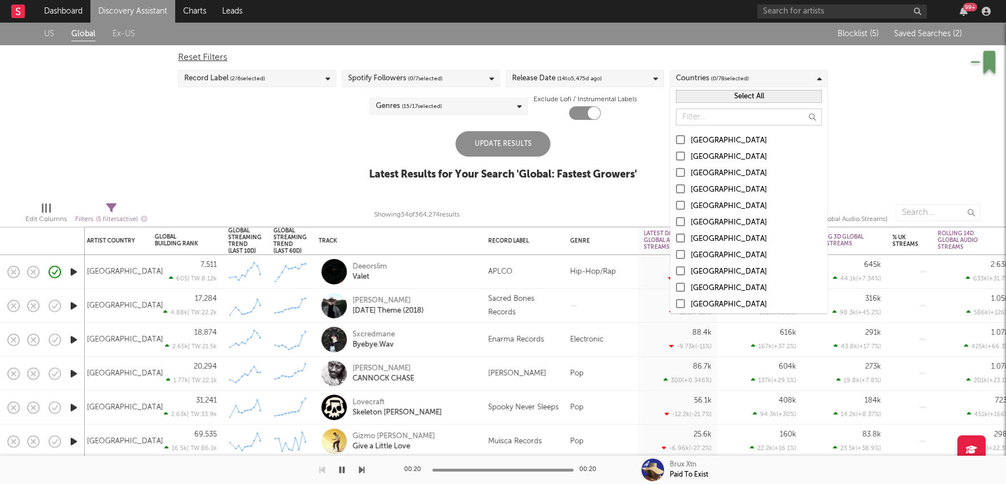
click at [701, 150] on div "Australia" at bounding box center [756, 157] width 131 height 14
click at [676, 150] on input "Australia" at bounding box center [676, 157] width 0 height 14
click at [701, 155] on div "Australia" at bounding box center [756, 157] width 131 height 14
click at [676, 155] on input "[GEOGRAPHIC_DATA]" at bounding box center [676, 157] width 0 height 14
click at [722, 117] on input "text" at bounding box center [749, 117] width 146 height 17
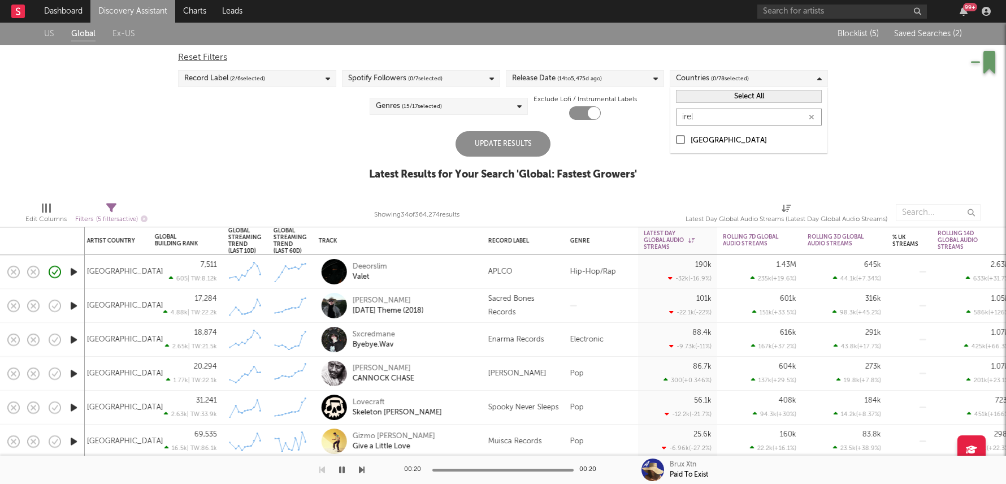
type input "irel"
click at [703, 138] on div "[GEOGRAPHIC_DATA]" at bounding box center [756, 141] width 131 height 14
click at [676, 138] on input "[GEOGRAPHIC_DATA]" at bounding box center [676, 141] width 0 height 14
click at [467, 154] on div "Update Results" at bounding box center [503, 143] width 95 height 25
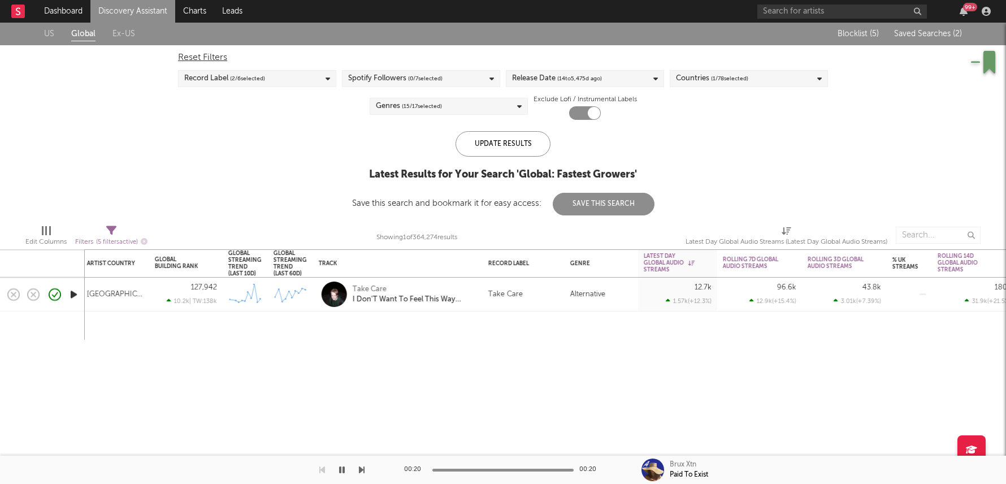
click at [543, 298] on div "Take Care" at bounding box center [523, 295] width 71 height 14
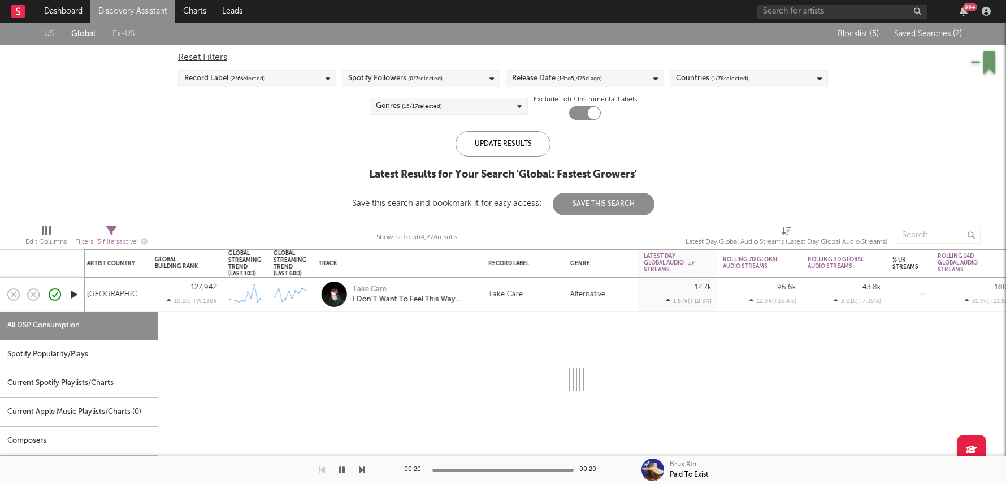
select select "6m"
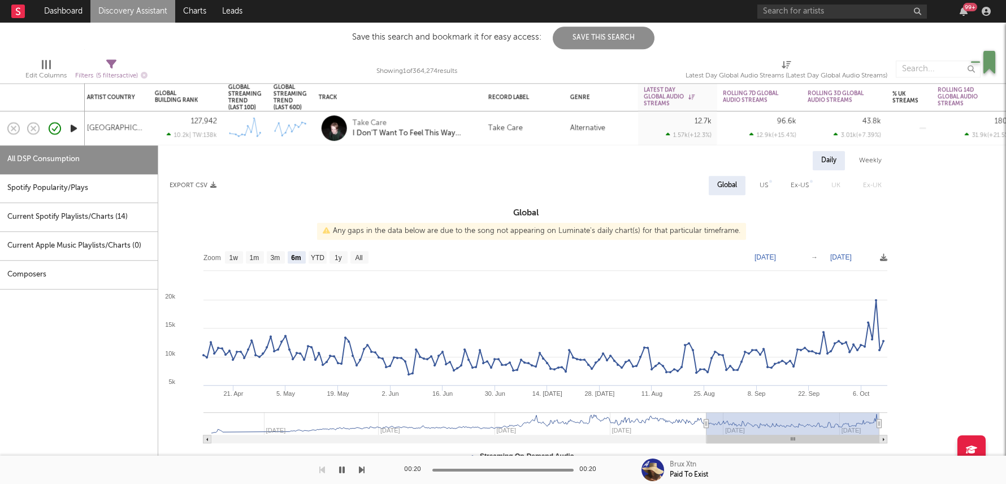
click at [96, 185] on div "Spotify Popularity/Plays" at bounding box center [79, 188] width 158 height 29
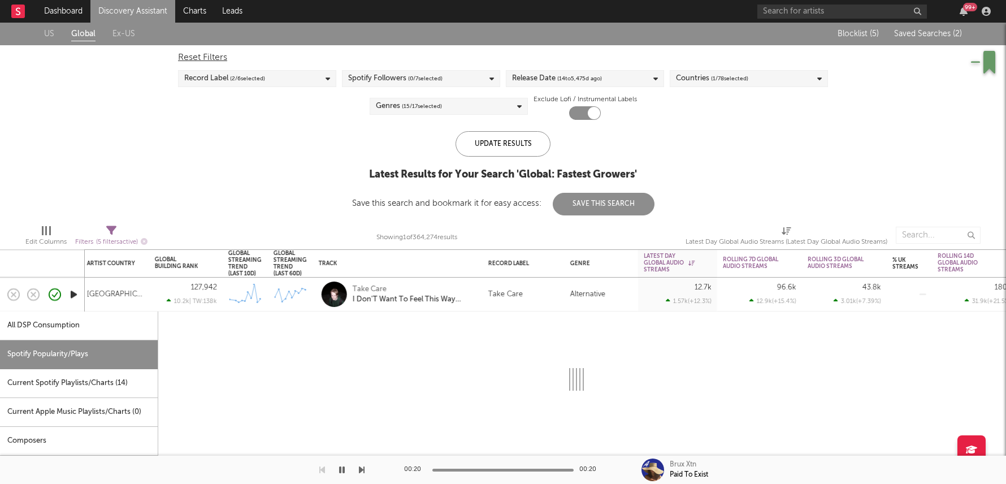
select select "1w"
select select "6m"
click at [505, 291] on div "Take Care" at bounding box center [505, 295] width 34 height 14
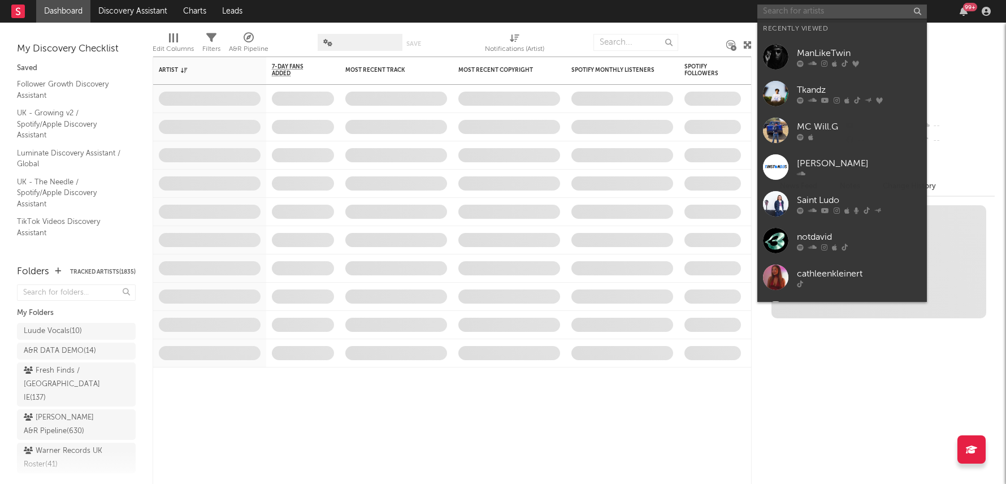
click at [829, 14] on input "text" at bounding box center [842, 12] width 170 height 14
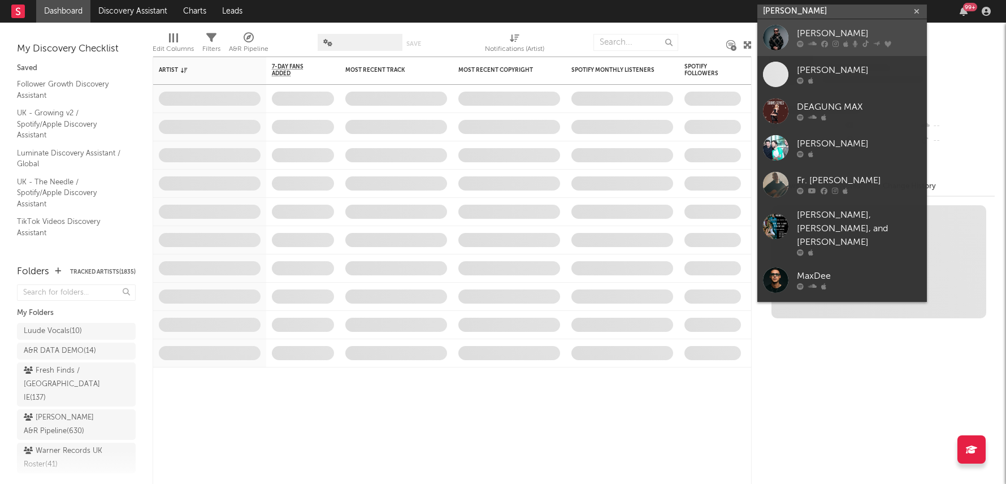
type input "Max dean"
click at [830, 42] on div at bounding box center [859, 44] width 124 height 7
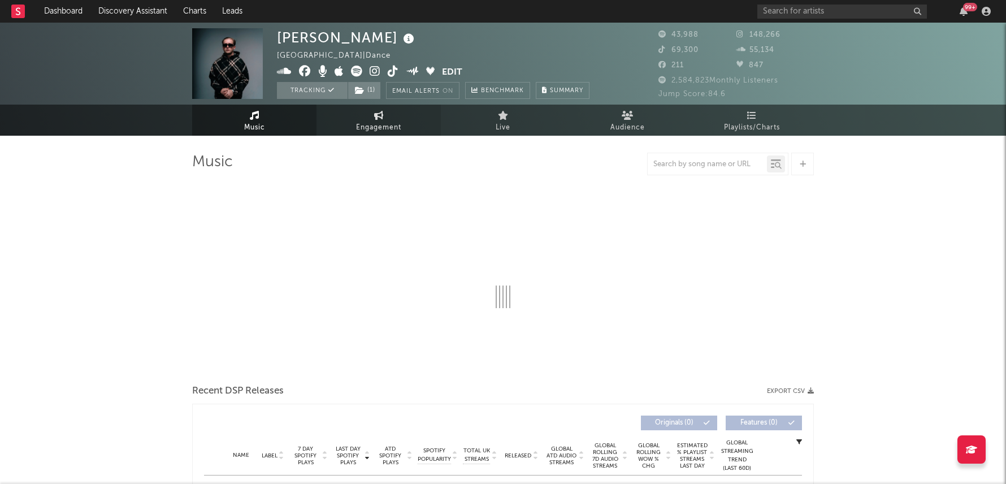
select select "6m"
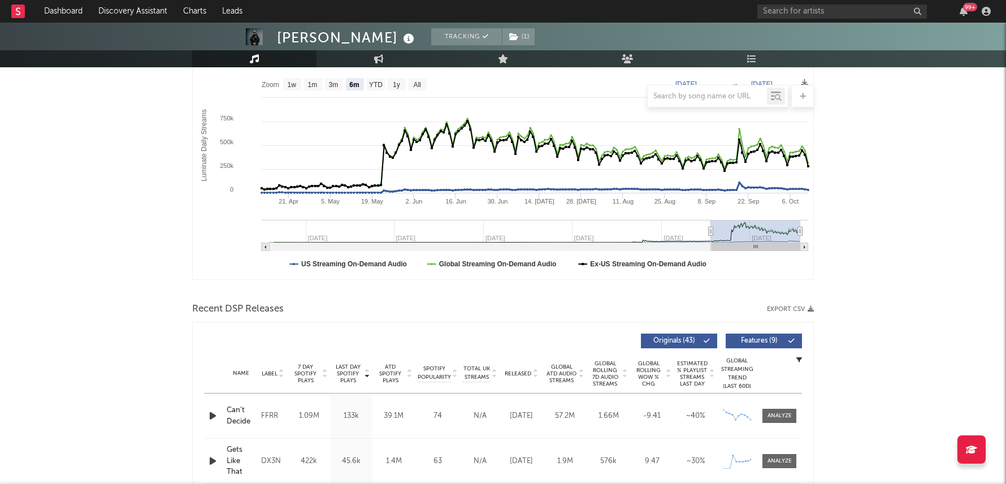
scroll to position [174, 0]
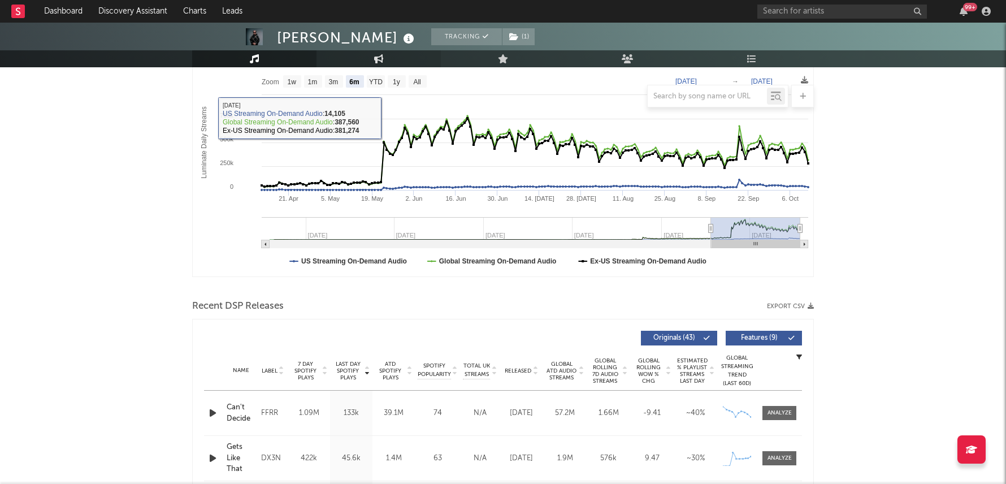
click at [371, 57] on link "Engagement" at bounding box center [379, 58] width 124 height 17
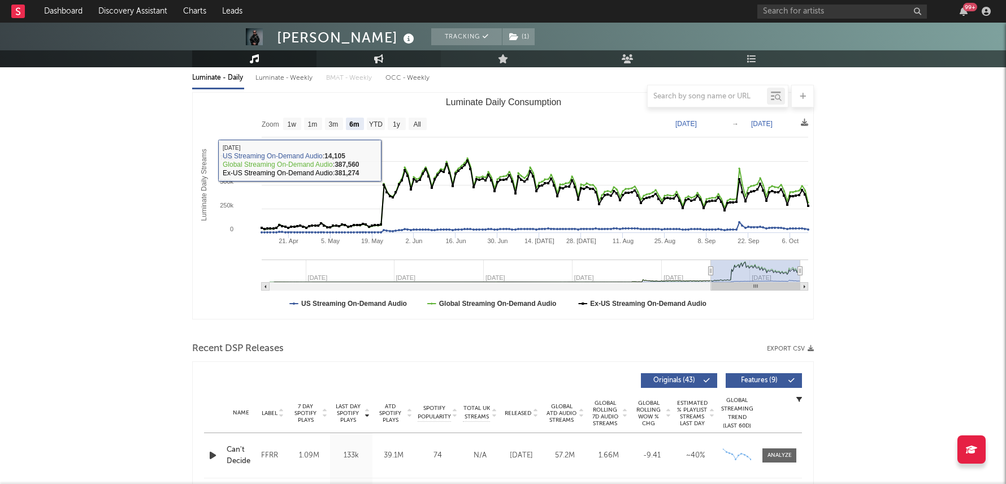
select select "1w"
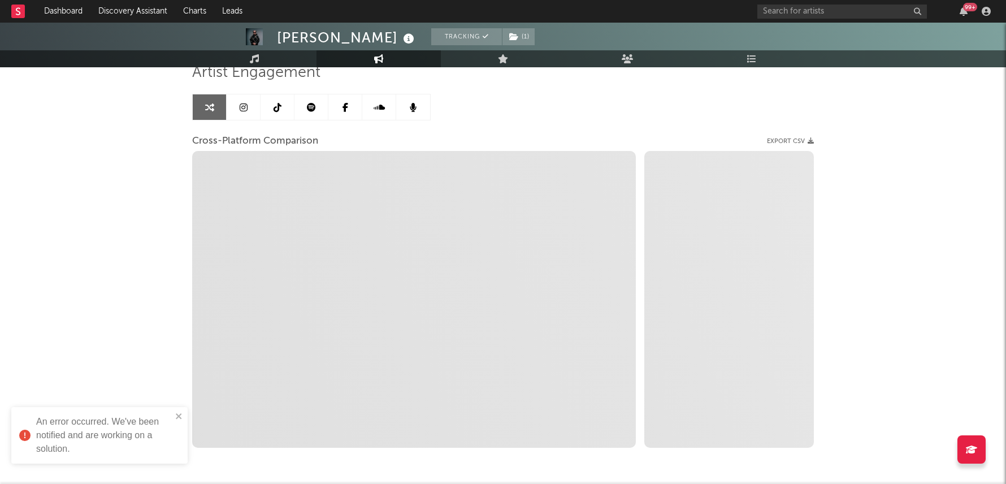
scroll to position [86, 0]
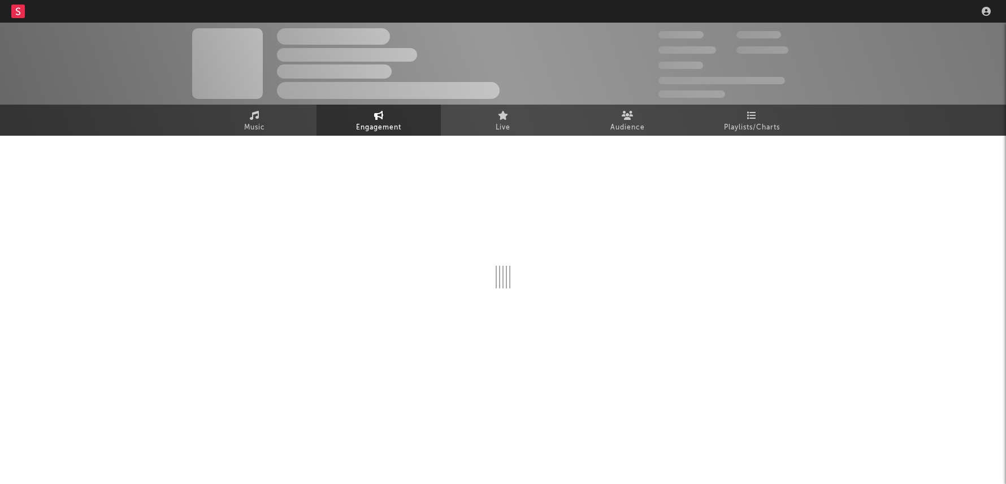
select select "1w"
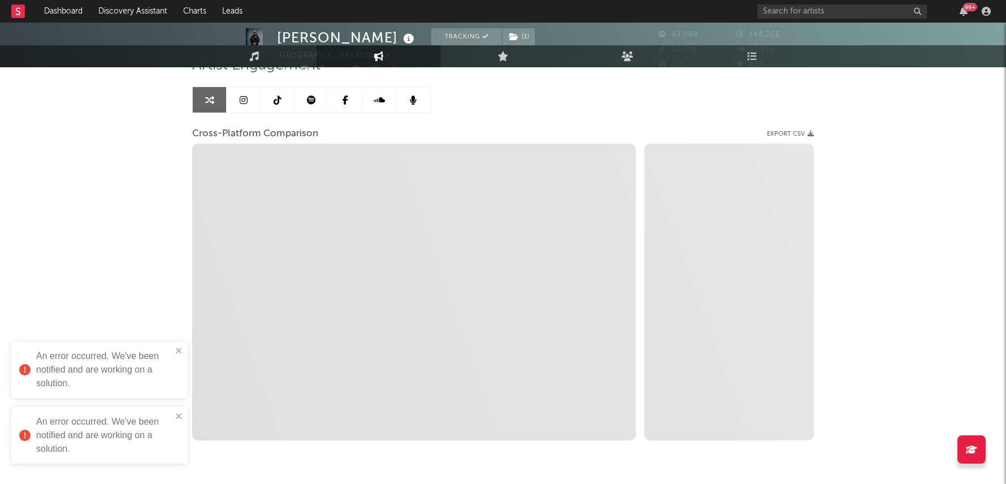
scroll to position [114, 0]
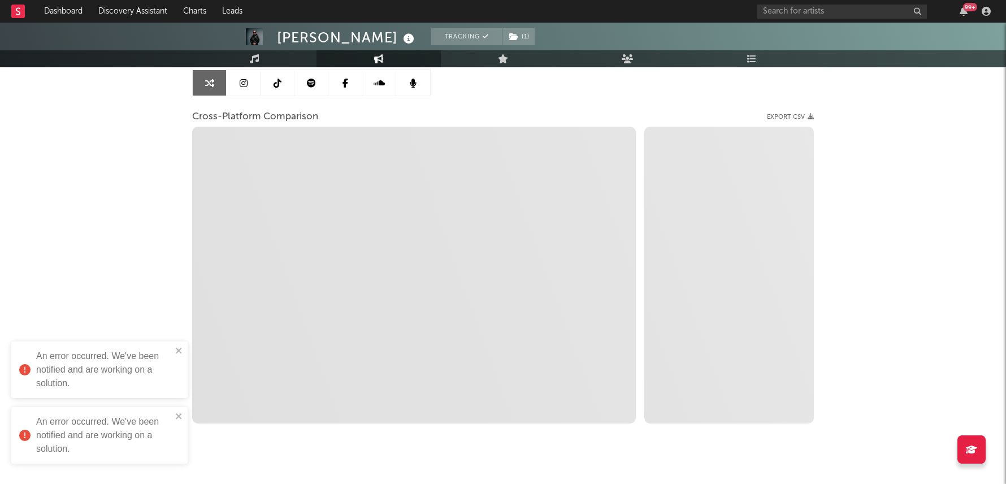
click at [276, 81] on icon at bounding box center [278, 83] width 8 height 9
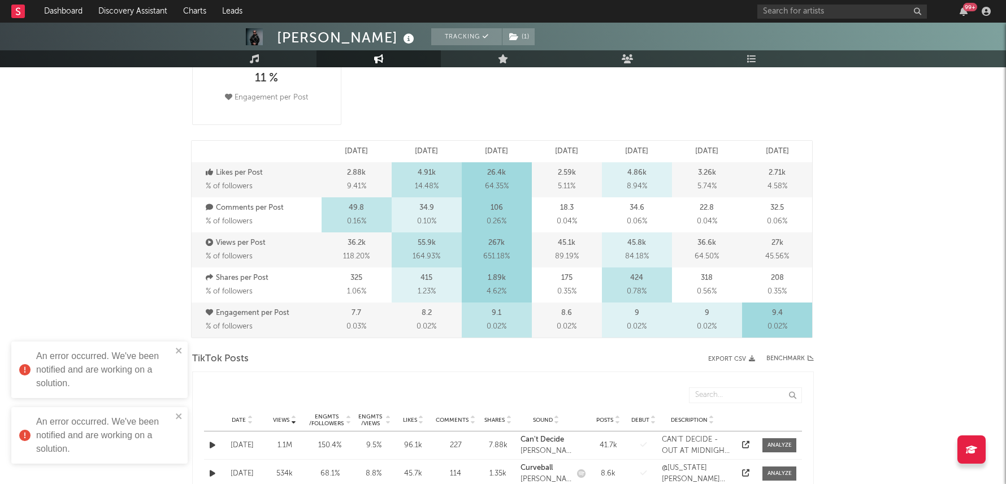
select select "6m"
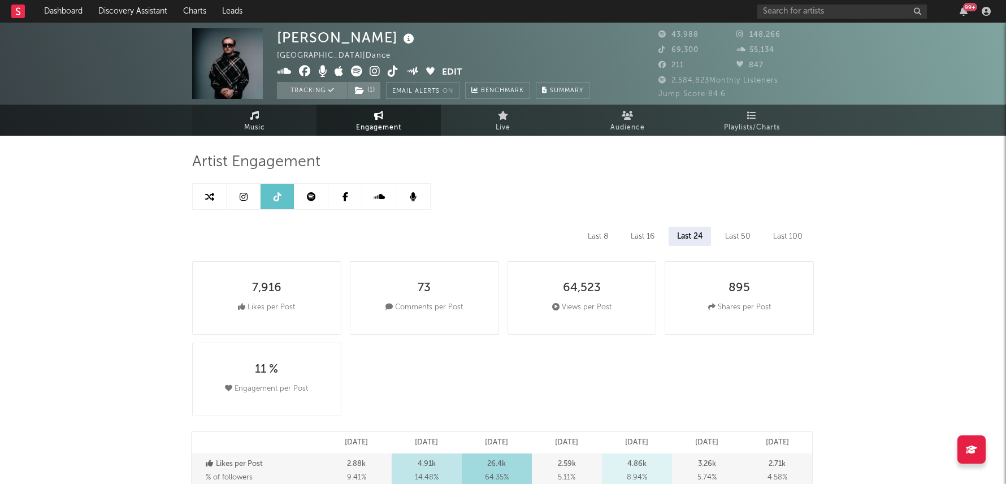
click at [250, 118] on icon at bounding box center [255, 115] width 10 height 9
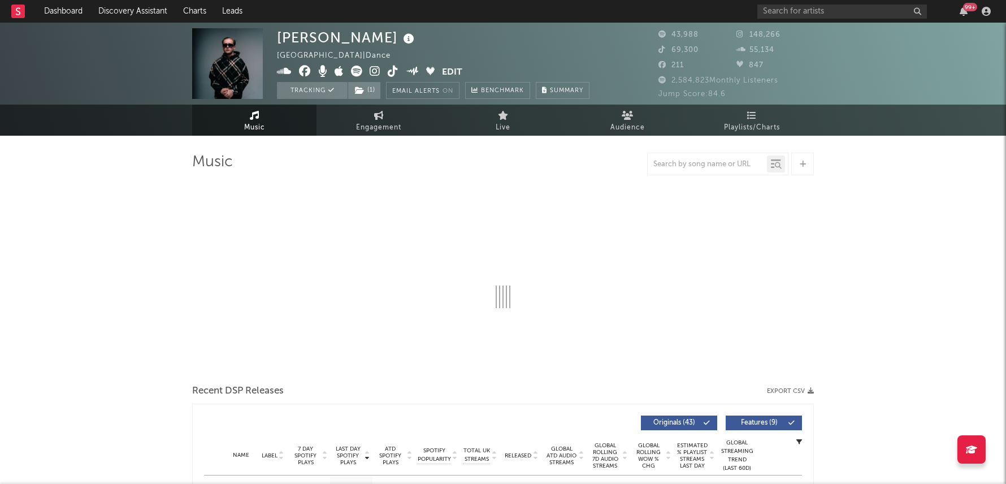
select select "6m"
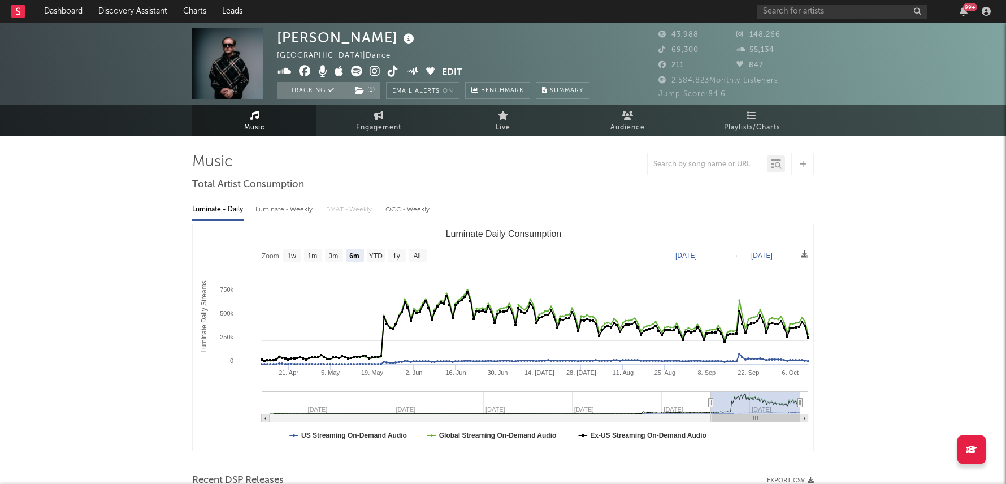
click at [388, 69] on icon at bounding box center [393, 71] width 11 height 11
click at [401, 69] on span at bounding box center [359, 73] width 165 height 14
click at [391, 69] on icon at bounding box center [393, 71] width 11 height 11
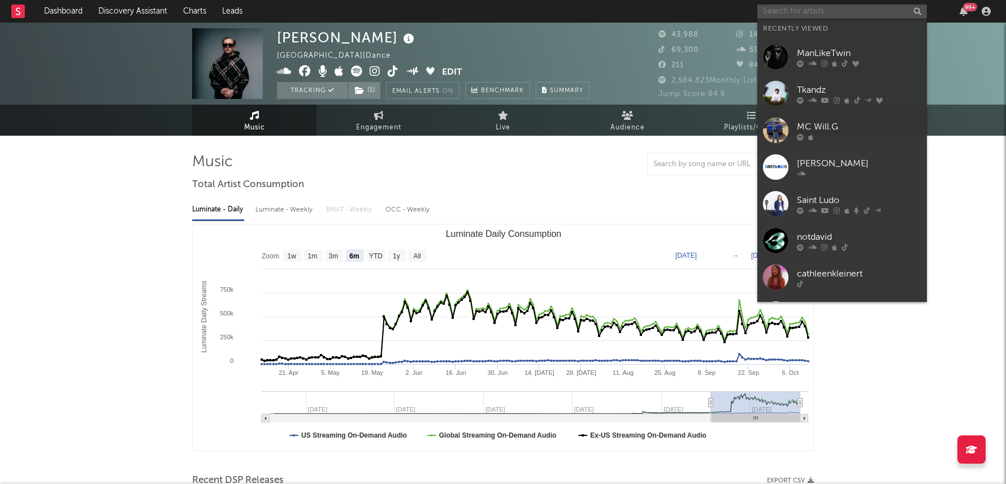
click at [829, 7] on input "text" at bounding box center [842, 12] width 170 height 14
paste input "https://www.tiktok.com/@bruxxtn?lang=en-GB"
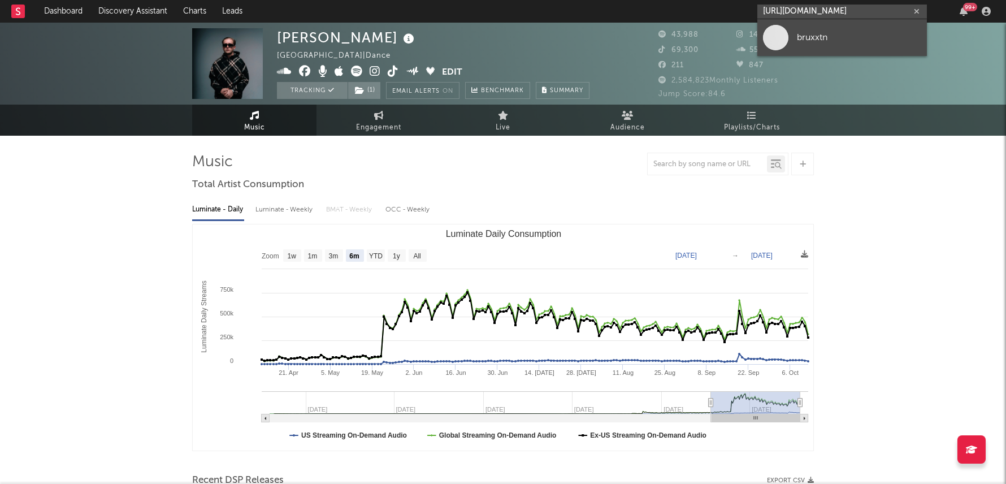
type input "https://www.tiktok.com/@bruxxtn?lang=en-GB"
click at [830, 35] on div "bruxxtn" at bounding box center [859, 38] width 124 height 14
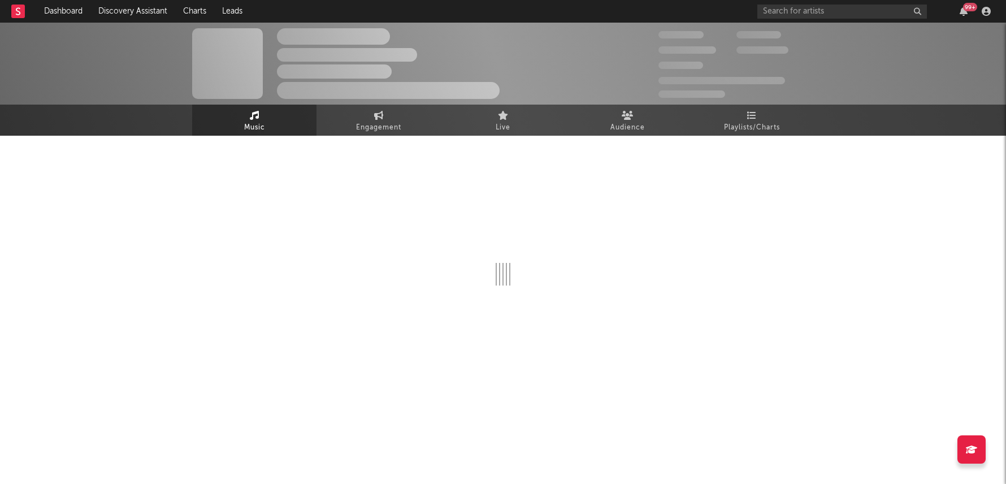
select select "1w"
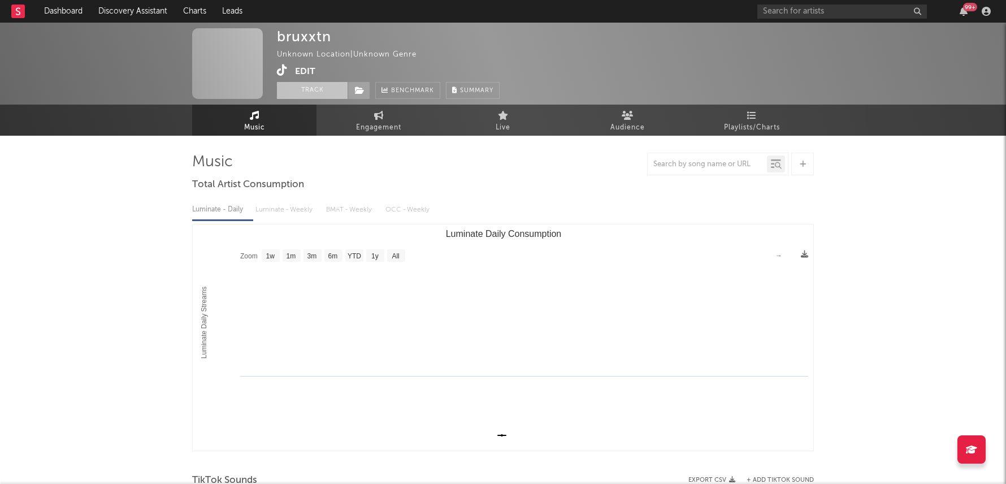
click at [303, 97] on button "Track" at bounding box center [312, 90] width 71 height 17
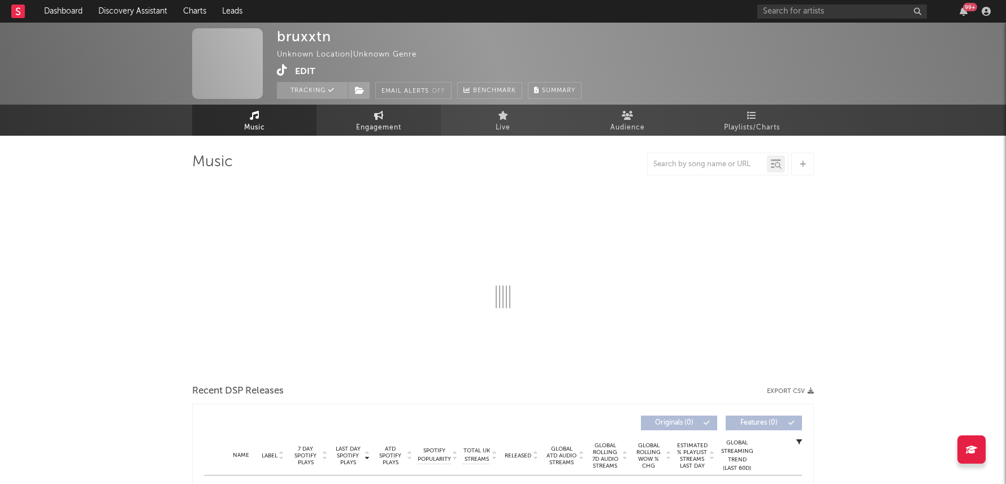
click at [353, 127] on link "Engagement" at bounding box center [379, 120] width 124 height 31
select select "1w"
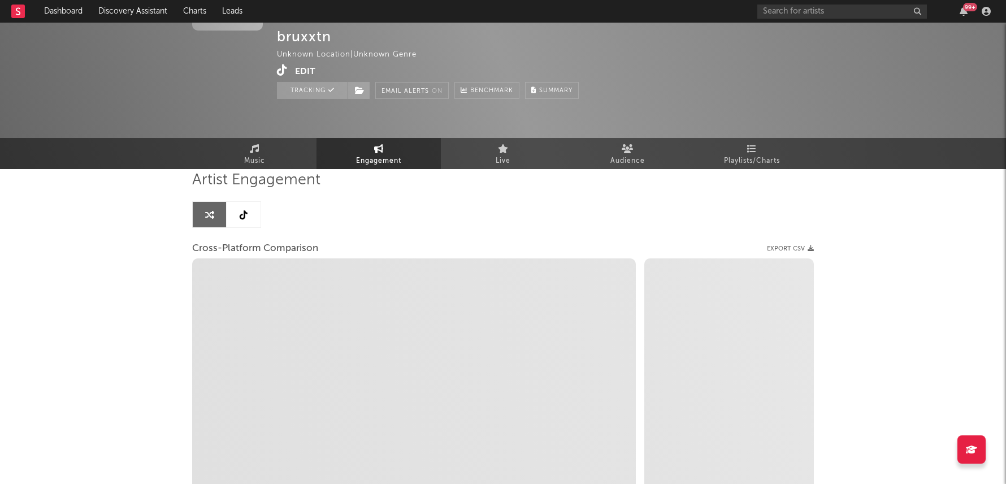
select select "1w"
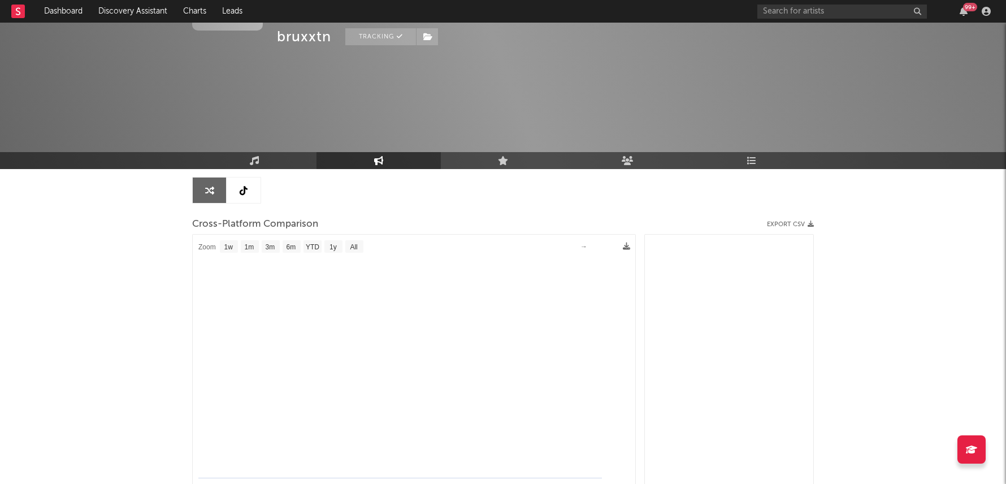
scroll to position [79, 0]
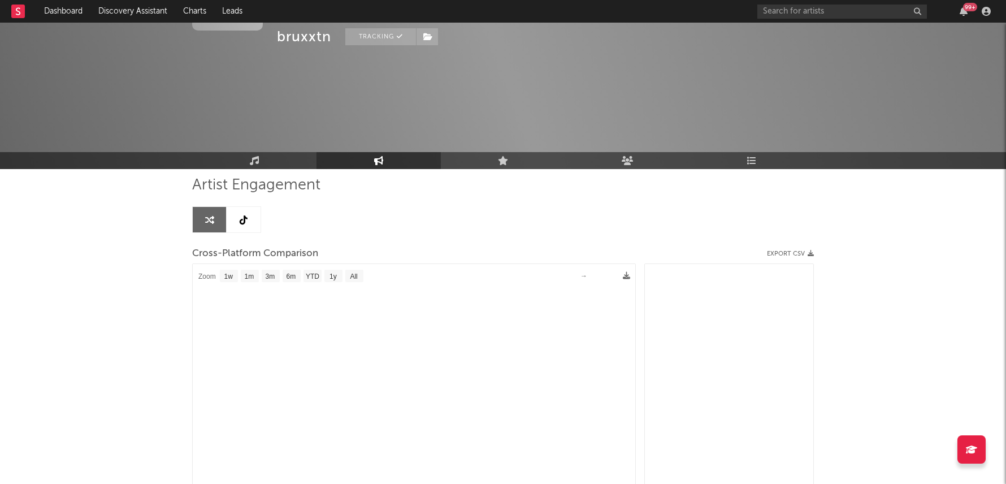
click at [228, 223] on link at bounding box center [244, 219] width 34 height 25
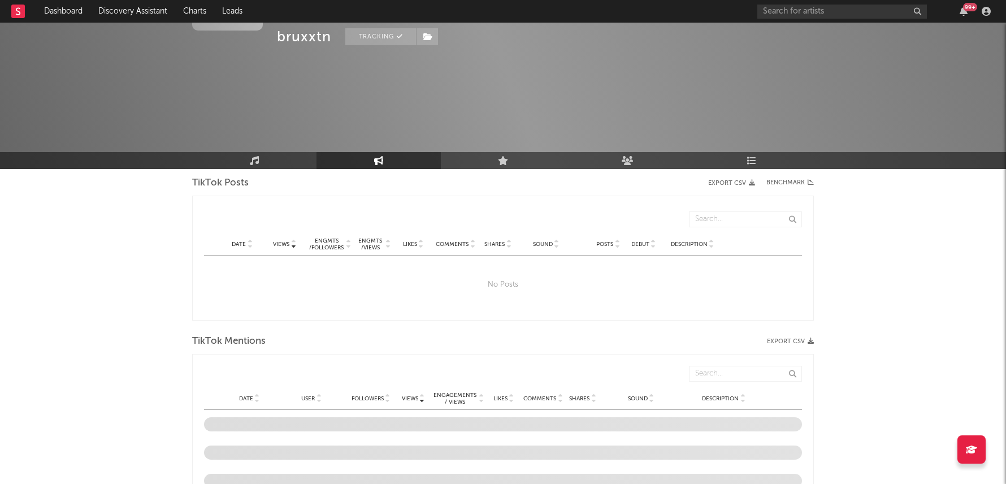
select select "1w"
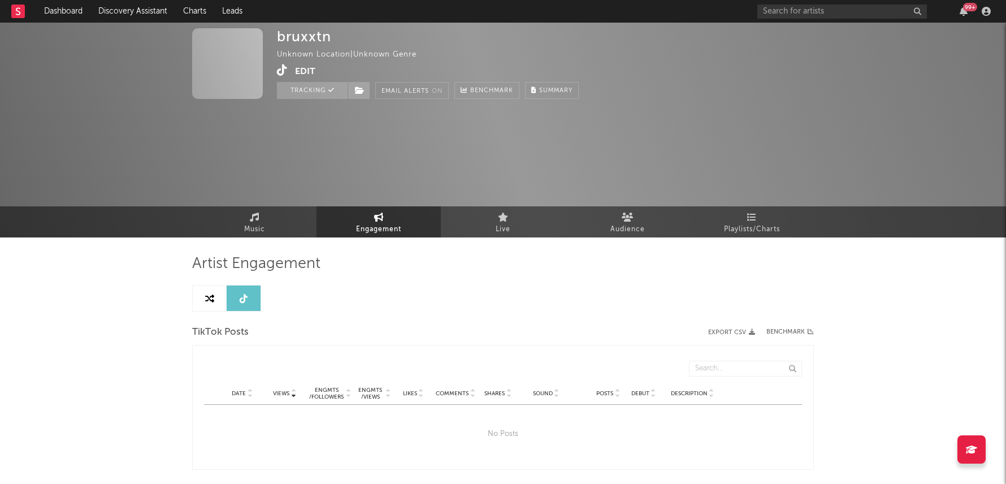
click at [215, 304] on link at bounding box center [210, 297] width 34 height 25
select select "1w"
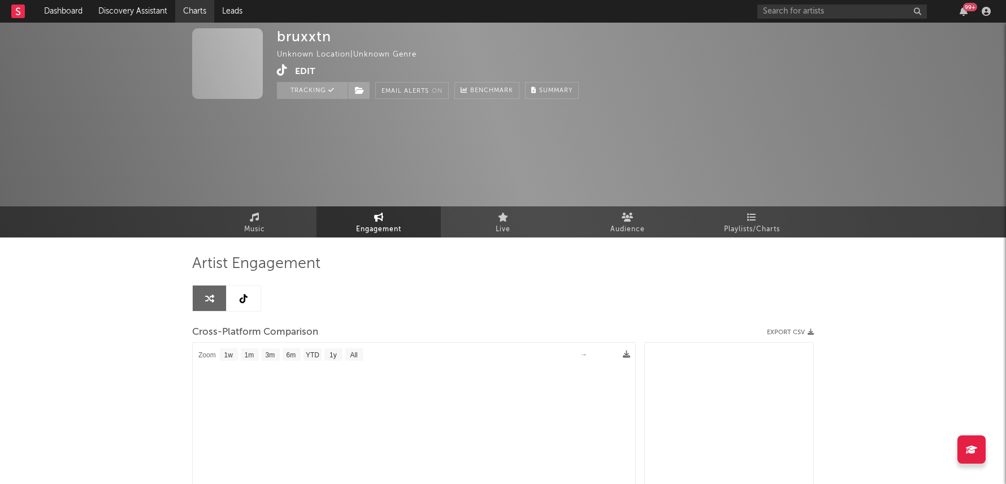
click at [198, 14] on link "Charts" at bounding box center [194, 11] width 39 height 23
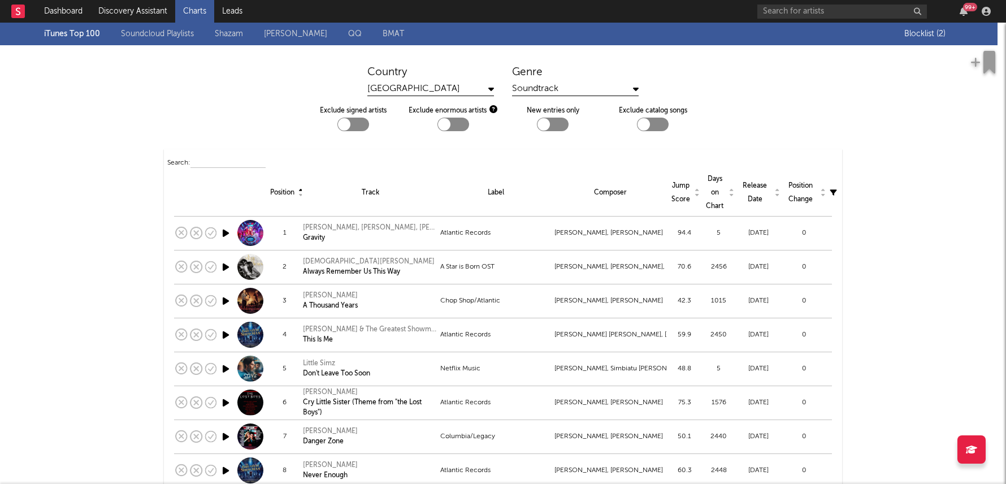
click at [840, 21] on div "99 +" at bounding box center [875, 11] width 237 height 23
click at [844, 12] on input "text" at bounding box center [842, 12] width 170 height 14
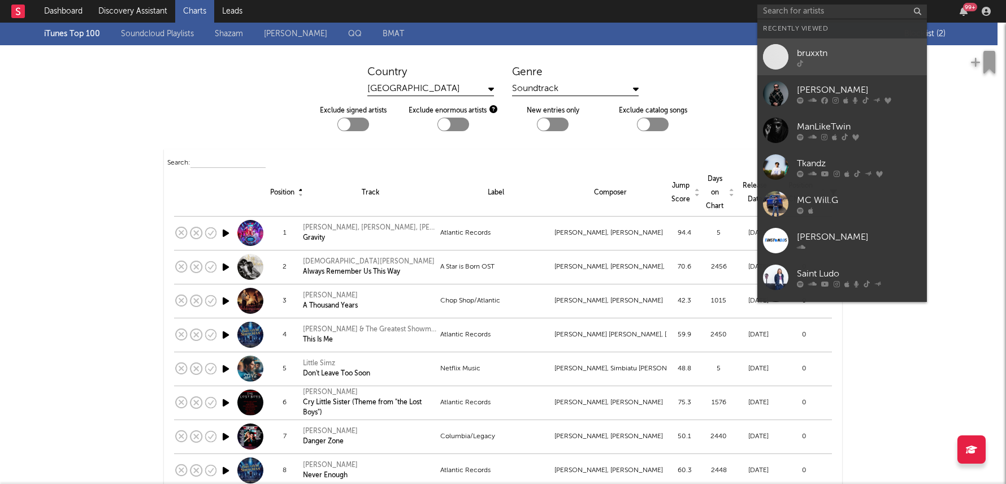
click at [830, 65] on div at bounding box center [859, 63] width 124 height 7
select select "1w"
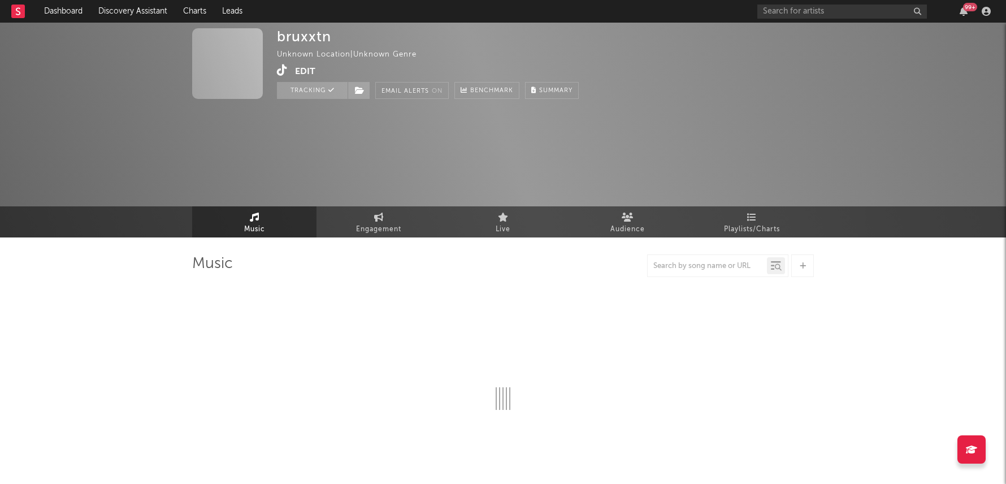
click at [280, 70] on icon at bounding box center [282, 69] width 11 height 11
select select "1w"
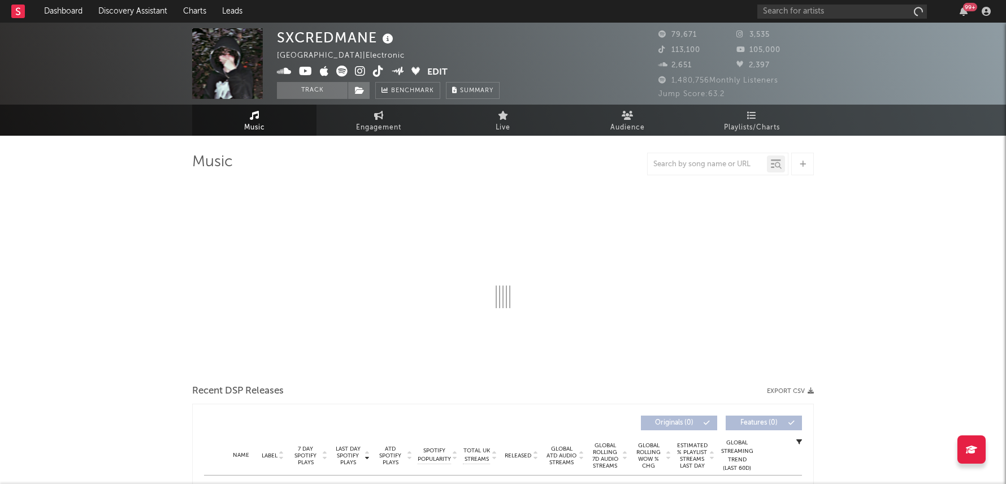
select select "6m"
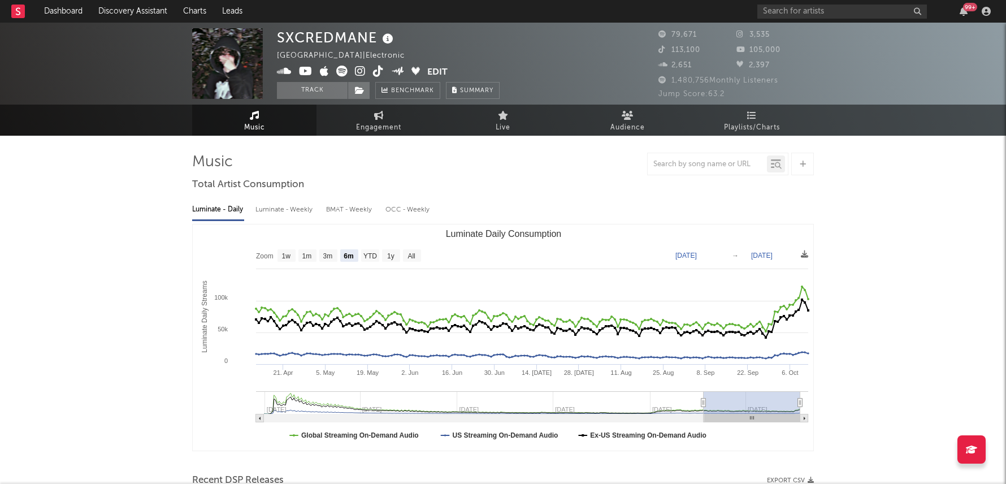
click at [310, 80] on div "SXCREDMANE [GEOGRAPHIC_DATA] | Electronic Edit Track Benchmark Summary" at bounding box center [388, 63] width 223 height 71
click at [310, 96] on button "Track" at bounding box center [312, 90] width 71 height 17
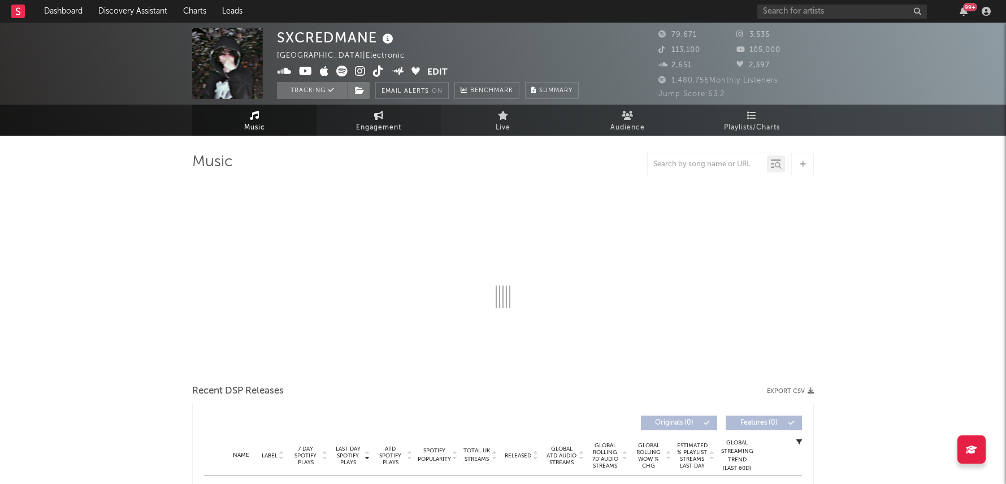
click at [395, 134] on span "Engagement" at bounding box center [378, 128] width 45 height 14
select select "1w"
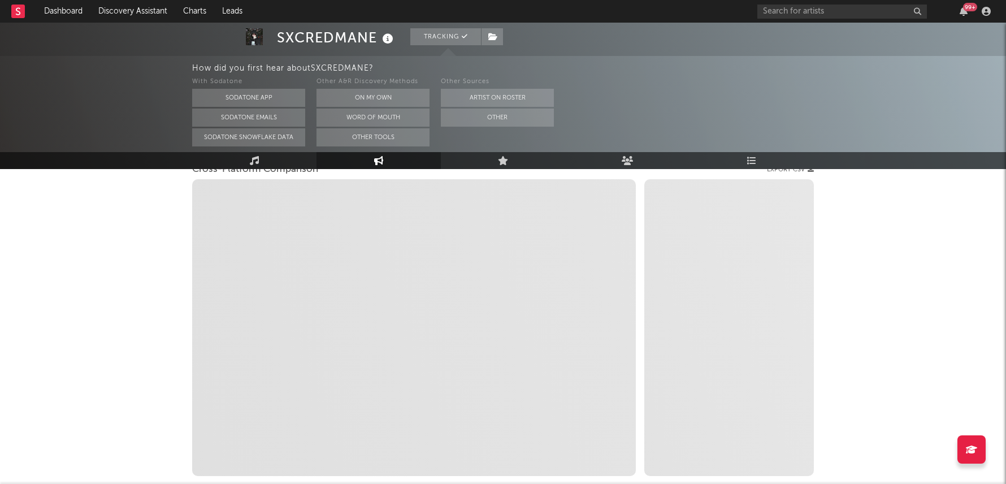
scroll to position [164, 0]
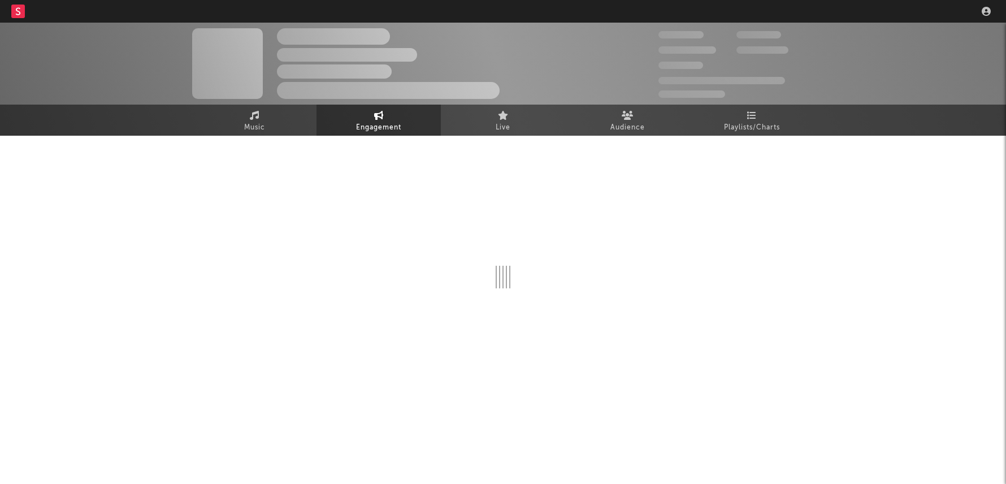
select select "1w"
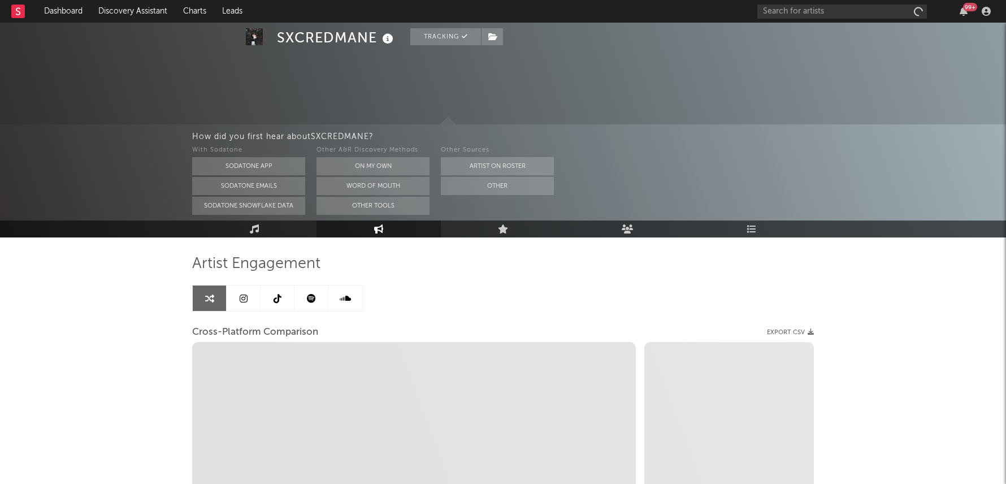
scroll to position [137, 0]
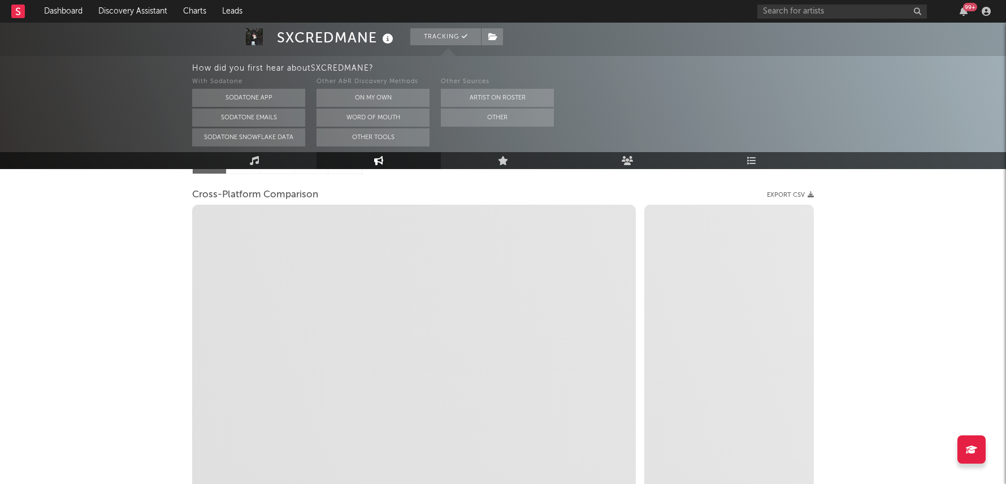
select select "1m"
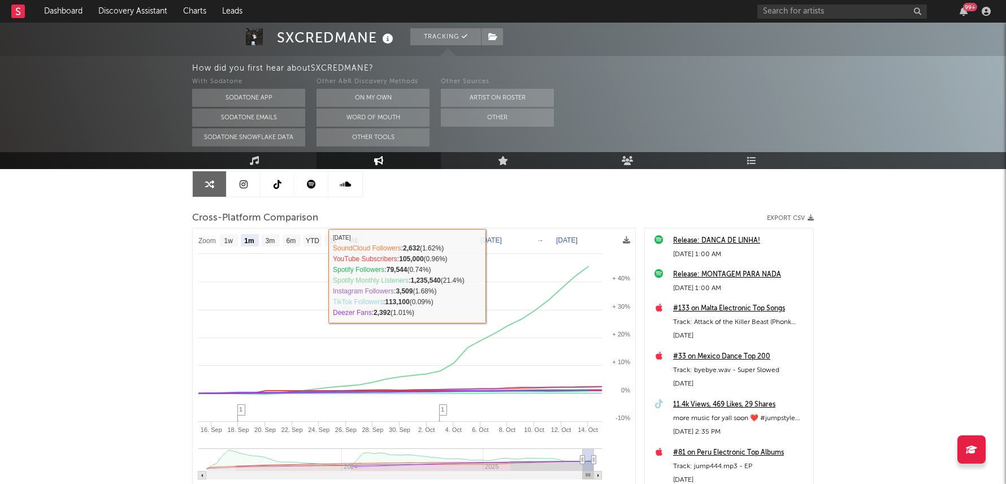
scroll to position [112, 0]
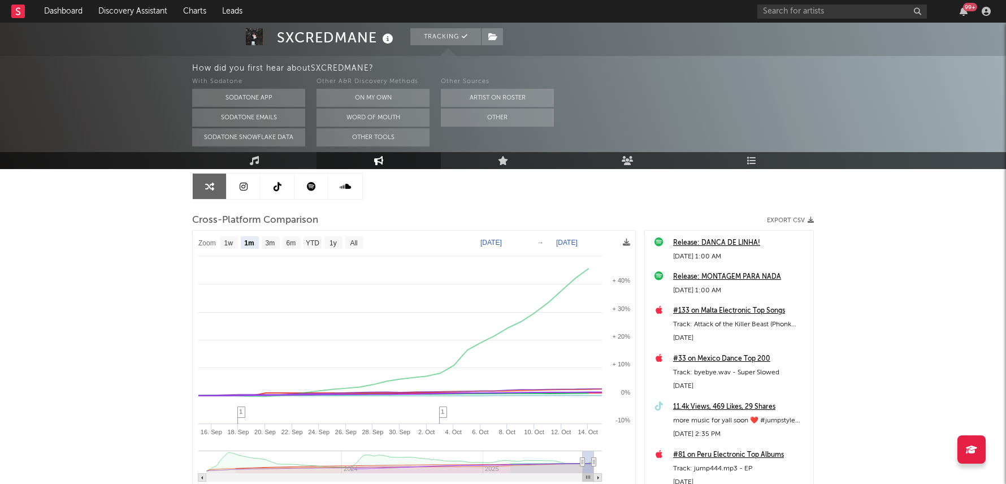
click at [278, 193] on link at bounding box center [278, 186] width 34 height 25
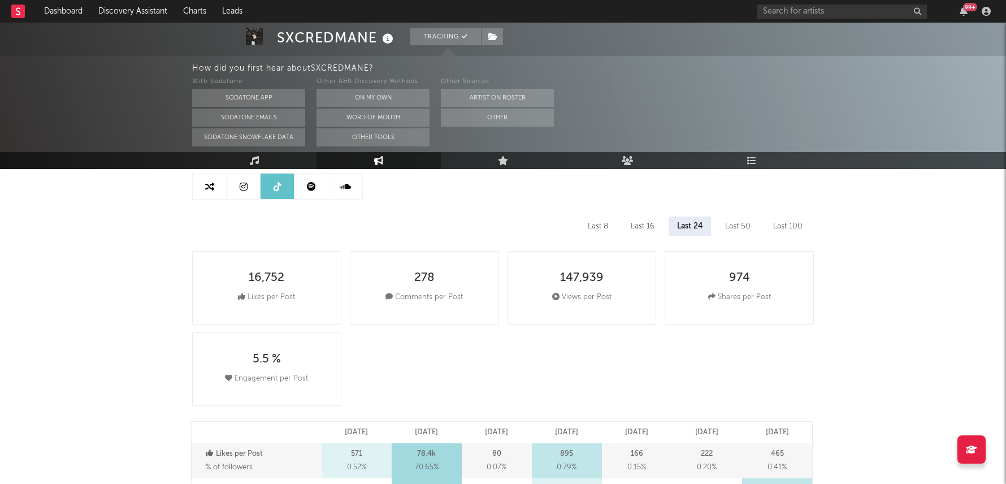
select select "6m"
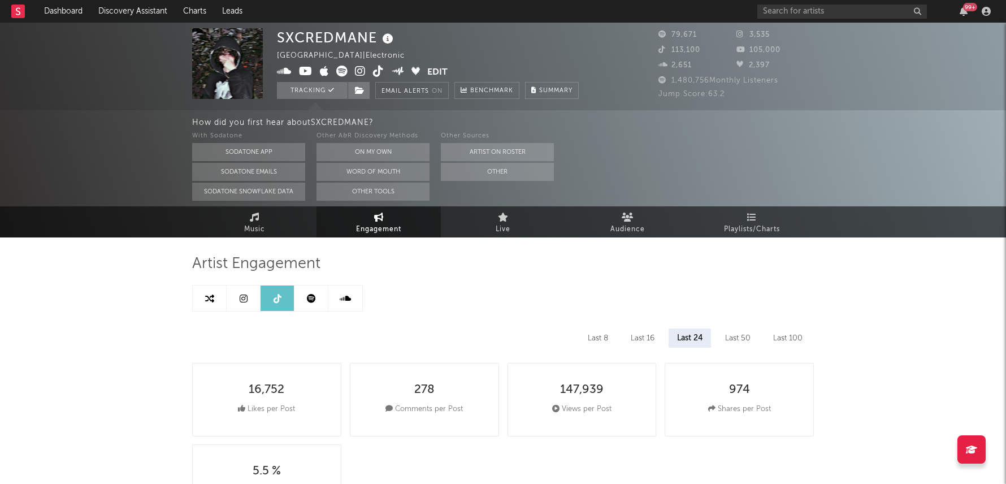
click at [209, 292] on link at bounding box center [210, 297] width 34 height 25
select select "1m"
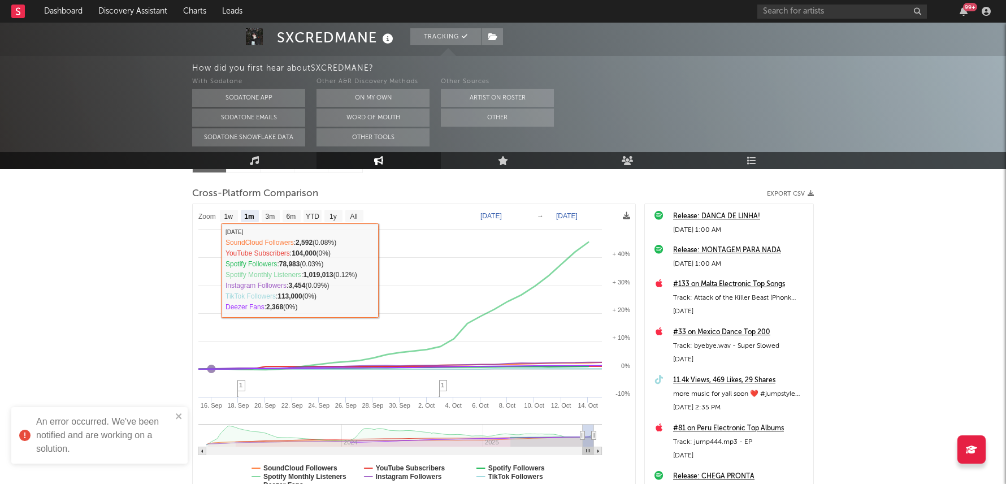
scroll to position [139, 0]
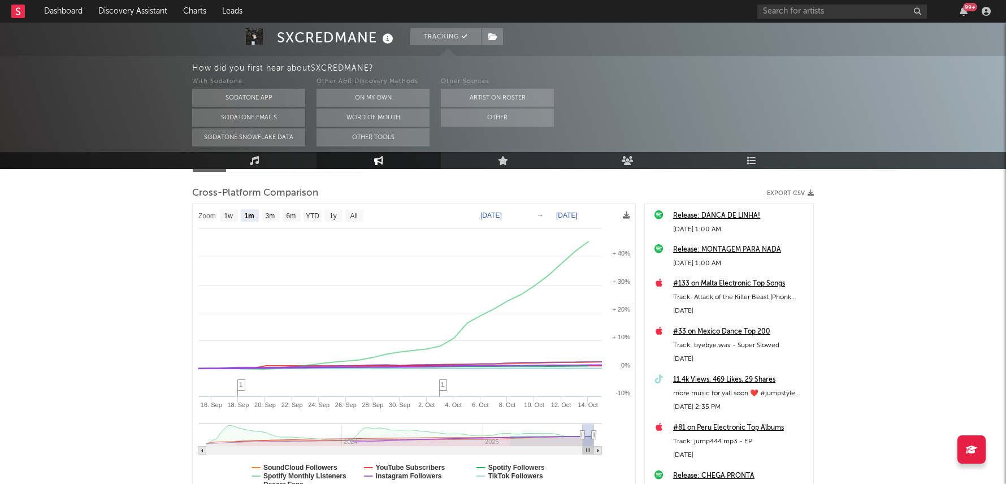
click at [965, 7] on div "99 +" at bounding box center [970, 7] width 14 height 8
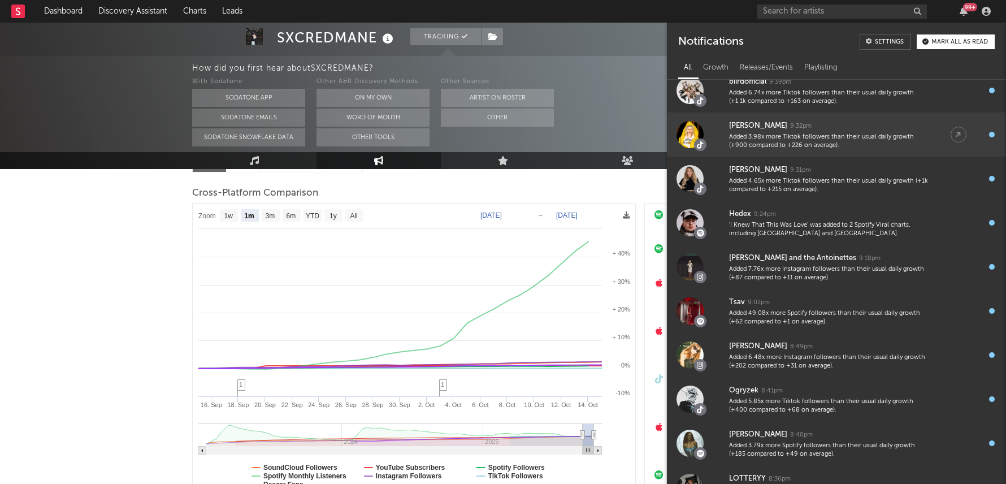
scroll to position [260, 0]
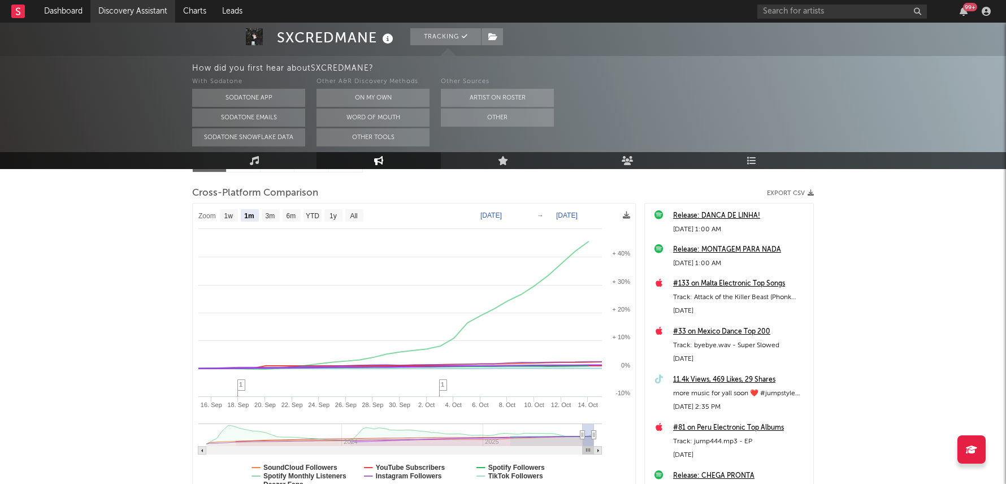
click at [141, 16] on link "Discovery Assistant" at bounding box center [132, 11] width 85 height 23
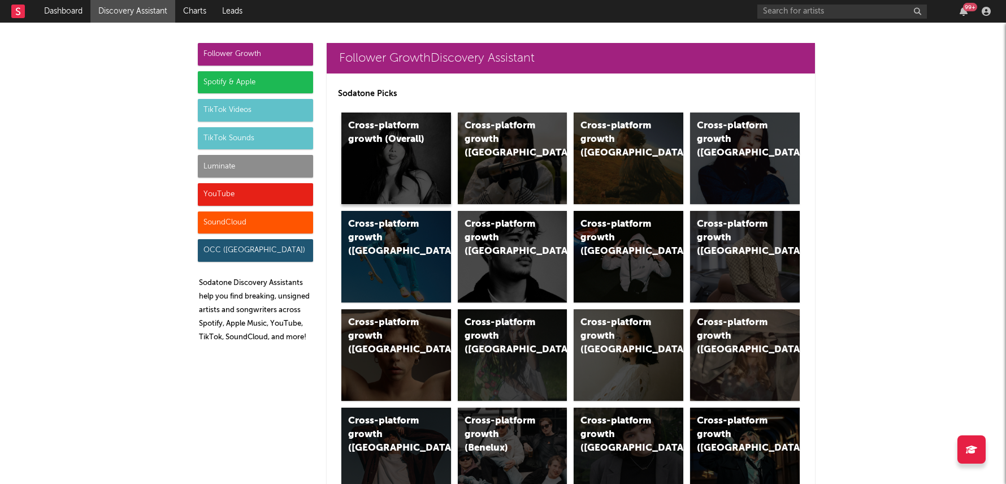
click at [438, 140] on div "Cross-platform growth (Overall)" at bounding box center [396, 158] width 110 height 92
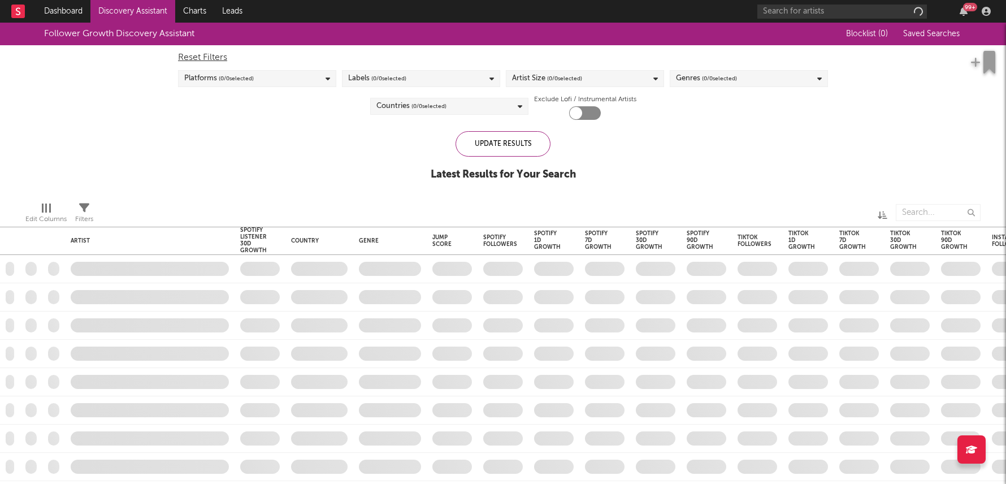
checkbox input "true"
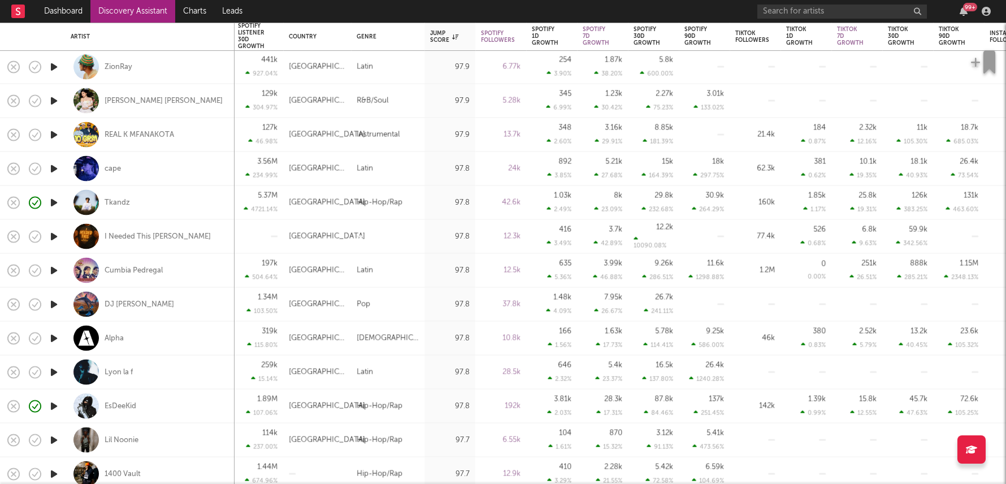
click at [167, 407] on div "EsDeeKid" at bounding box center [150, 405] width 158 height 33
select select "1w"
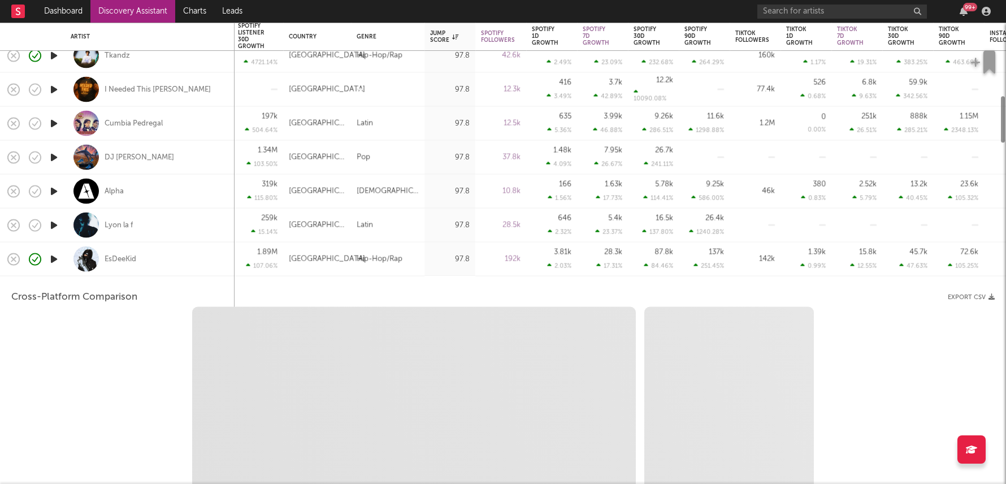
select select "6m"
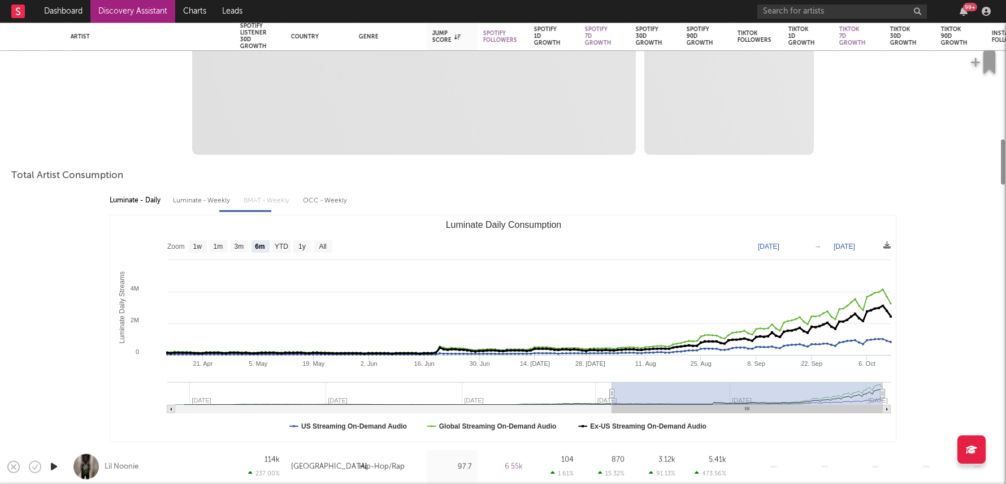
select select "1m"
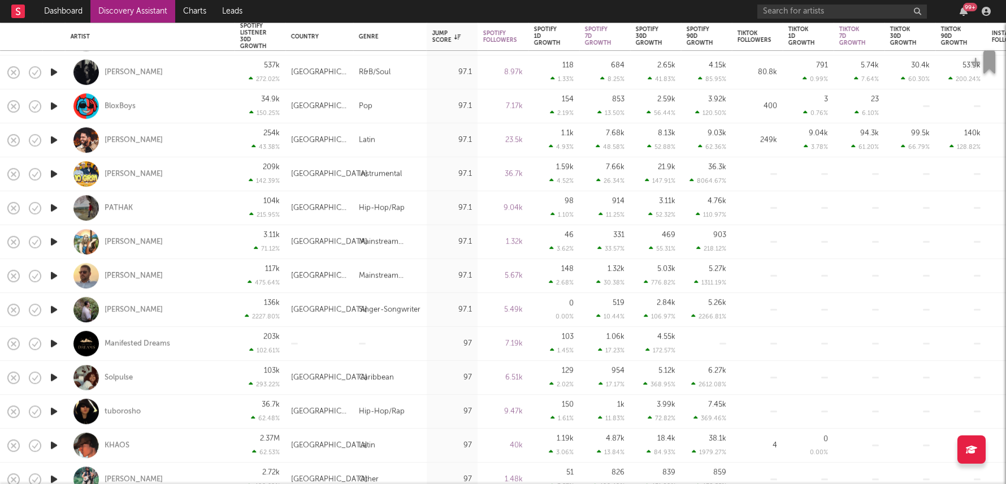
click at [502, 380] on div "6.51k" at bounding box center [503, 378] width 40 height 14
select select "1w"
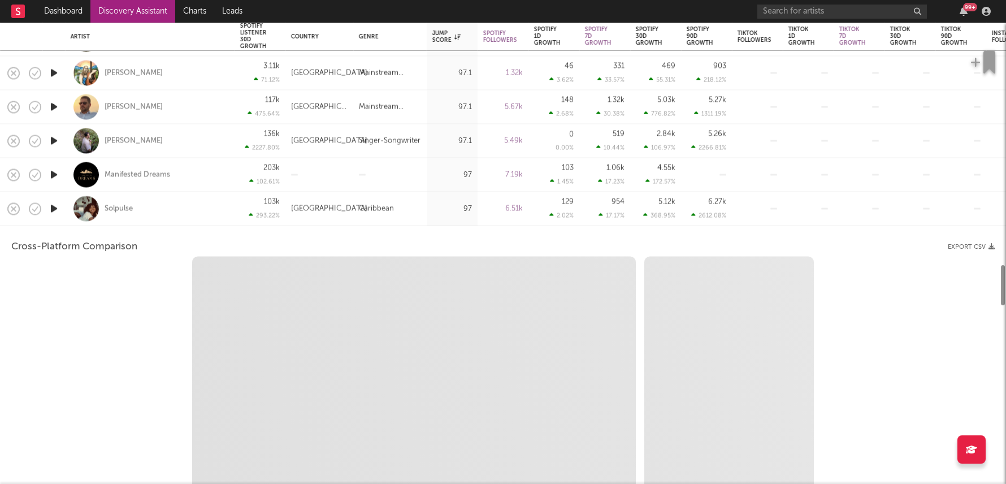
select select "1w"
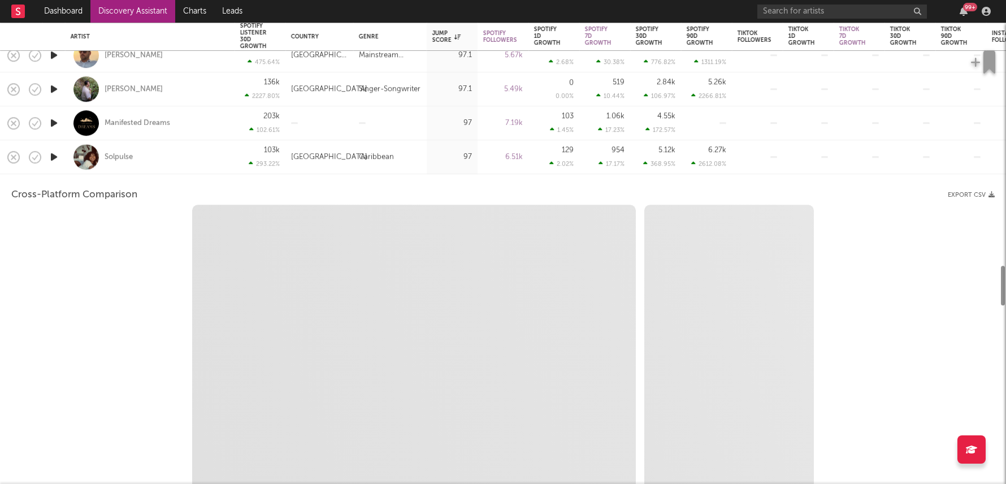
select select "1m"
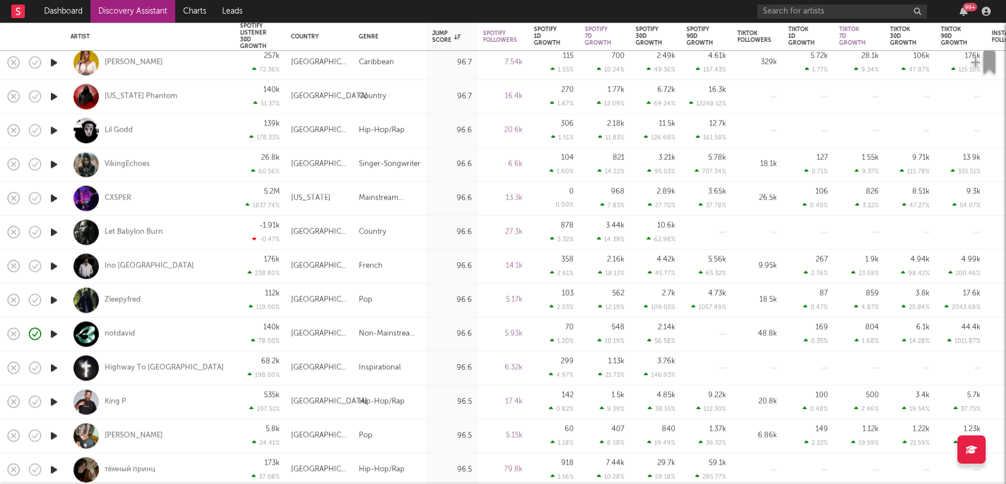
click at [142, 7] on link "Discovery Assistant" at bounding box center [132, 11] width 85 height 23
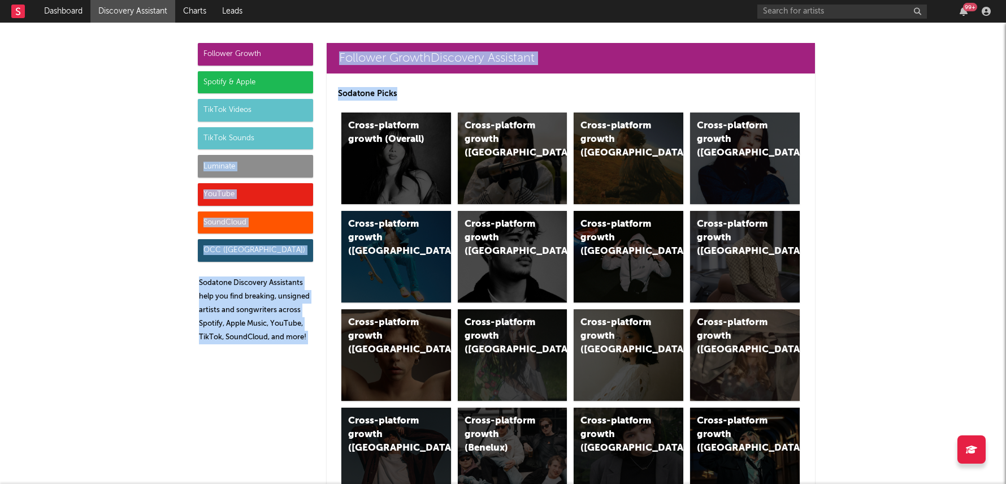
drag, startPoint x: 253, startPoint y: 138, endPoint x: 130, endPoint y: 164, distance: 126.0
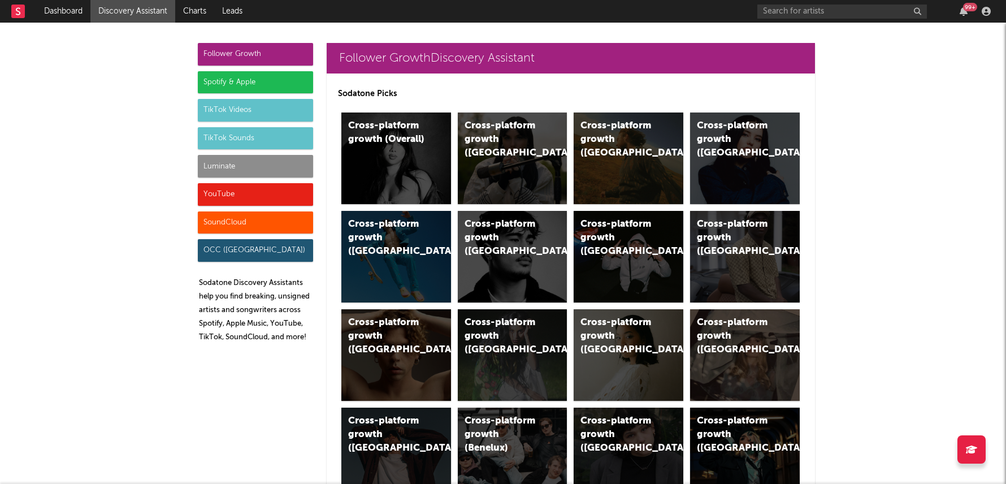
click at [235, 144] on div "TikTok Sounds" at bounding box center [255, 138] width 115 height 23
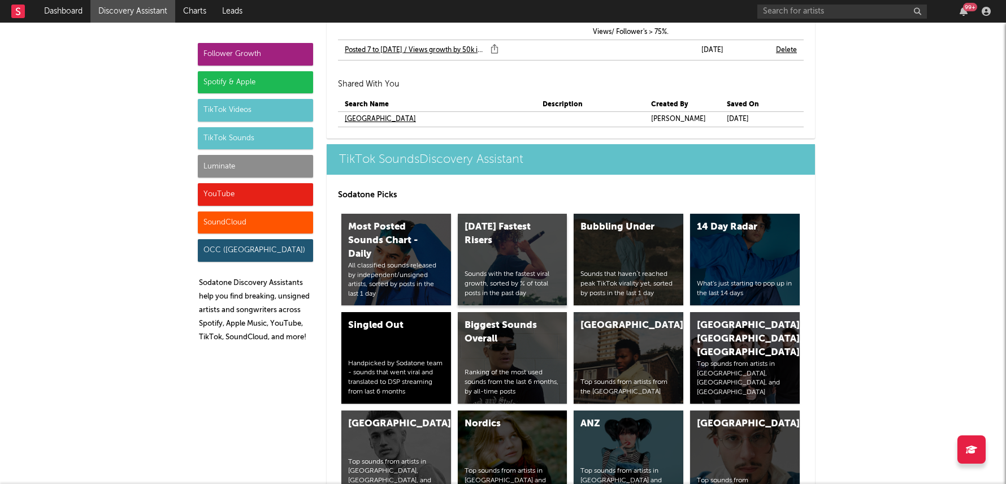
scroll to position [4660, 0]
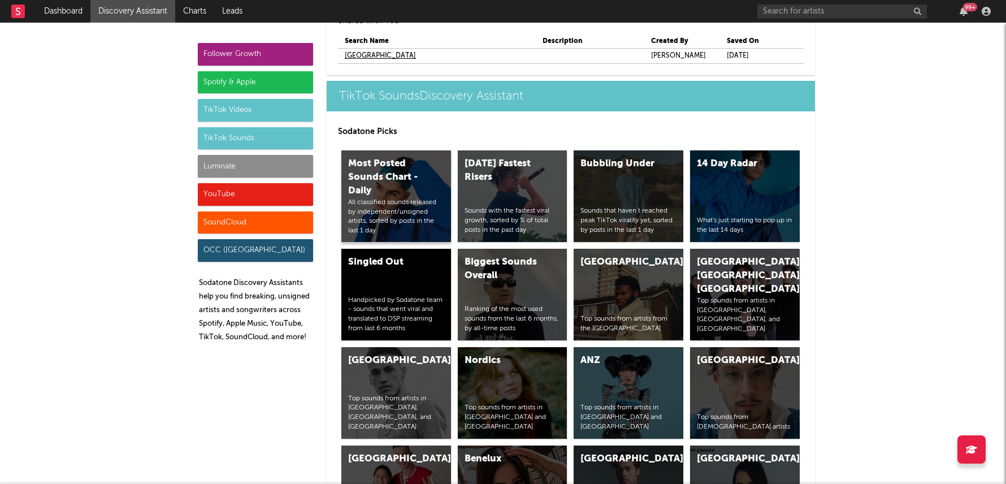
click at [407, 157] on div "Most Posted Sounds Chart - Daily" at bounding box center [386, 177] width 77 height 41
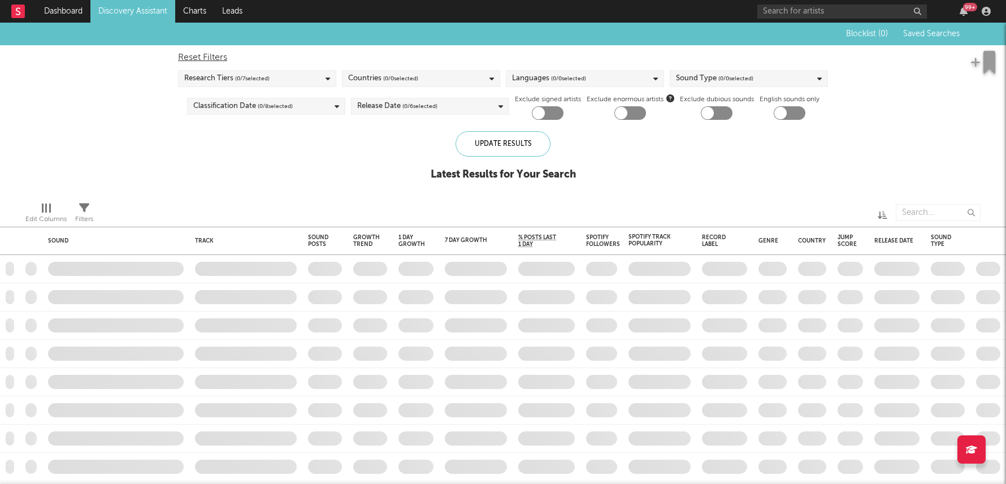
checkbox input "true"
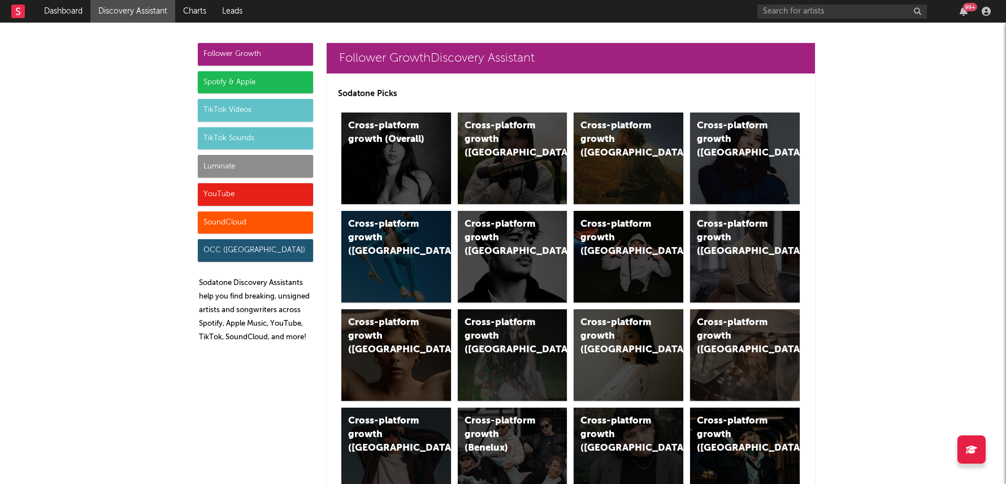
click at [248, 133] on div "TikTok Sounds" at bounding box center [255, 138] width 115 height 23
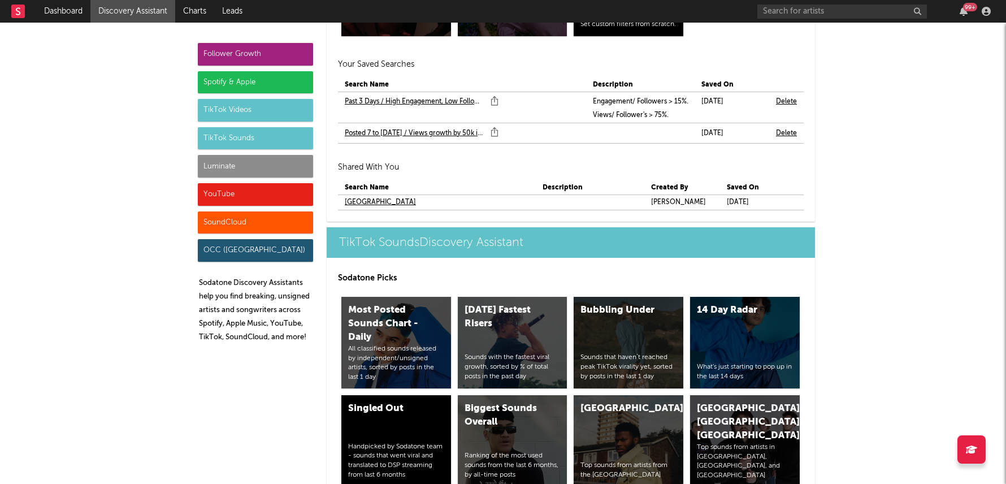
scroll to position [4660, 0]
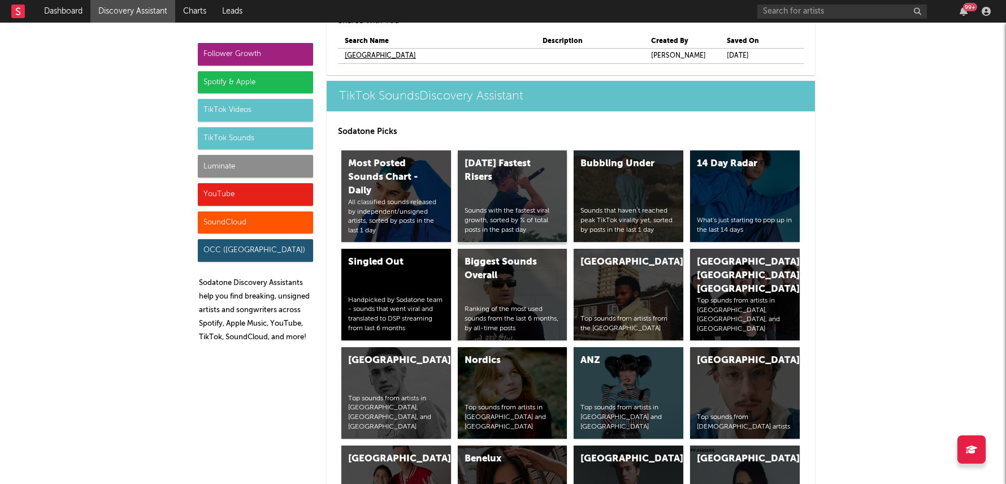
click at [517, 157] on div "[DATE] Fastest Risers" at bounding box center [503, 170] width 77 height 27
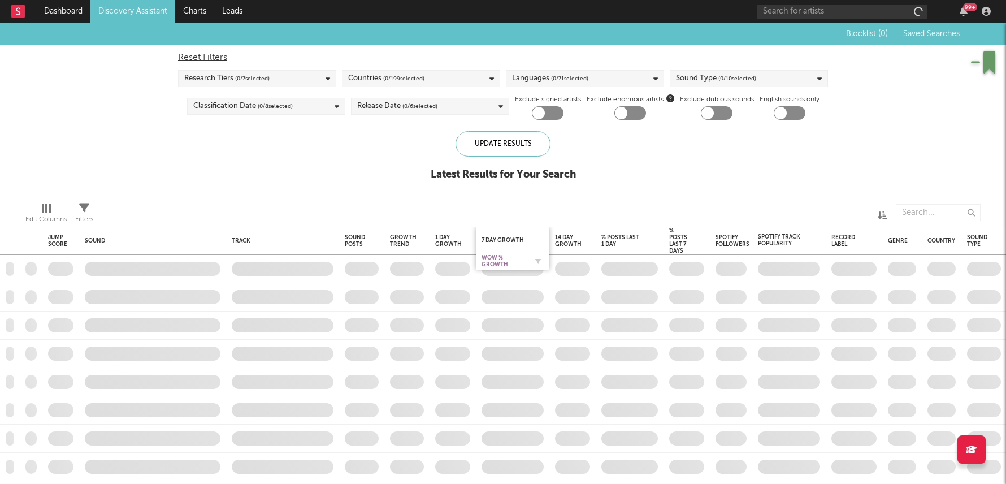
checkbox input "true"
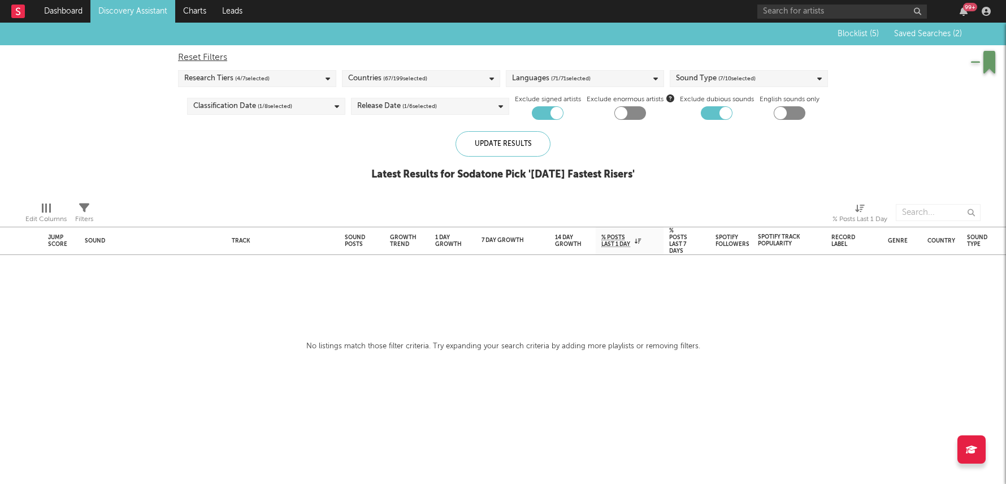
click at [382, 105] on div "Release Date ( 1 / 6 selected)" at bounding box center [397, 106] width 80 height 14
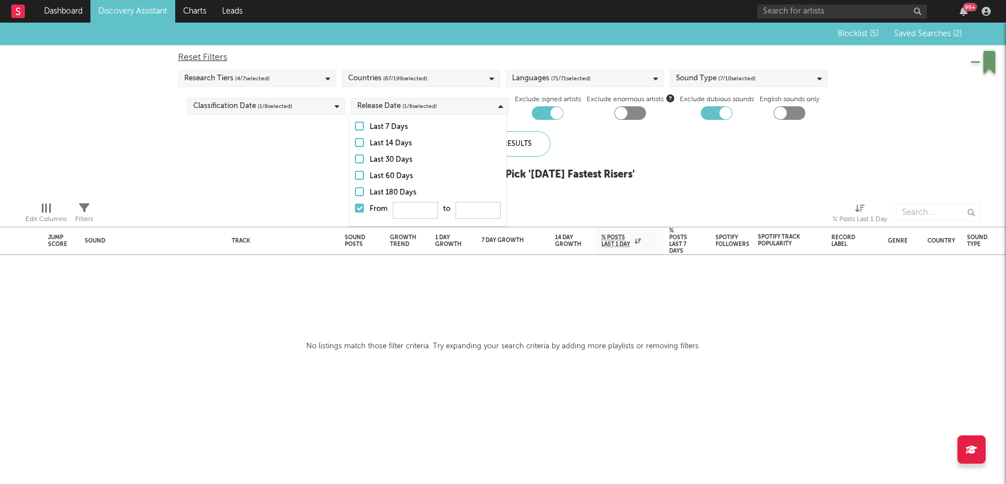
click at [298, 115] on div "Reset Filters Research Tiers ( 4 / 7 selected) Countries ( 67 / 199 selected) L…" at bounding box center [502, 82] width 661 height 75
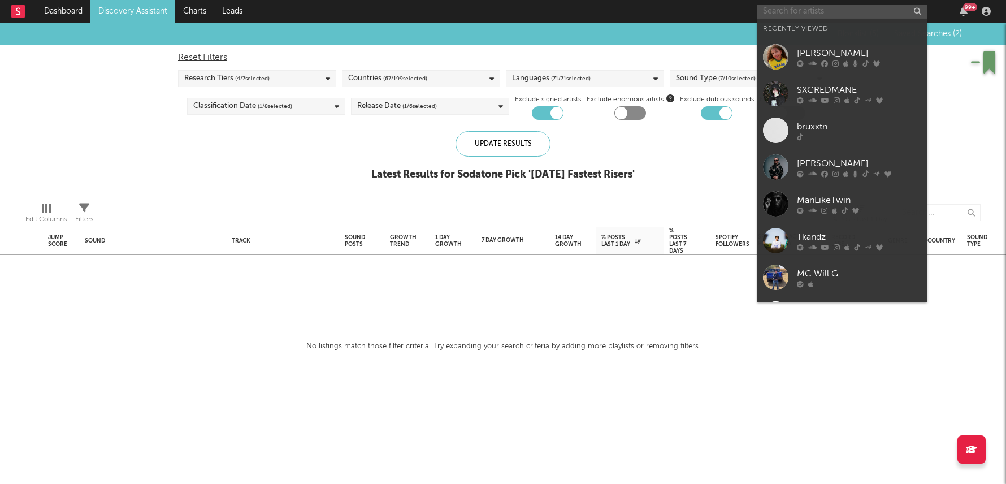
click at [826, 11] on input "text" at bounding box center [842, 12] width 170 height 14
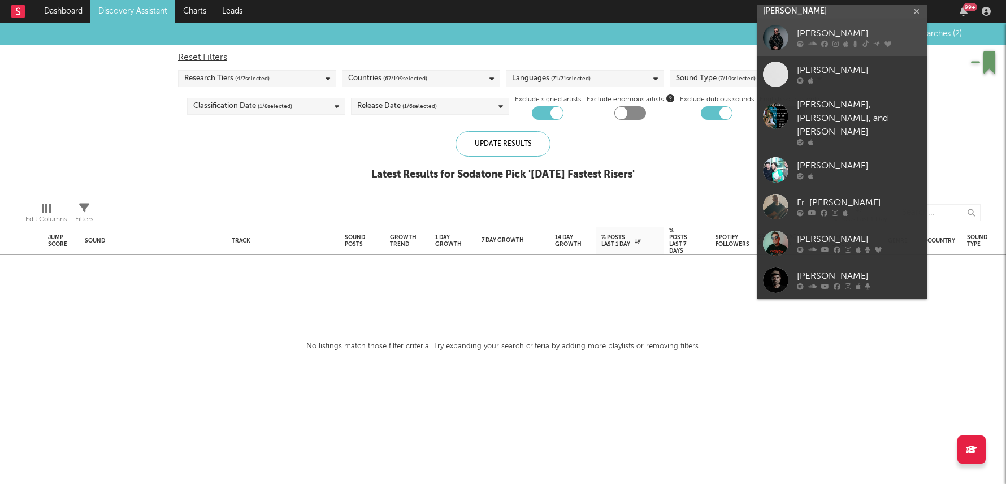
type input "[PERSON_NAME]"
click at [831, 33] on div "[PERSON_NAME]" at bounding box center [859, 34] width 124 height 14
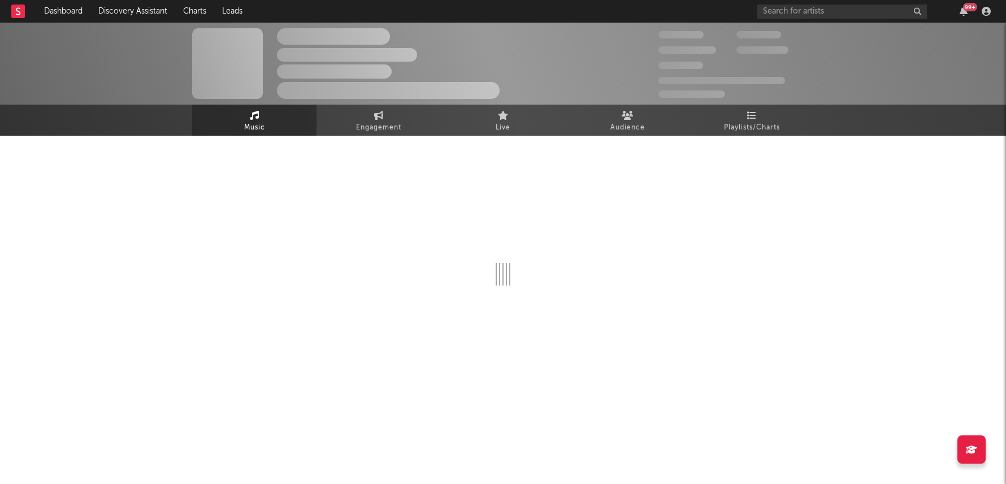
select select "6m"
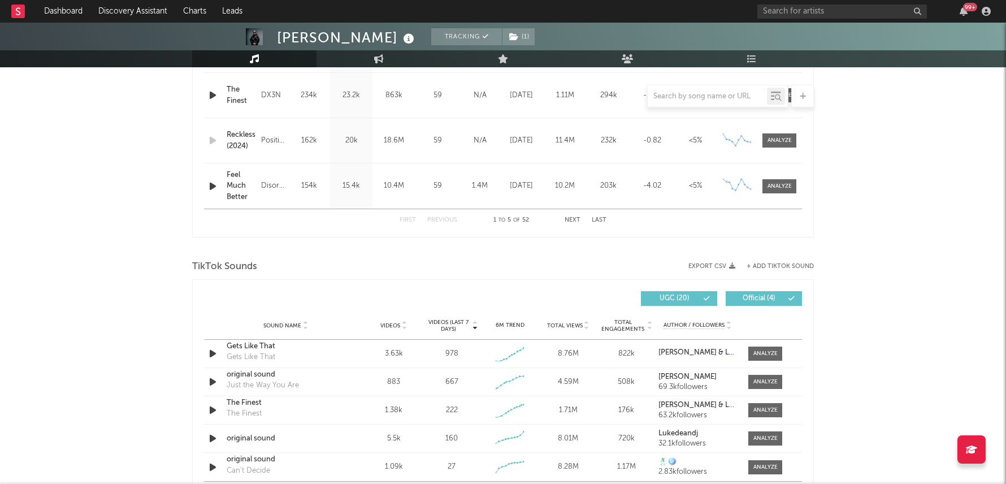
scroll to position [605, 0]
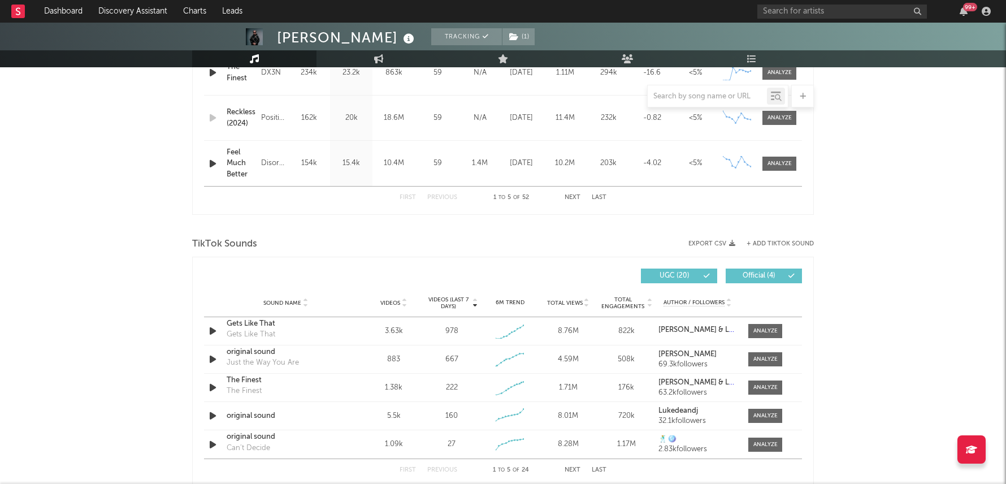
click at [787, 235] on div "TikTok Sounds" at bounding box center [503, 244] width 622 height 19
click at [786, 241] on button "+ Add TikTok Sound" at bounding box center [780, 244] width 67 height 6
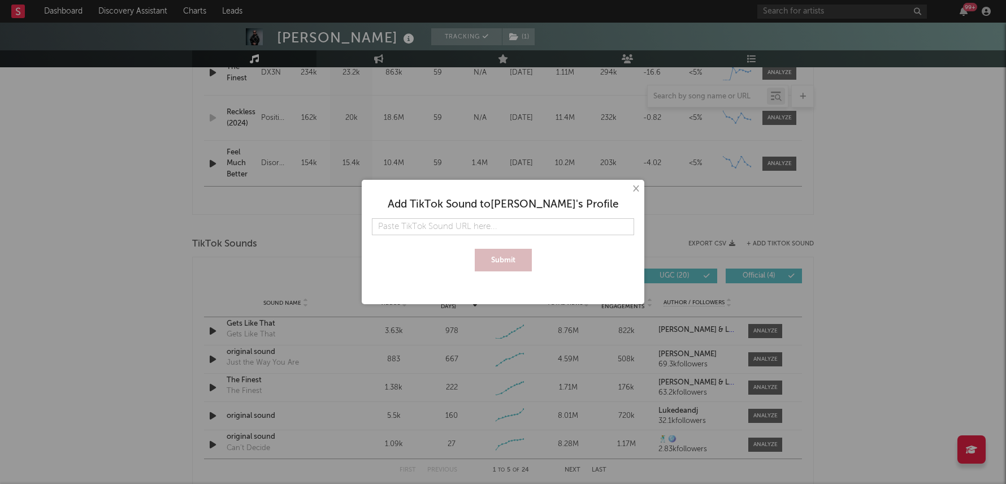
click at [572, 222] on input "text" at bounding box center [503, 226] width 262 height 17
type input "[URL][DOMAIN_NAME][PERSON_NAME]"
click at [776, 180] on div "× Add TikTok Sound to [PERSON_NAME] 's Profile Submit" at bounding box center [503, 242] width 1006 height 484
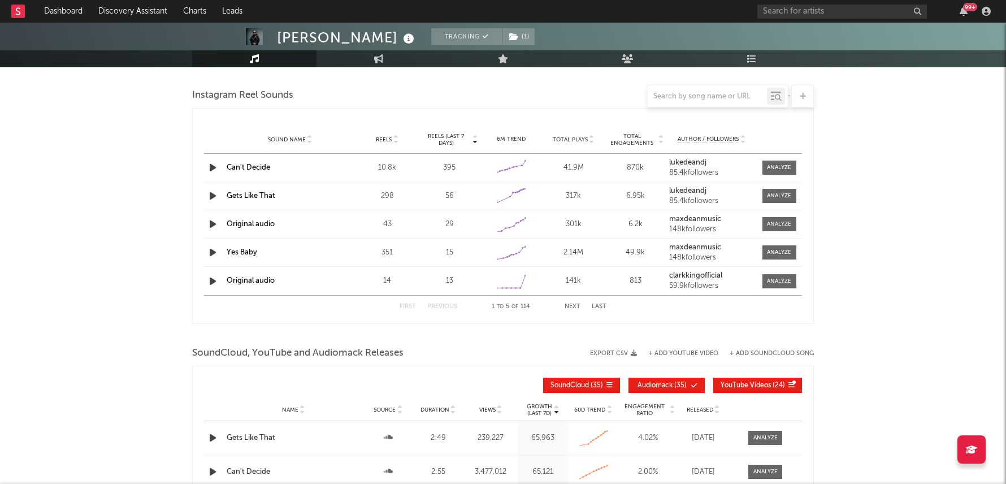
scroll to position [1054, 0]
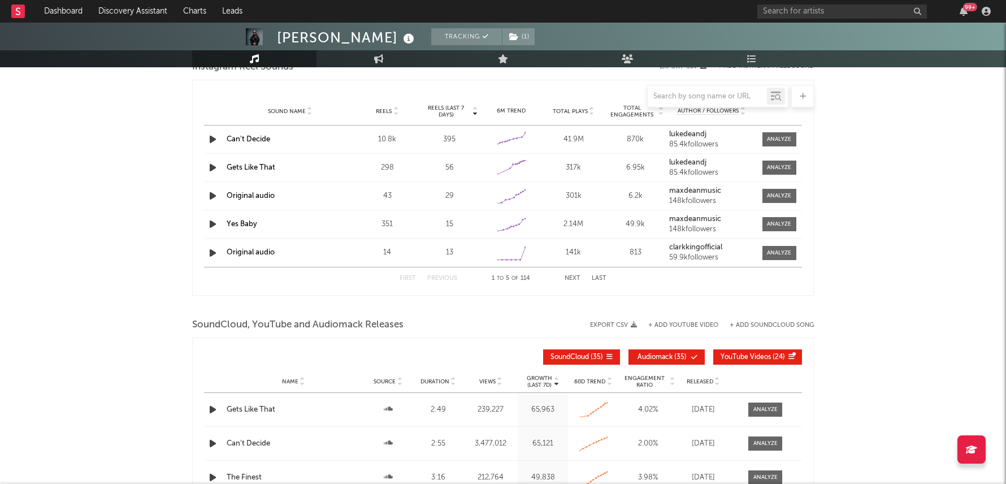
click at [773, 318] on div "SoundCloud, YouTube and Audiomack Releases Export CSV + Add YouTube Video + Add…" at bounding box center [503, 324] width 622 height 19
click at [772, 322] on button "+ Add SoundCloud Song" at bounding box center [772, 325] width 84 height 6
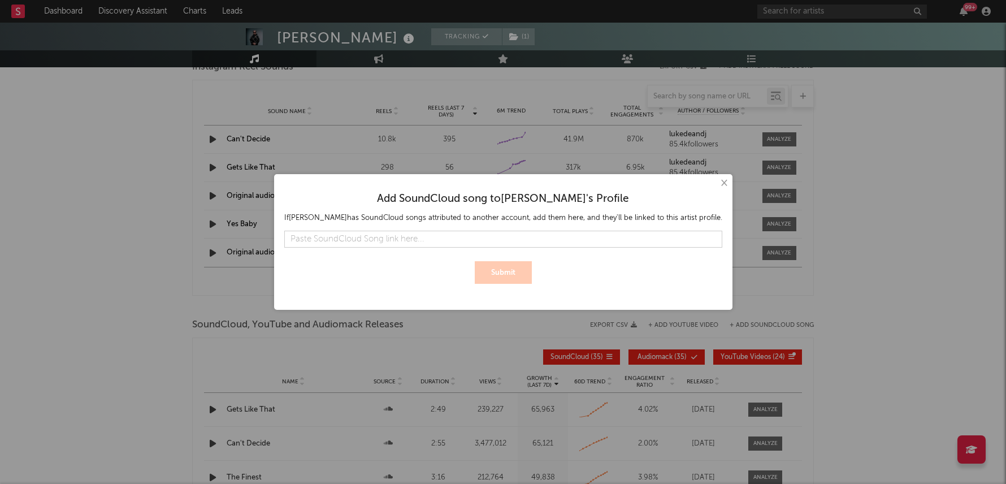
click at [587, 239] on input "text" at bounding box center [503, 239] width 438 height 17
type input "[URL][DOMAIN_NAME][PERSON_NAME]"
click at [523, 267] on button "Submit" at bounding box center [503, 272] width 57 height 23
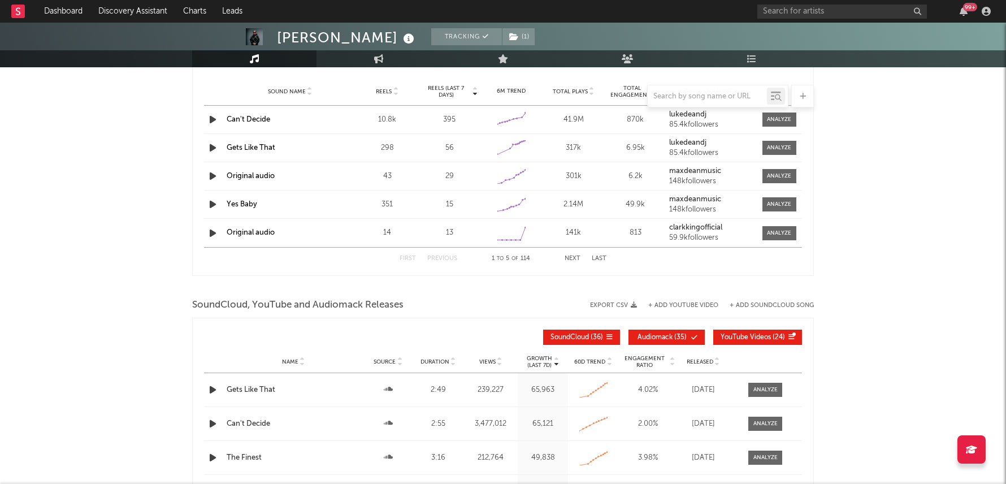
scroll to position [1080, 0]
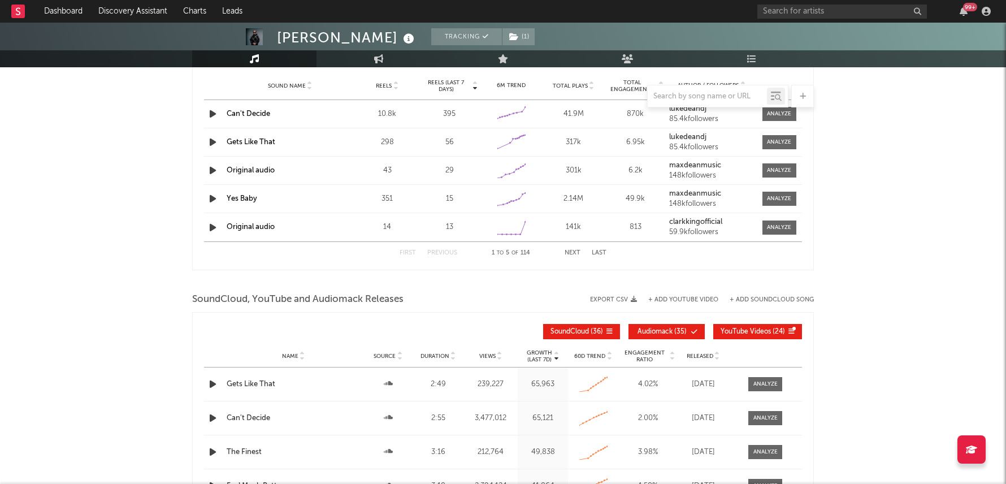
click at [541, 350] on p "Growth" at bounding box center [539, 352] width 25 height 7
click at [657, 324] on button "Audiomack ( 35 )" at bounding box center [666, 331] width 76 height 15
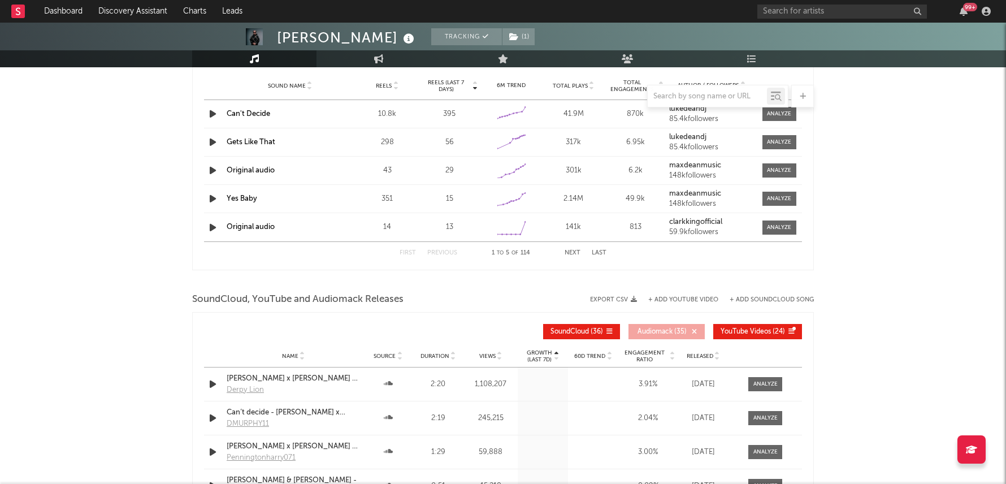
click at [766, 325] on button "YouTube Videos ( 24 )" at bounding box center [757, 331] width 89 height 15
click at [703, 99] on input "text" at bounding box center [707, 96] width 119 height 9
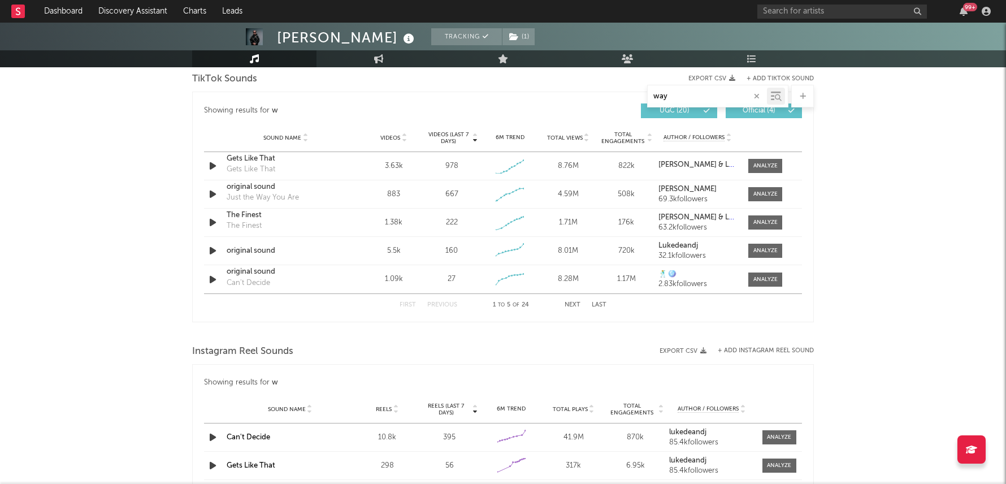
scroll to position [713, 0]
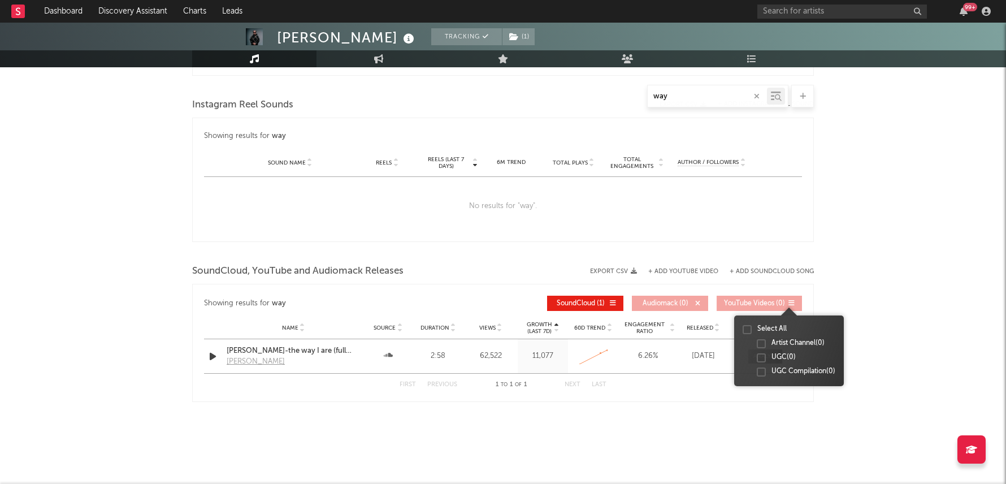
type input "way"
click at [763, 352] on div at bounding box center [765, 356] width 24 height 8
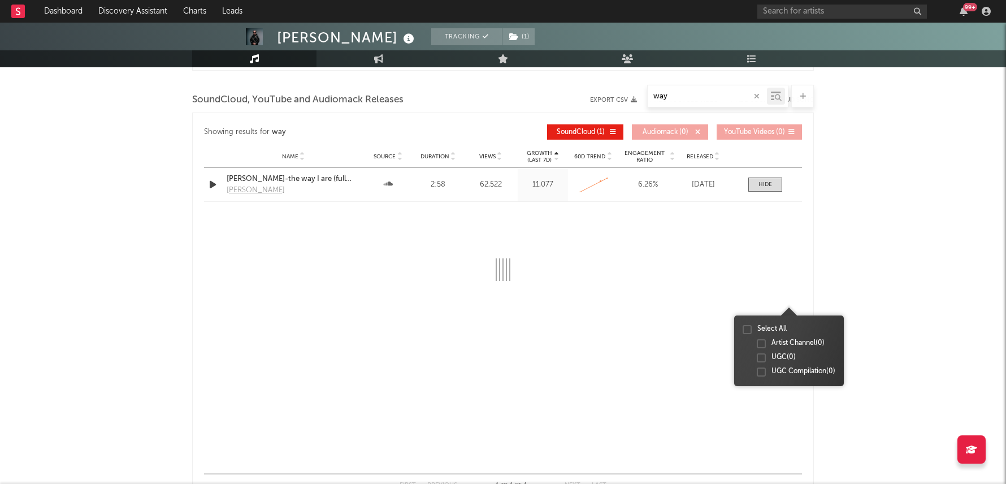
select select "1w"
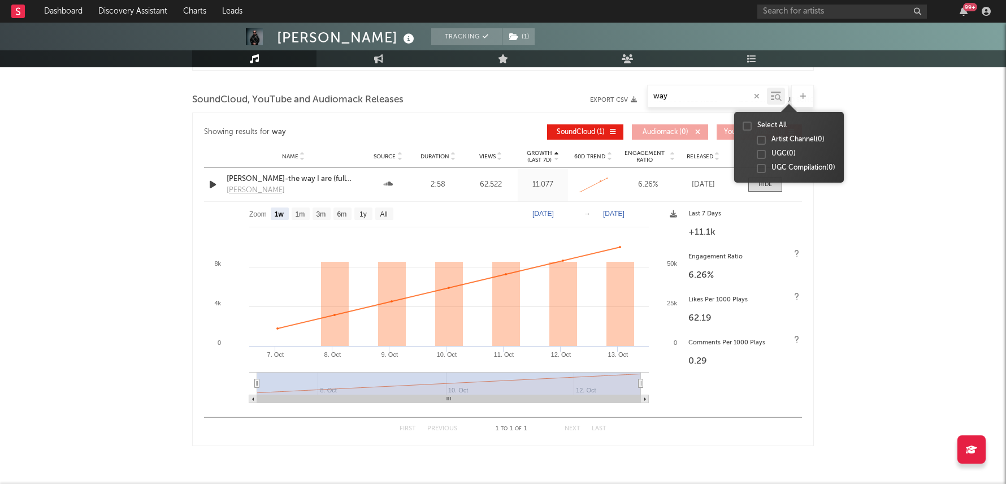
scroll to position [929, 0]
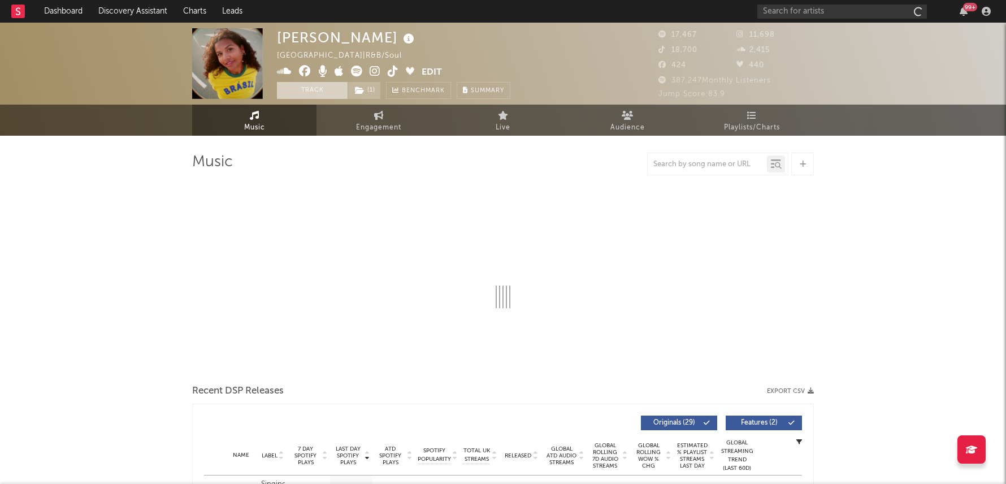
click at [301, 85] on button "Track" at bounding box center [312, 90] width 71 height 17
select select "6m"
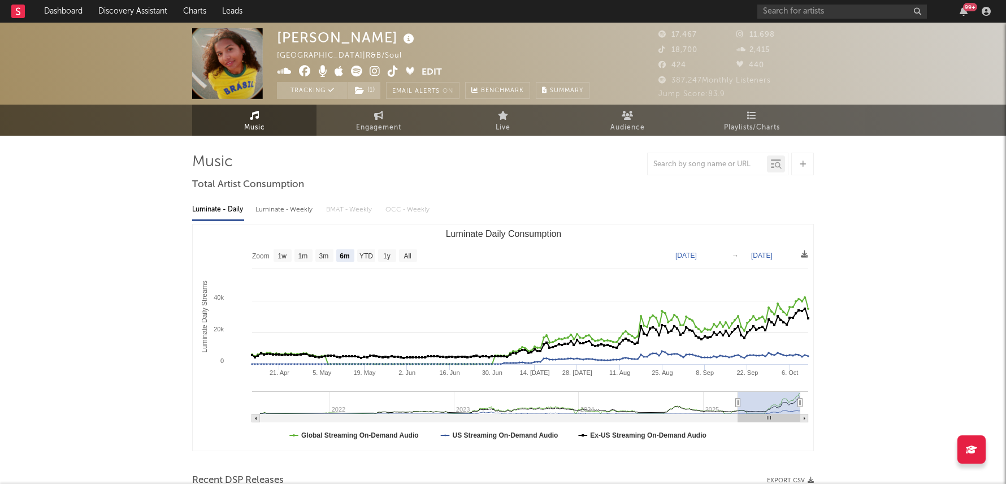
select select "6m"
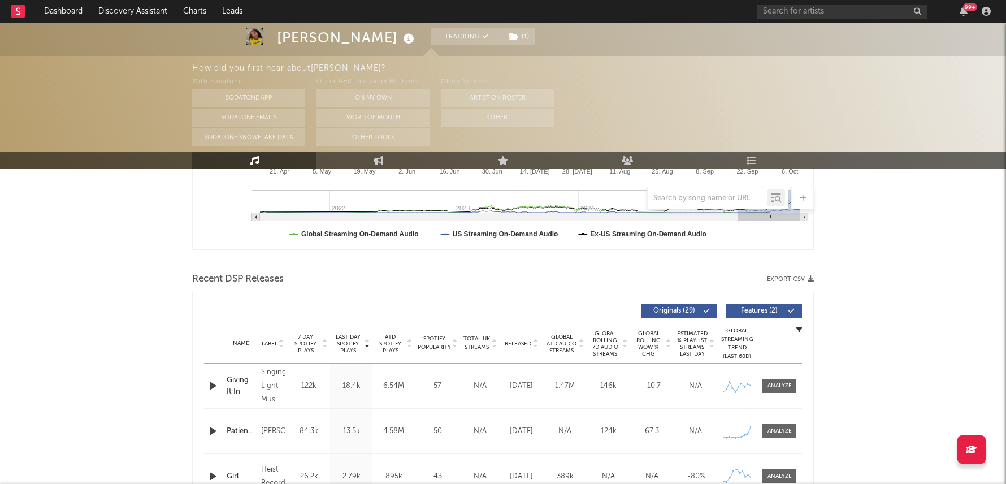
scroll to position [312, 0]
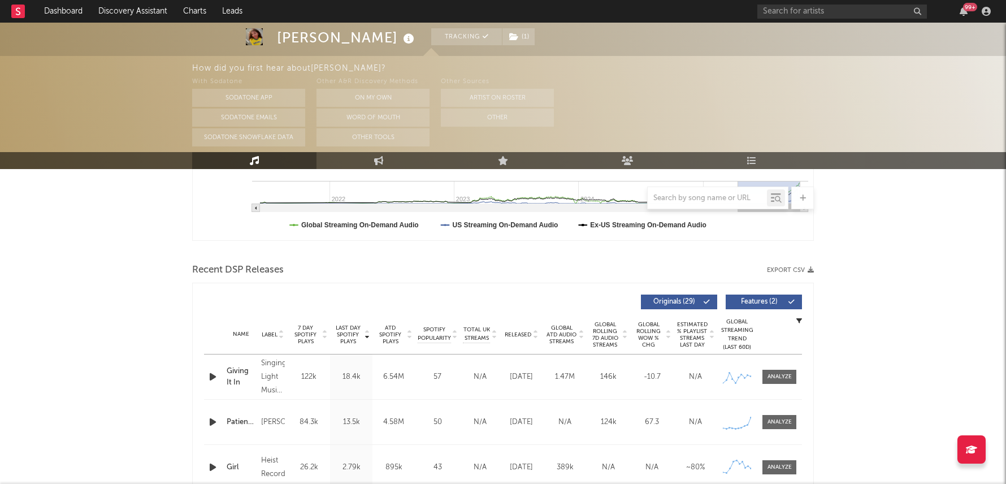
click at [212, 370] on icon "button" at bounding box center [213, 377] width 12 height 14
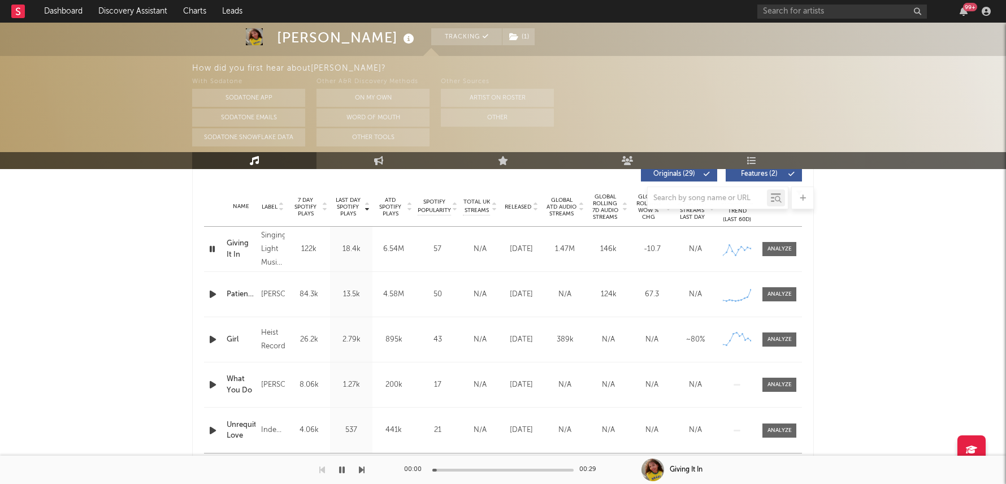
scroll to position [439, 0]
click at [212, 249] on icon "button" at bounding box center [212, 249] width 11 height 14
click at [398, 164] on link "Engagement" at bounding box center [379, 160] width 124 height 17
select select "1w"
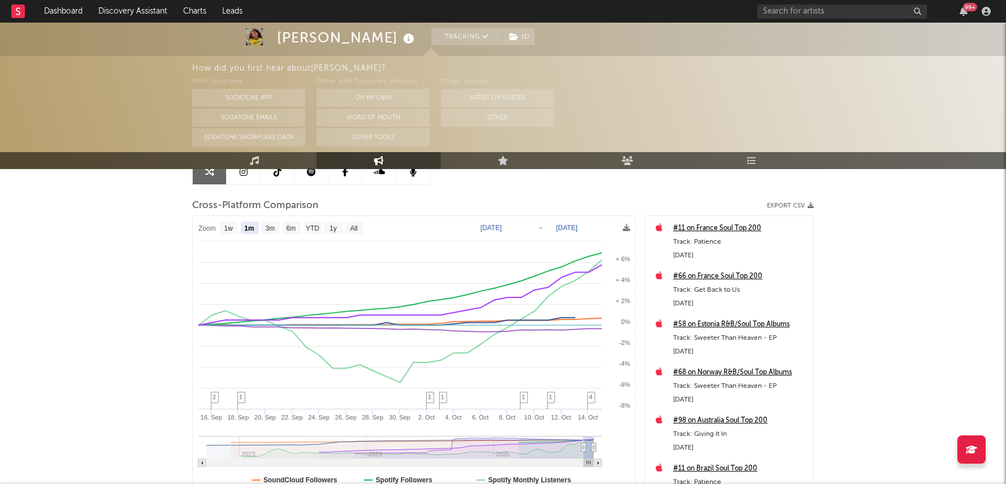
scroll to position [116, 0]
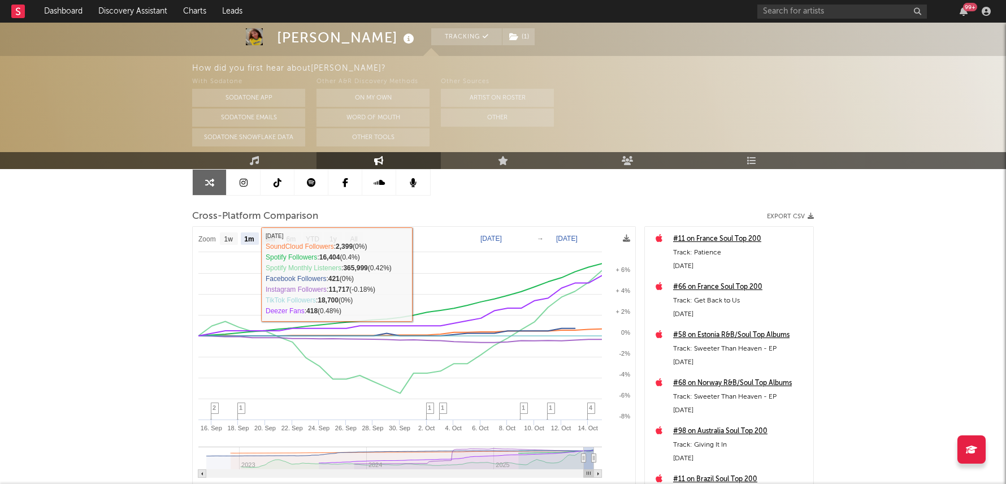
click at [281, 236] on rect at bounding box center [414, 375] width 443 height 296
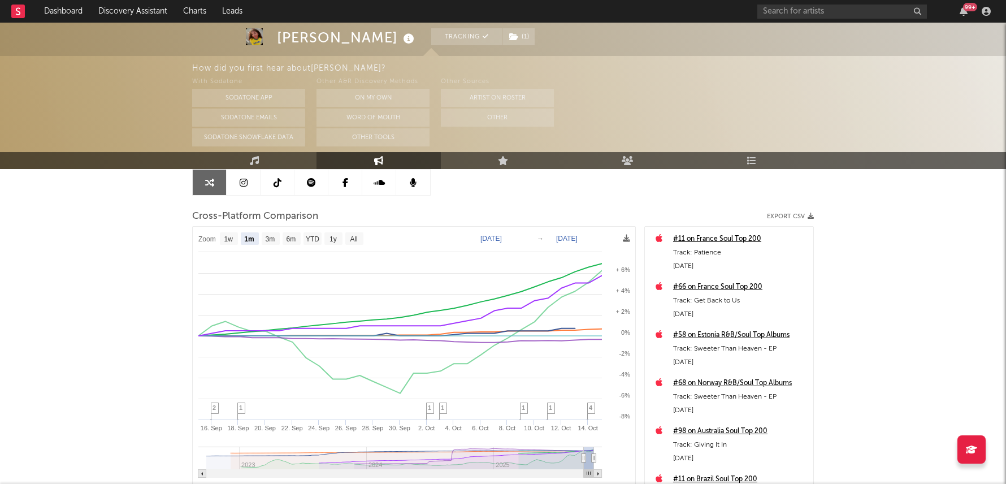
click at [288, 237] on text "6m" at bounding box center [292, 239] width 10 height 8
select select "6m"
type input "[DATE]"
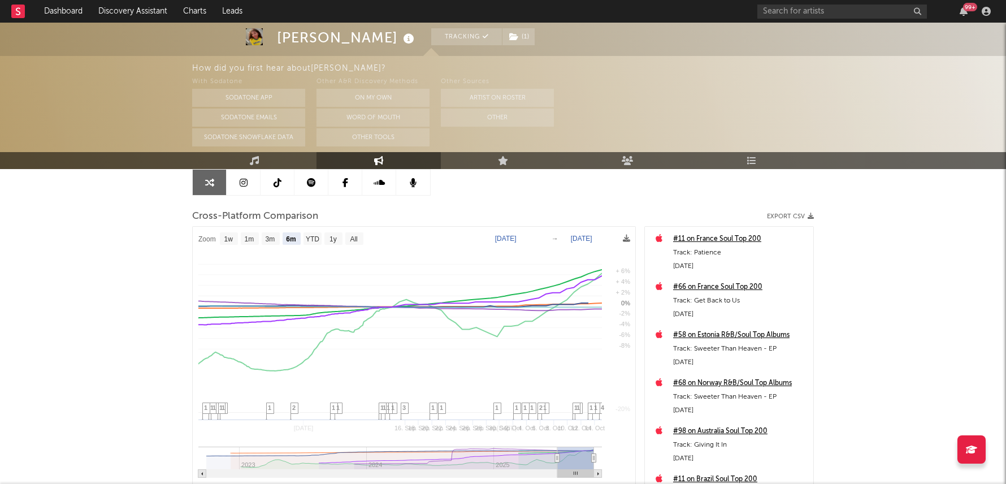
select select "6m"
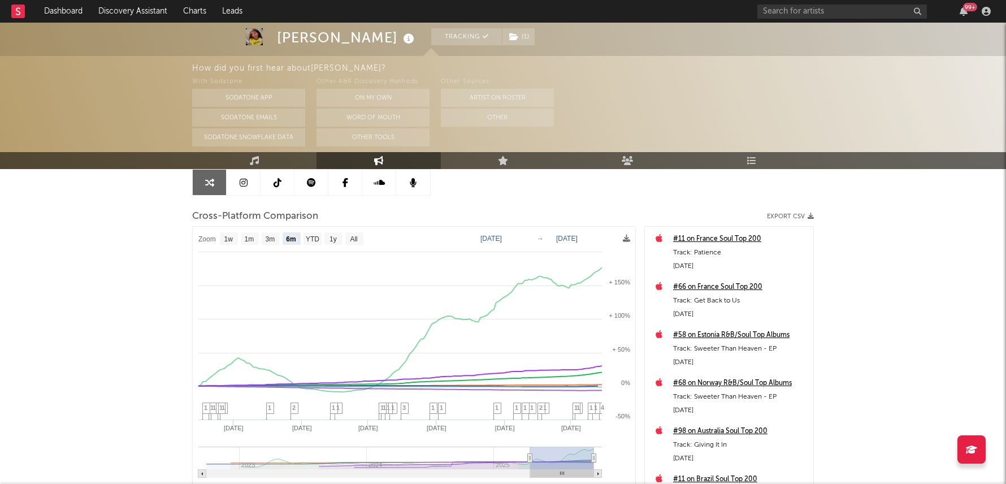
click at [966, 3] on div "99 +" at bounding box center [970, 7] width 14 height 8
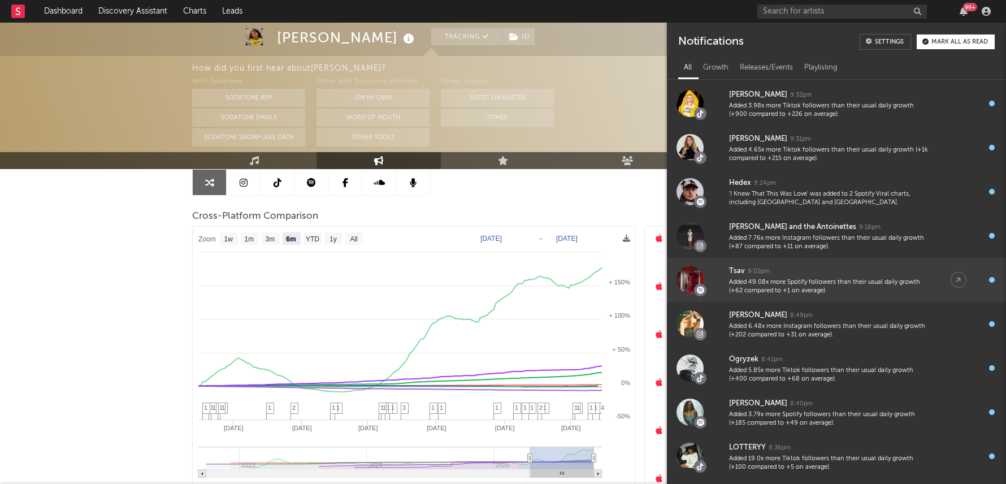
scroll to position [242, 0]
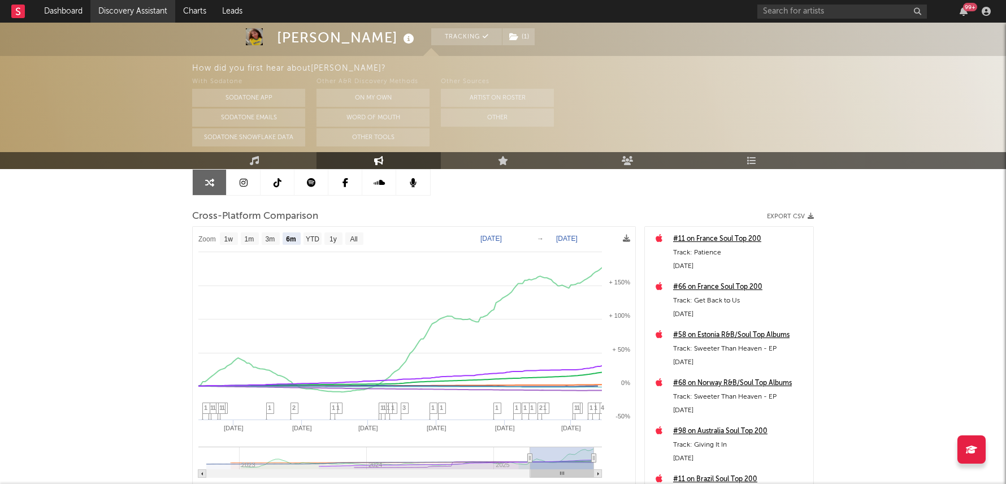
click at [146, 14] on link "Discovery Assistant" at bounding box center [132, 11] width 85 height 23
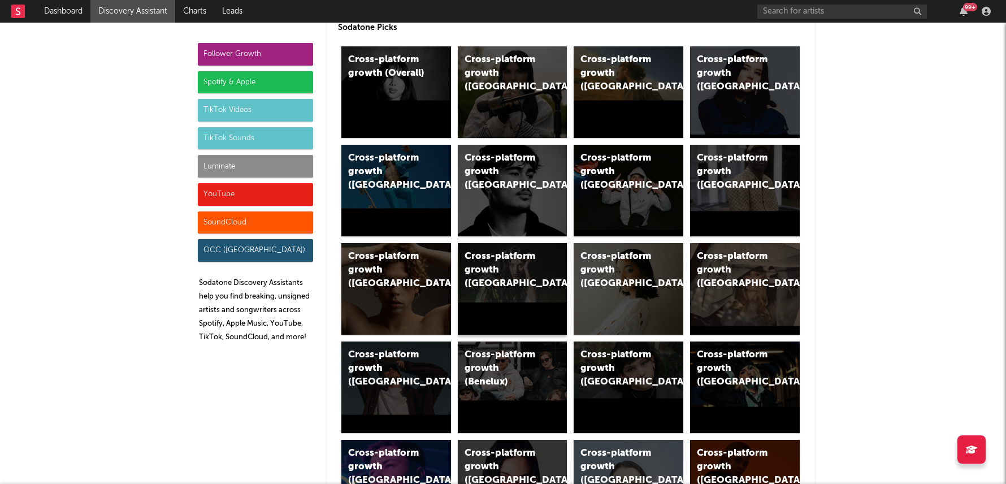
scroll to position [73, 0]
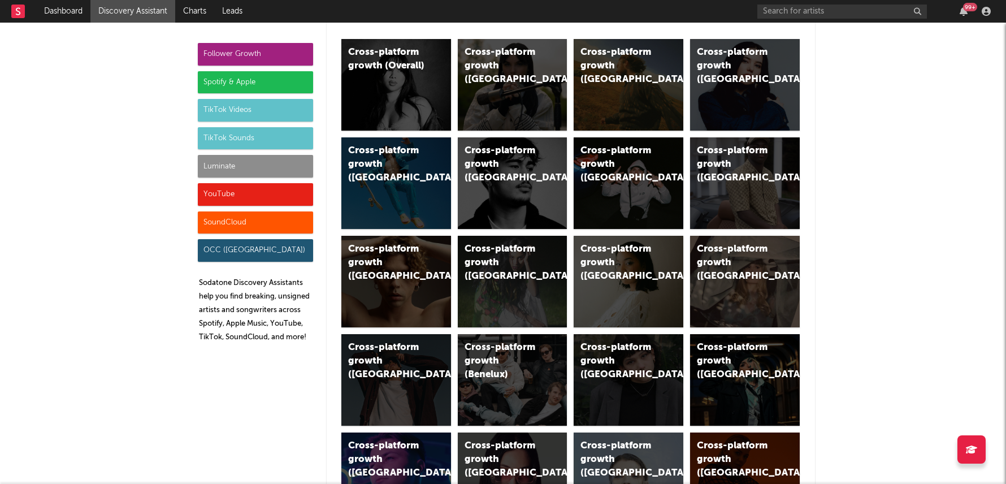
click at [964, 9] on div "99 +" at bounding box center [970, 7] width 14 height 8
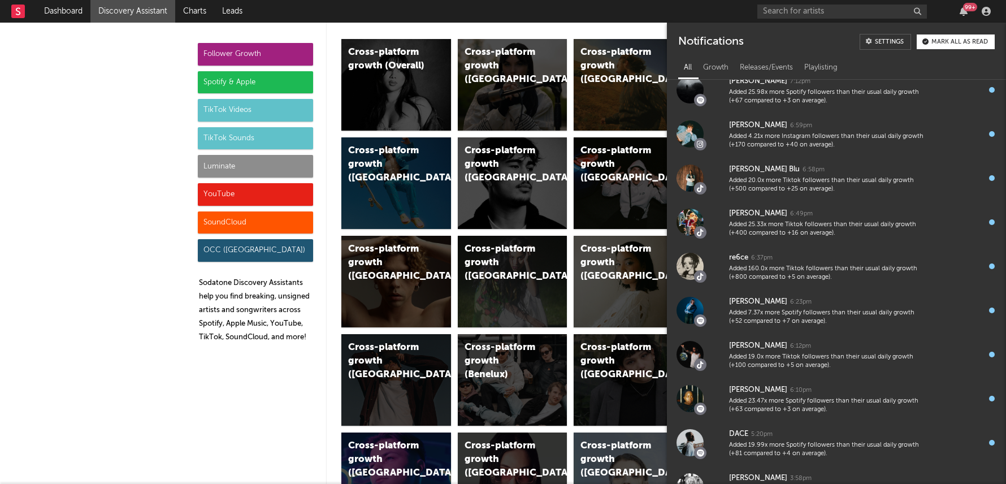
scroll to position [882, 0]
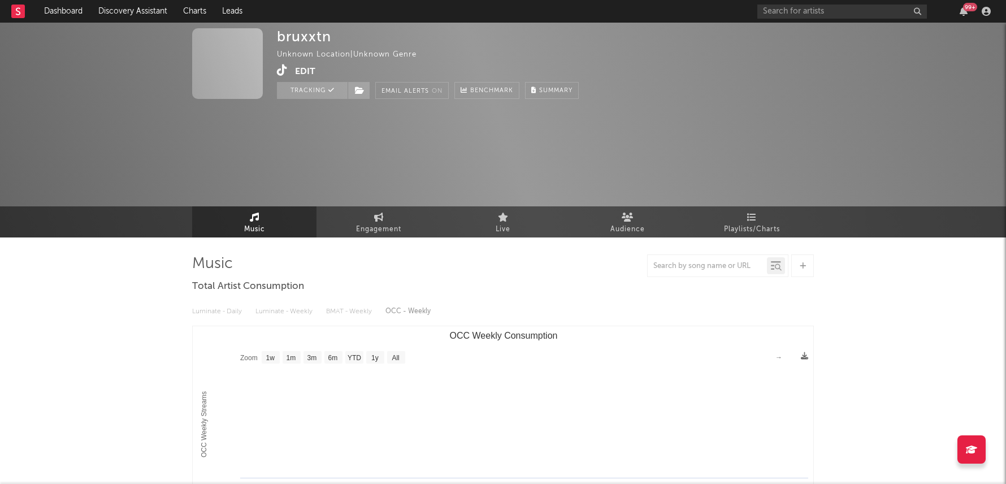
select select "1w"
click at [833, 12] on input "text" at bounding box center [842, 12] width 170 height 14
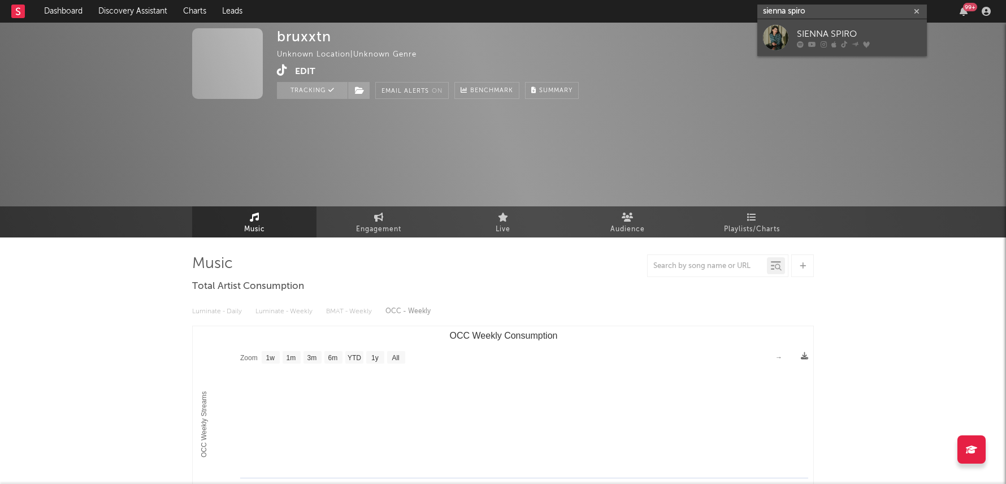
type input "sienna spiro"
click at [823, 41] on icon at bounding box center [824, 44] width 6 height 7
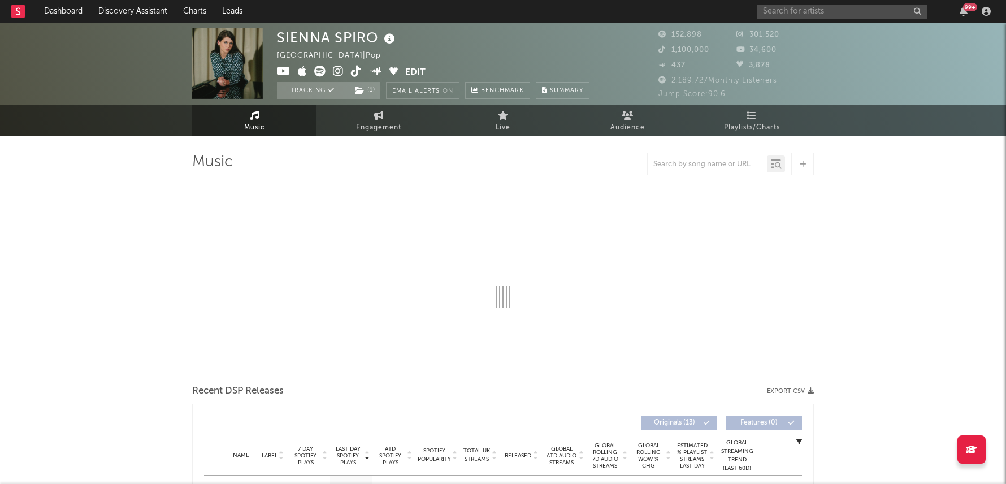
select select "6m"
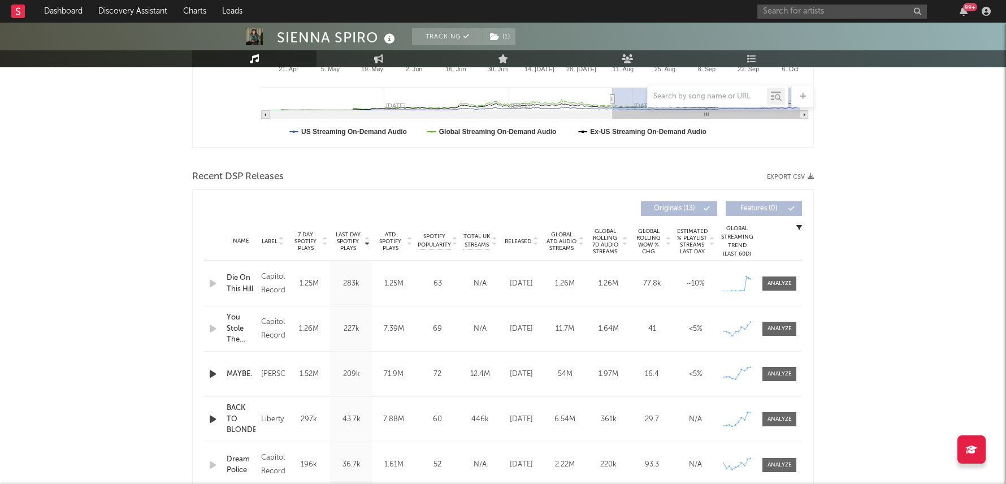
scroll to position [345, 0]
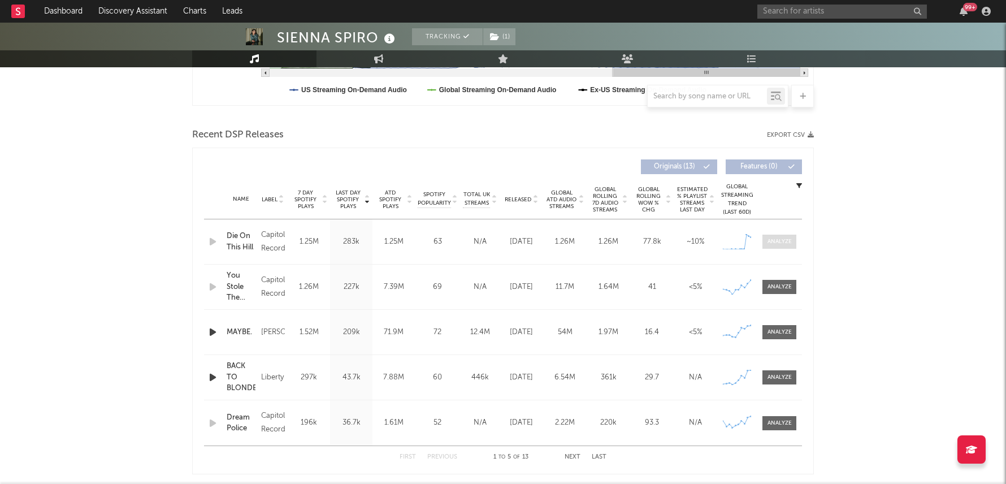
click at [775, 244] on div at bounding box center [780, 241] width 24 height 8
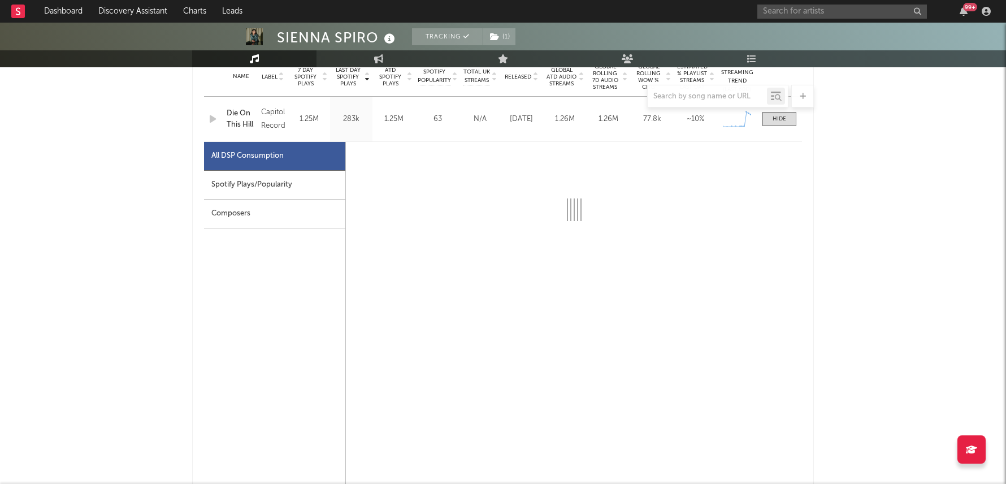
scroll to position [493, 0]
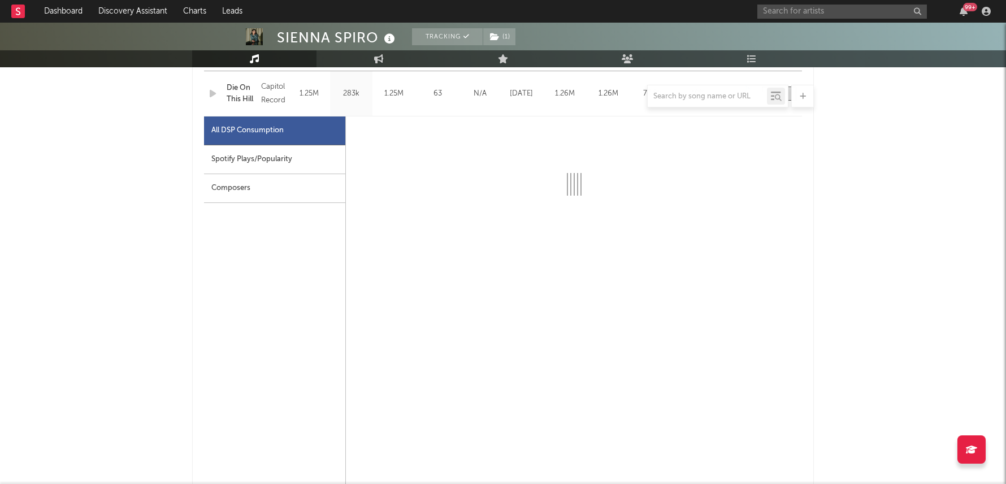
select select "1w"
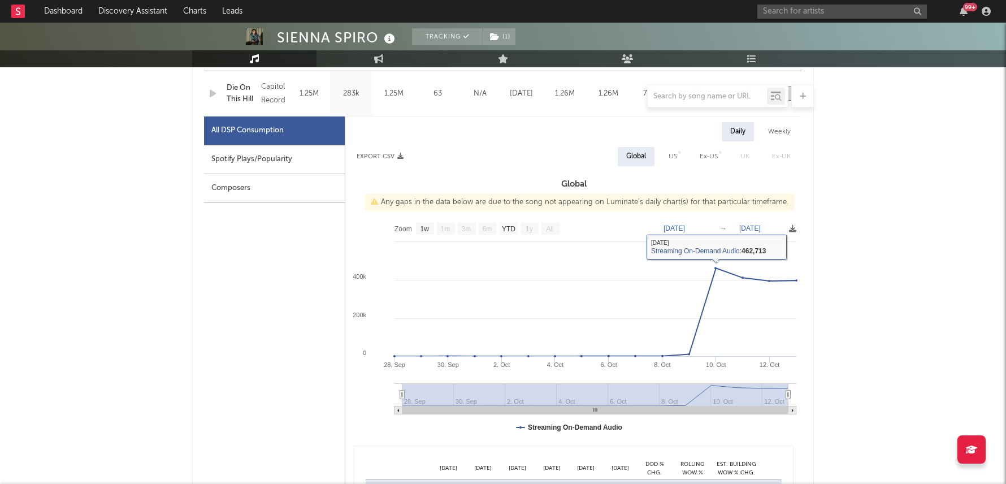
click at [264, 160] on div "Spotify Plays/Popularity" at bounding box center [274, 159] width 141 height 29
select select "1w"
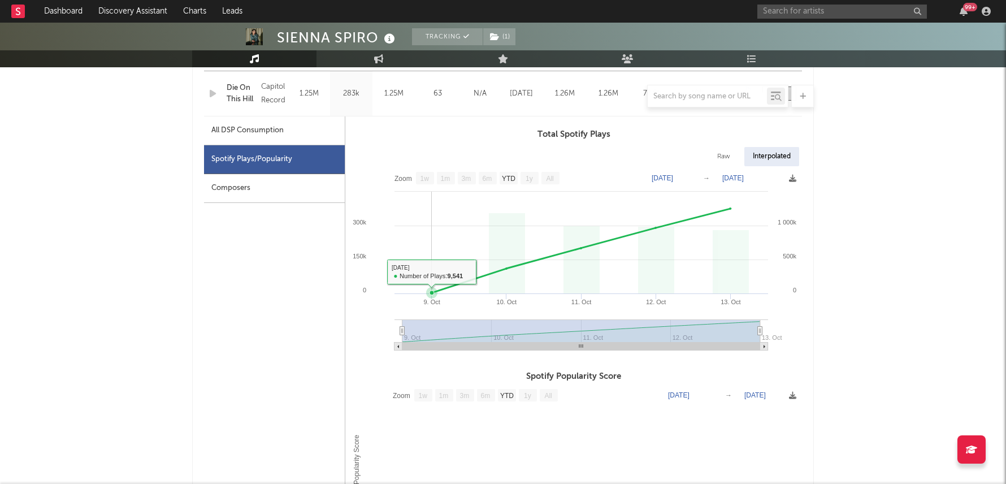
scroll to position [461, 0]
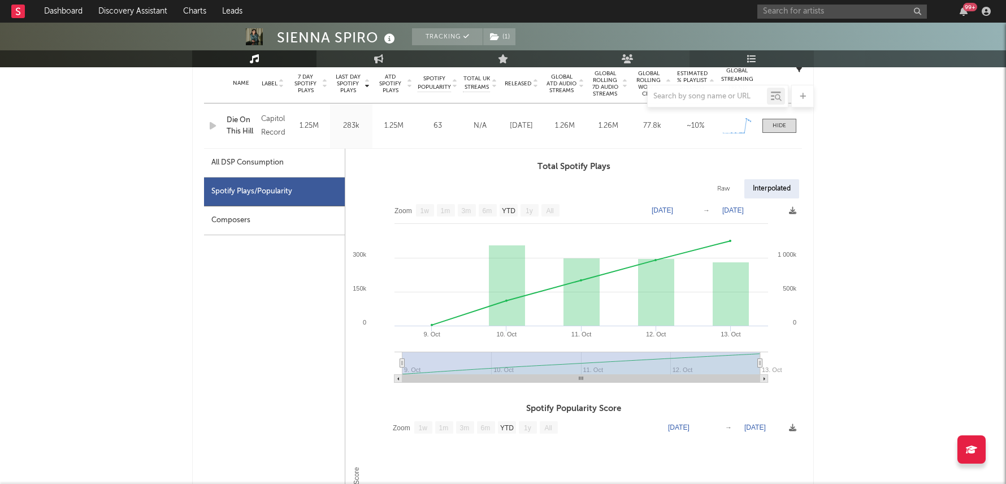
click at [761, 58] on link "Playlists/Charts" at bounding box center [752, 58] width 124 height 17
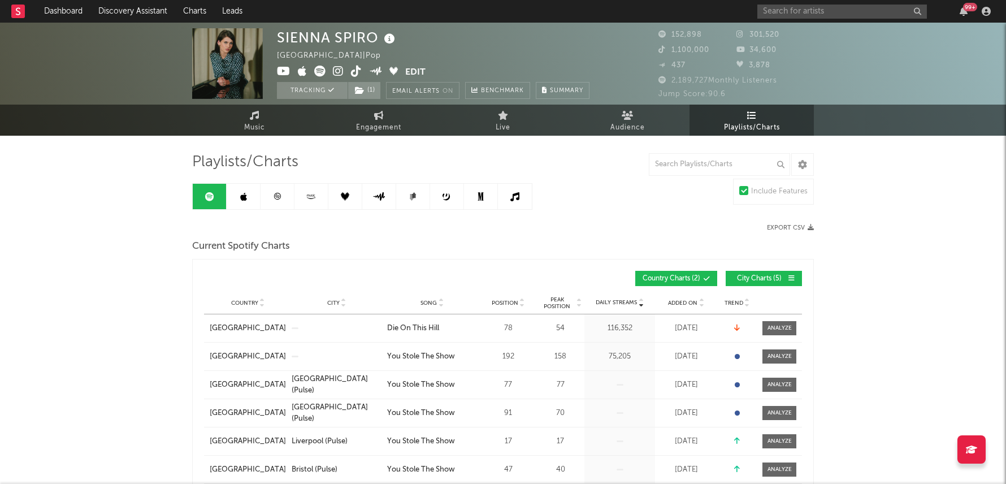
click at [778, 336] on div "Country [GEOGRAPHIC_DATA] City Song Die On This Hill Position 78 Peak Position …" at bounding box center [503, 328] width 598 height 28
click at [784, 327] on div at bounding box center [780, 328] width 24 height 8
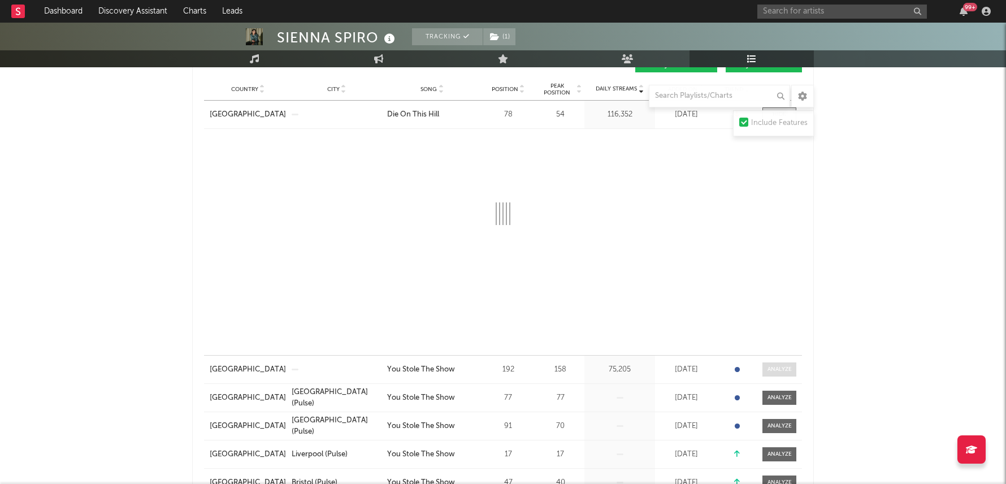
scroll to position [210, 0]
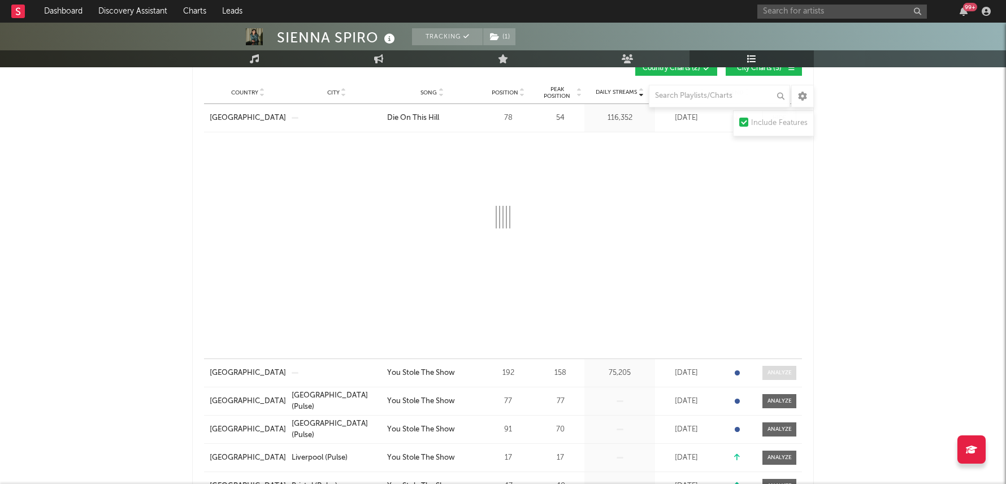
select select "1w"
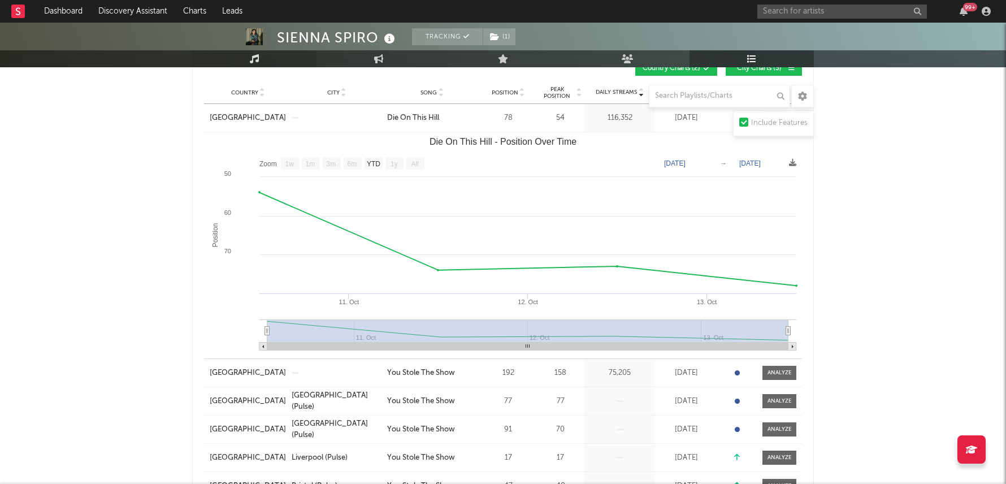
click at [262, 57] on link "Music" at bounding box center [254, 58] width 124 height 17
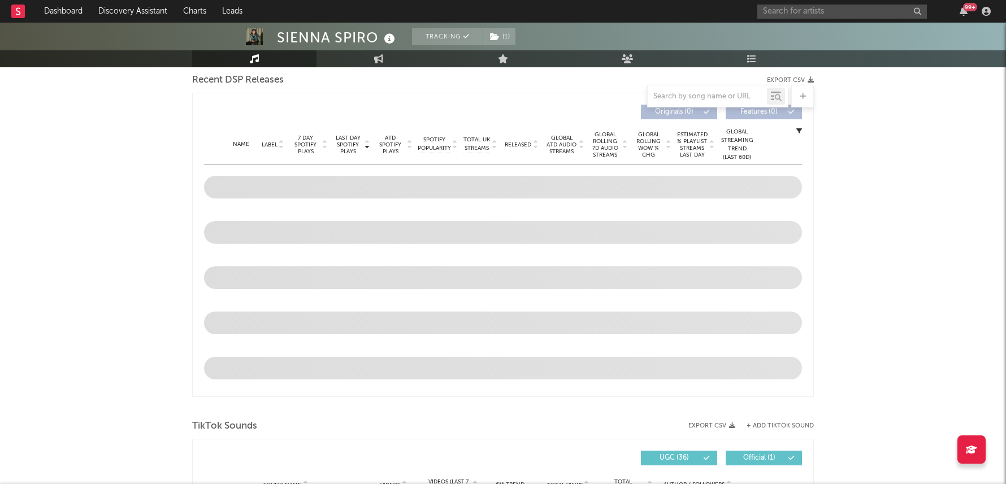
select select "6m"
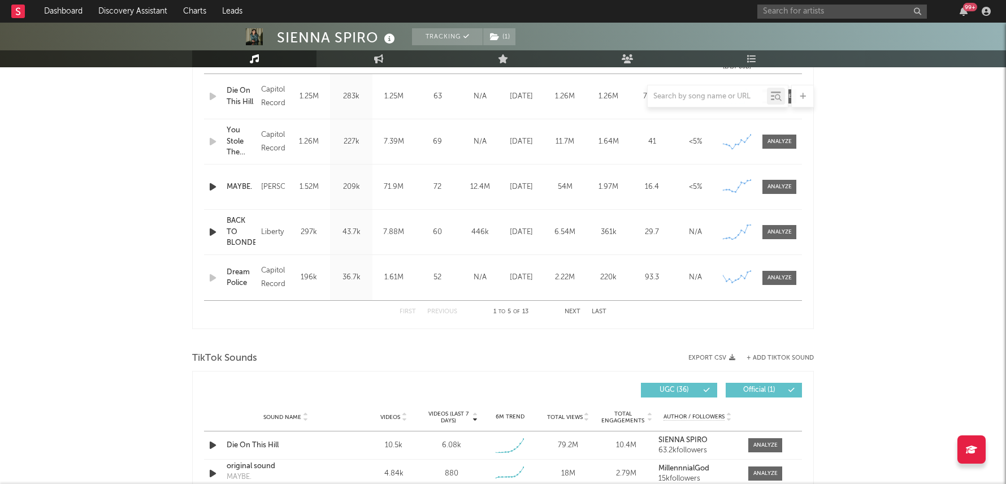
scroll to position [535, 0]
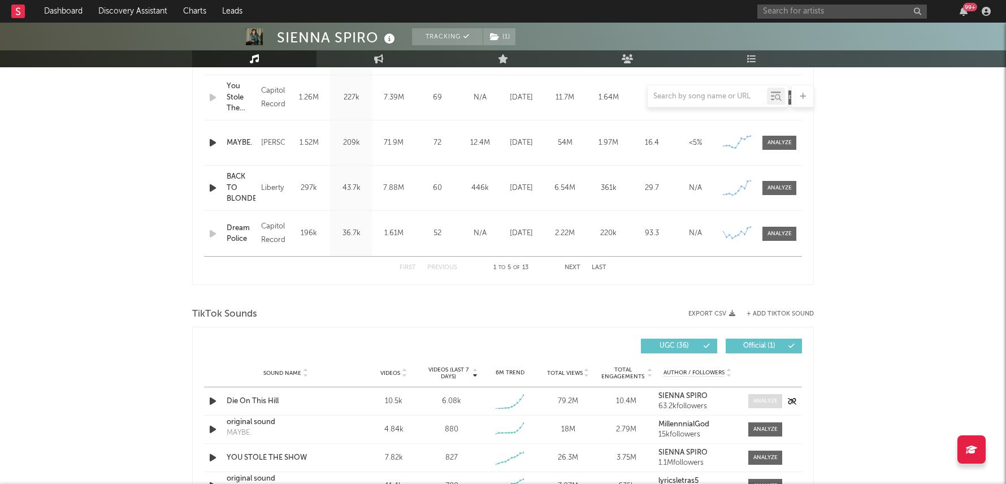
click at [769, 402] on div at bounding box center [765, 401] width 24 height 8
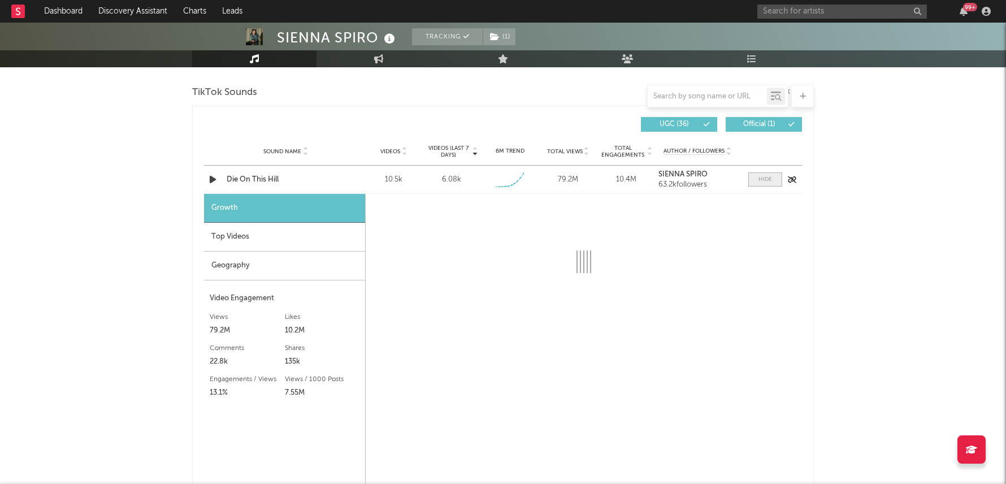
scroll to position [770, 0]
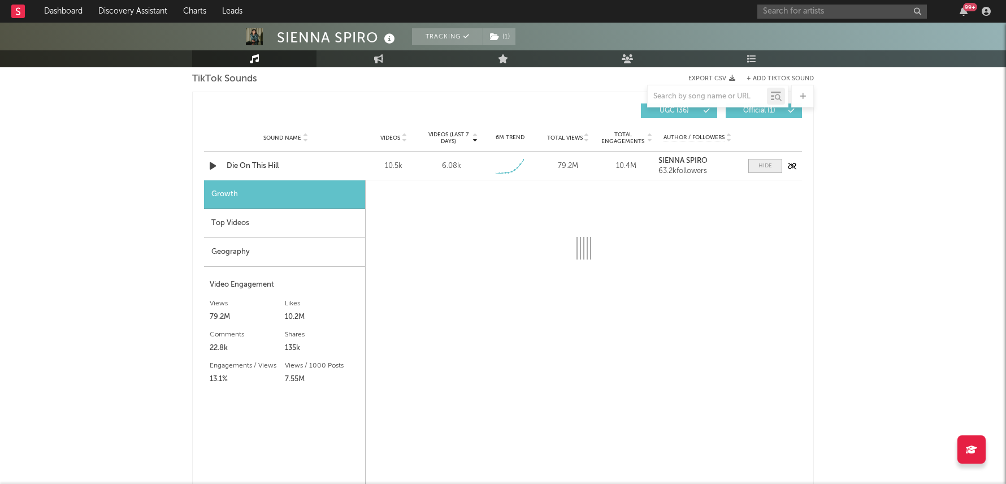
select select "1w"
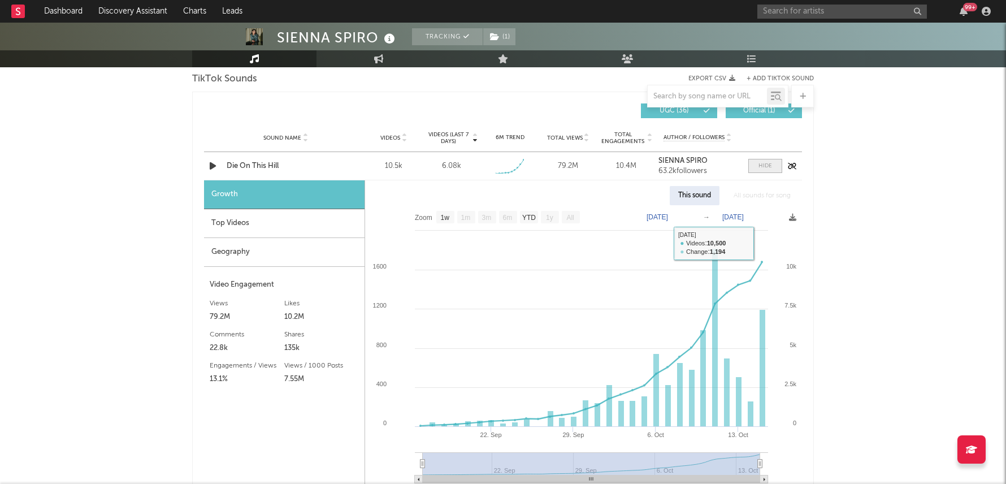
click at [769, 165] on div at bounding box center [765, 166] width 14 height 8
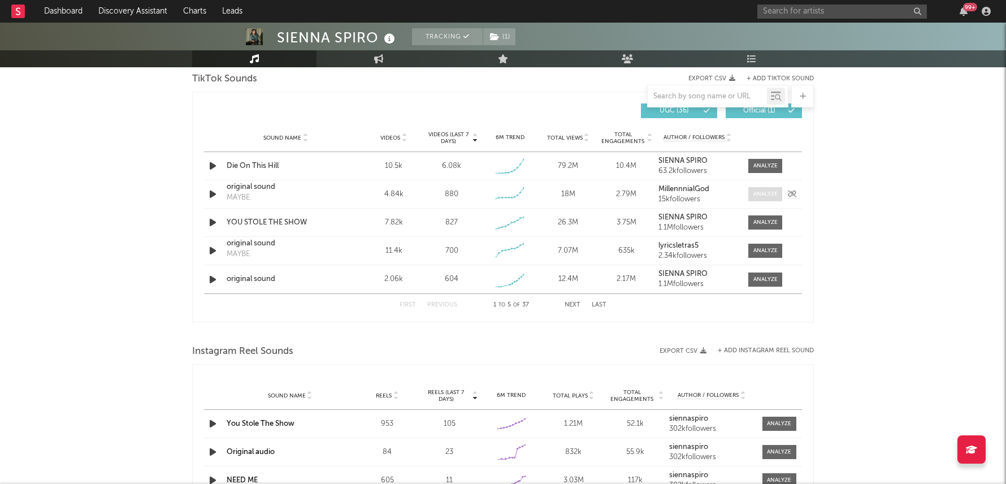
click at [760, 187] on span at bounding box center [765, 194] width 34 height 14
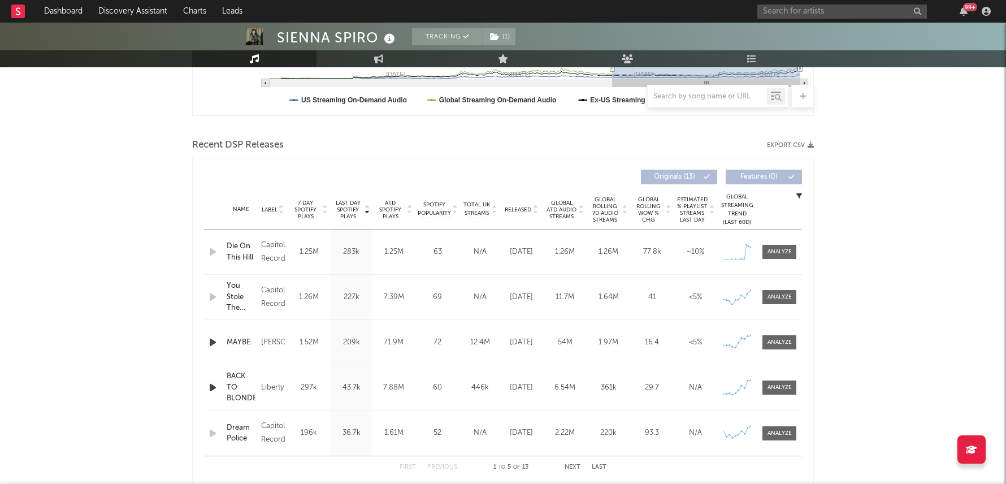
scroll to position [331, 0]
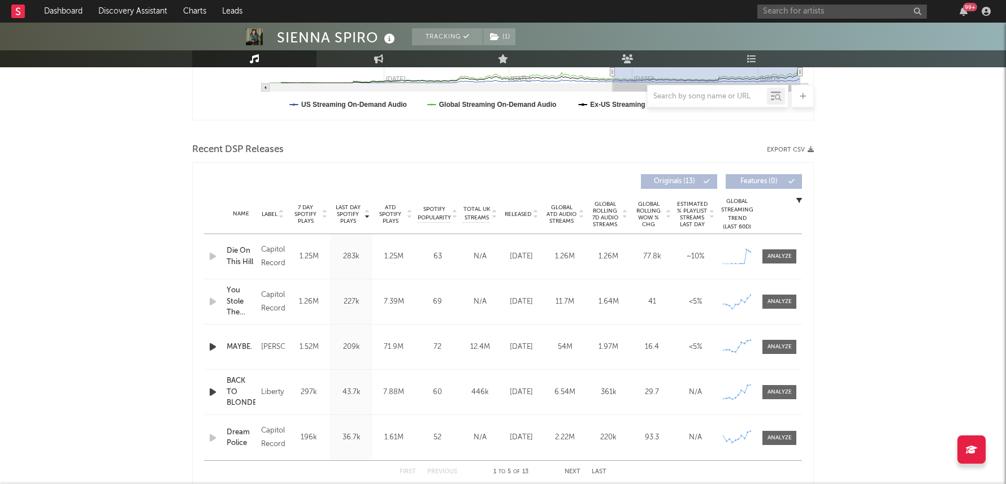
select select "6m"
click at [787, 344] on div at bounding box center [780, 347] width 24 height 8
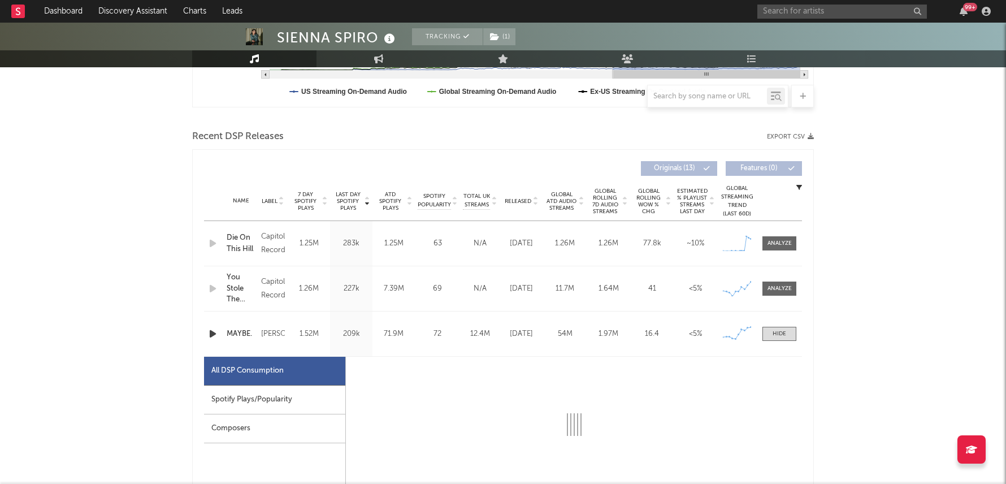
select select "6m"
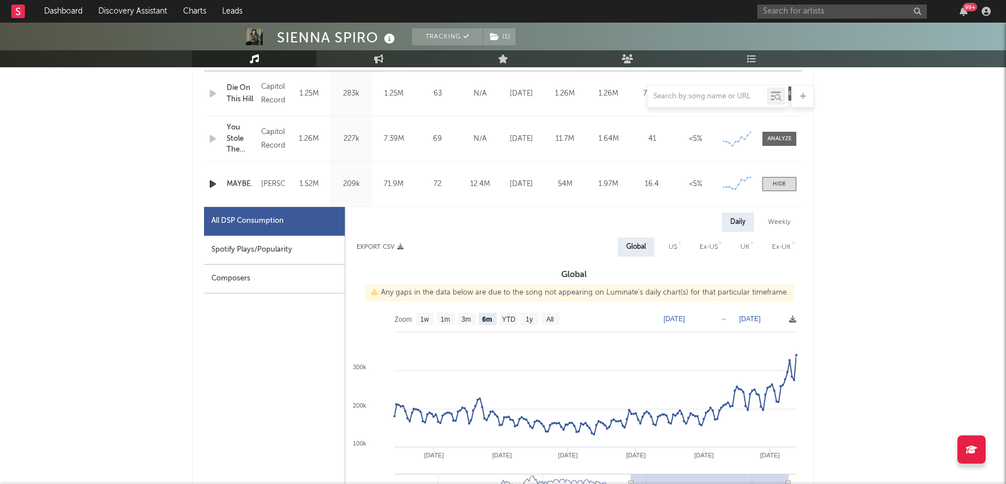
scroll to position [503, 0]
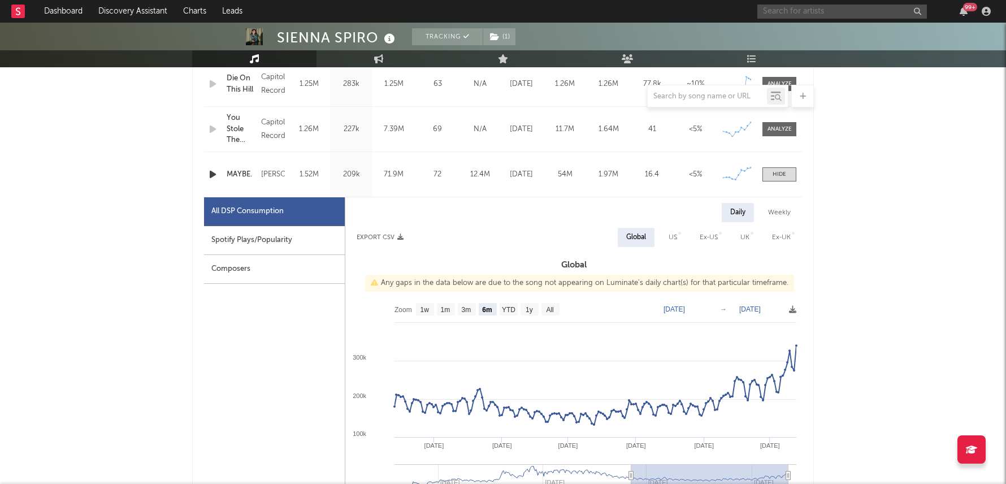
click at [796, 8] on input "text" at bounding box center [842, 12] width 170 height 14
click at [834, 15] on input "FLEX" at bounding box center [842, 12] width 170 height 14
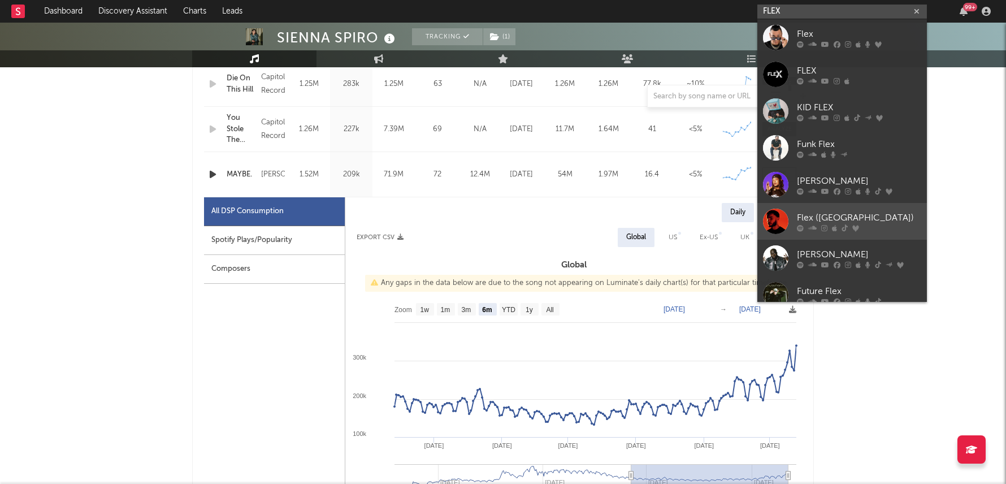
type input "FLEX"
click at [823, 219] on div "Flex ([GEOGRAPHIC_DATA])" at bounding box center [859, 218] width 124 height 14
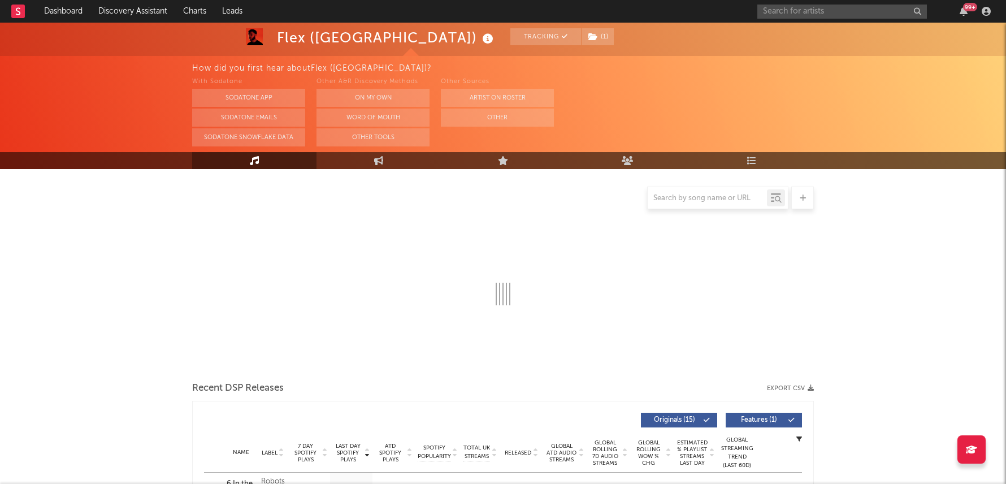
select select "6m"
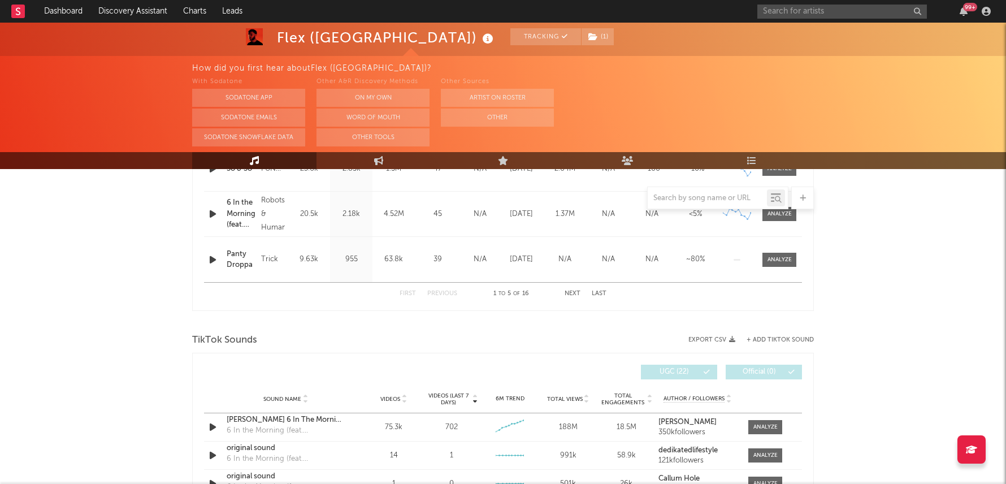
scroll to position [687, 0]
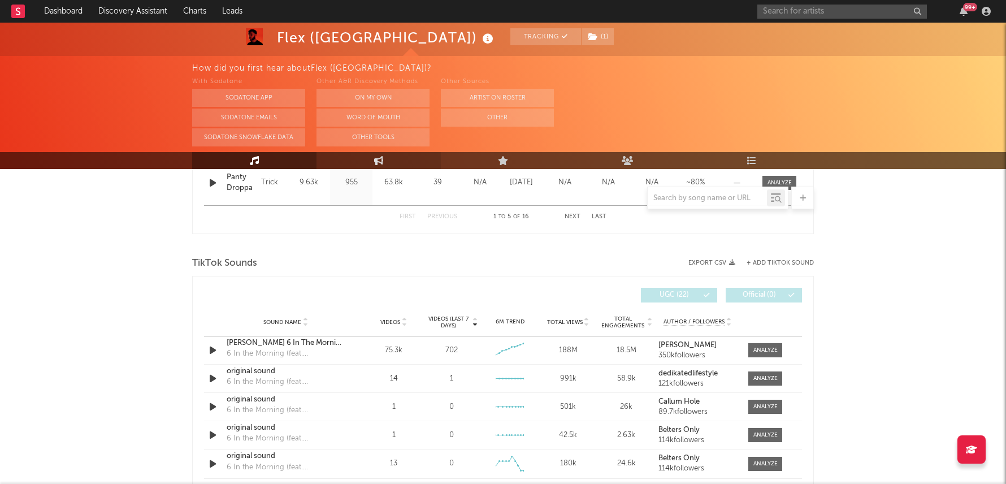
click at [395, 158] on link "Engagement" at bounding box center [379, 160] width 124 height 17
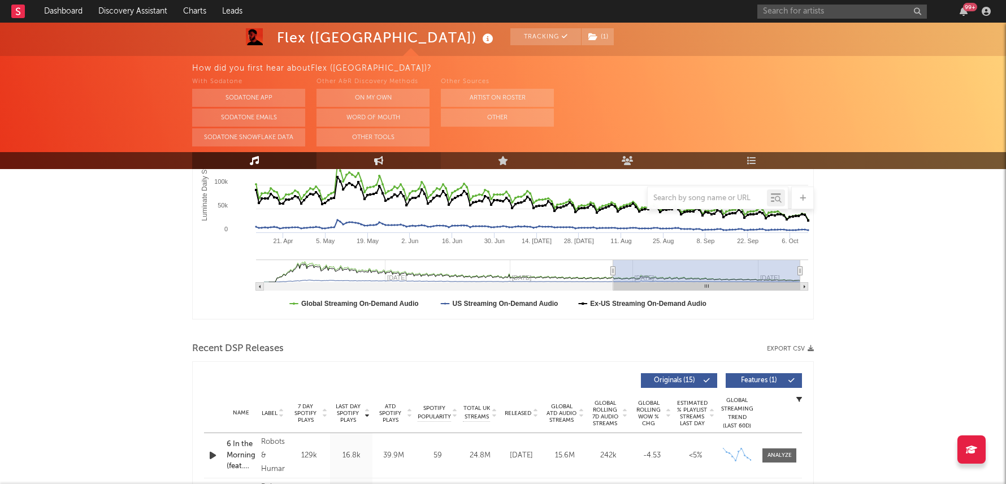
select select "1w"
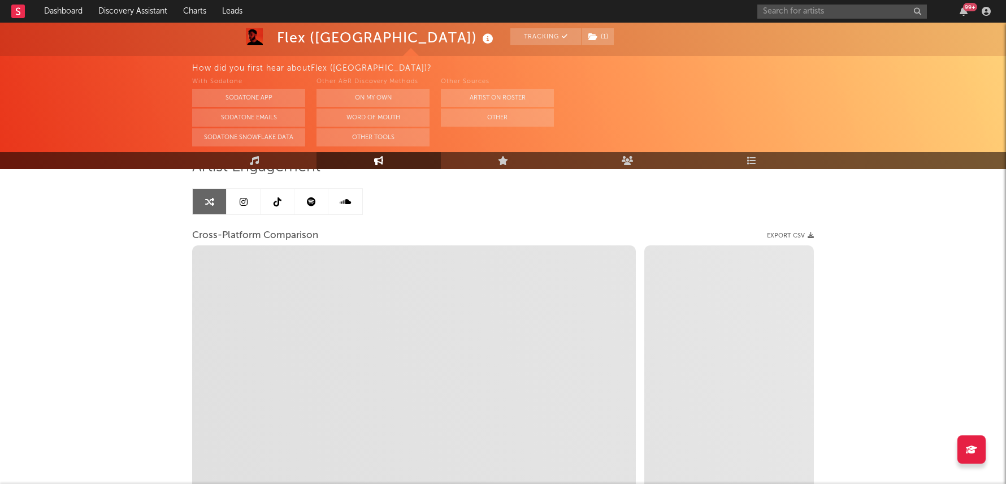
scroll to position [96, 0]
select select "1m"
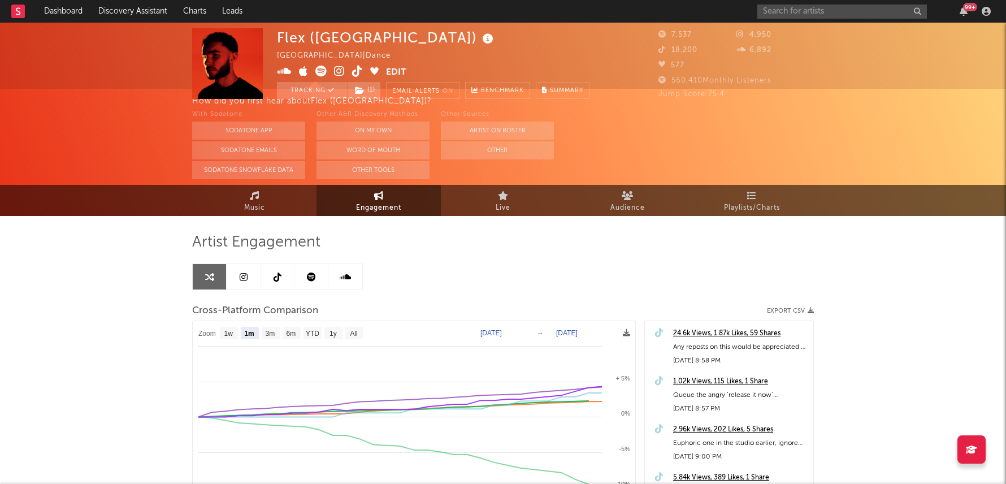
scroll to position [0, 0]
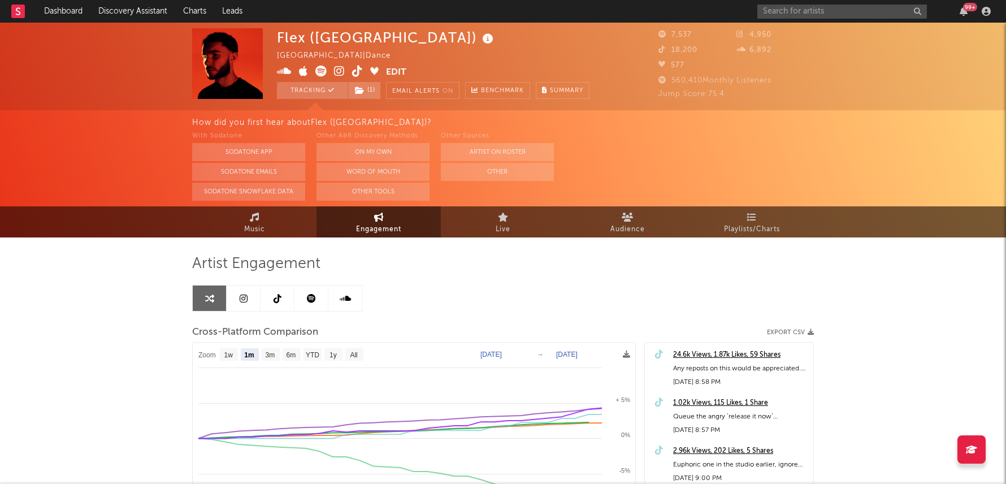
click at [359, 67] on icon at bounding box center [357, 71] width 11 height 11
click at [253, 225] on span "Music" at bounding box center [254, 230] width 21 height 14
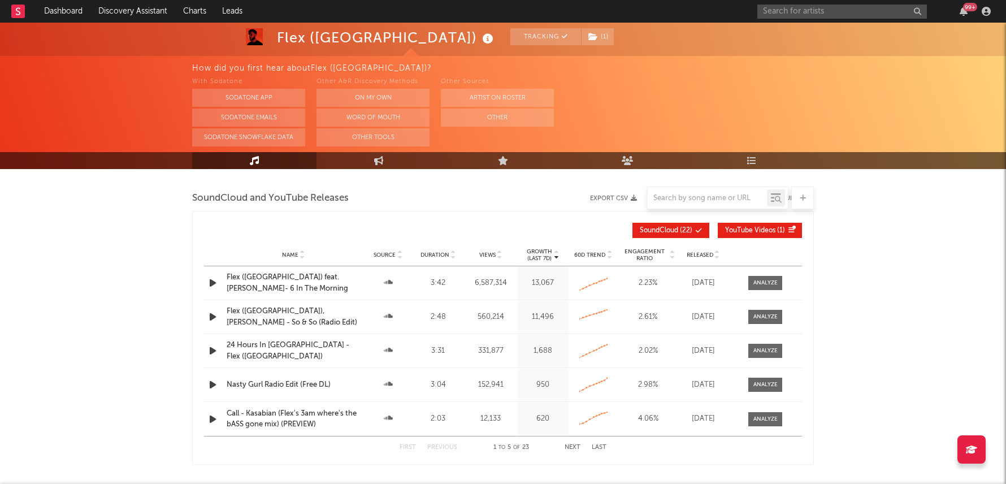
select select "6m"
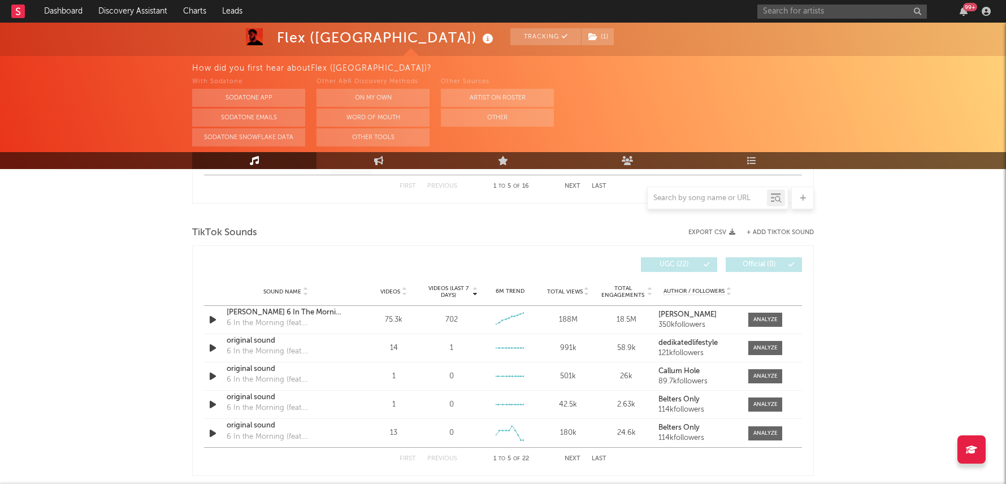
scroll to position [717, 0]
click at [790, 236] on div "TikTok Sounds" at bounding box center [503, 233] width 622 height 19
click at [791, 233] on button "+ Add TikTok Sound" at bounding box center [780, 234] width 67 height 6
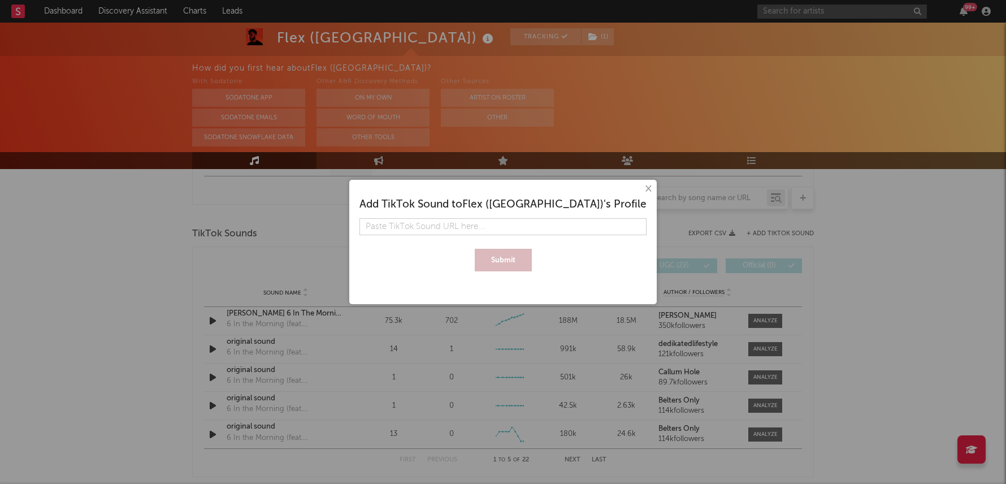
click at [586, 223] on input "text" at bounding box center [502, 226] width 287 height 17
type input "[URL][DOMAIN_NAME]"
click at [515, 262] on button "Submit" at bounding box center [503, 260] width 57 height 23
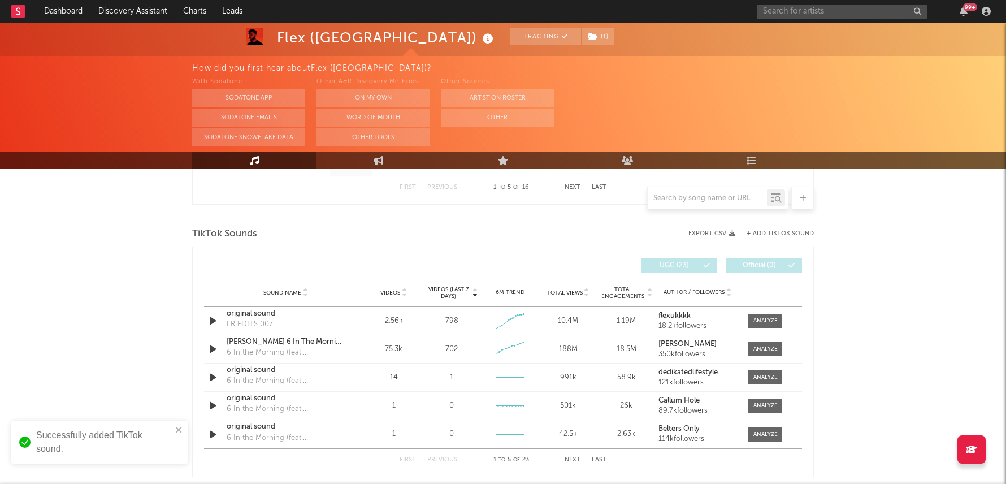
click at [450, 287] on span "Videos (last 7 days)" at bounding box center [449, 293] width 46 height 14
click at [762, 317] on div at bounding box center [765, 321] width 24 height 8
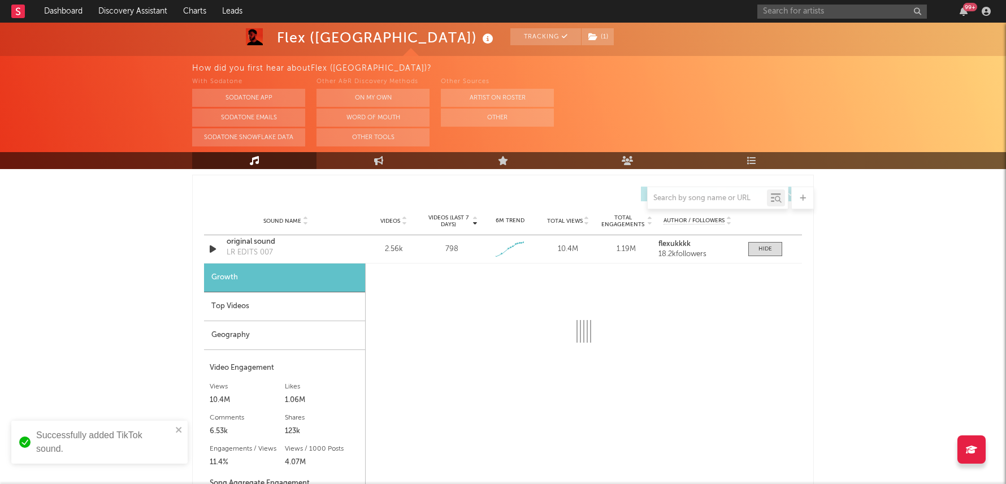
select select "1w"
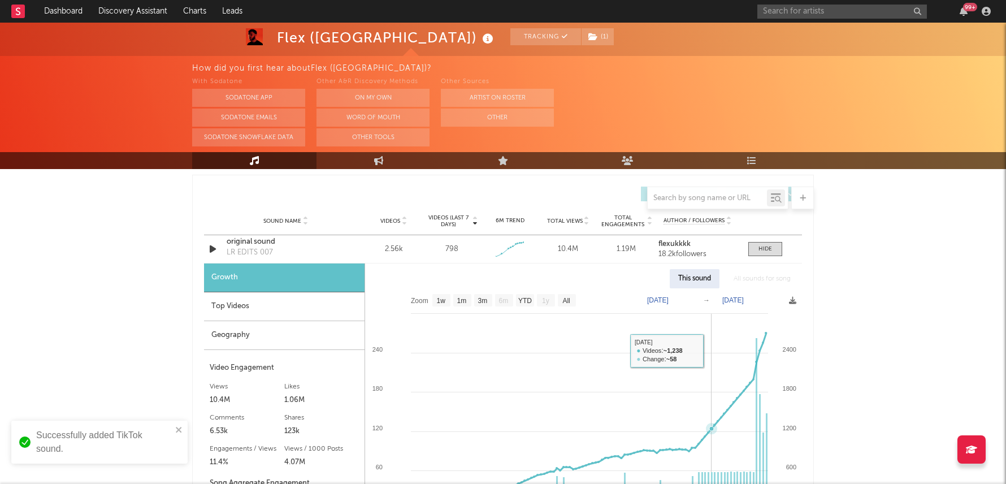
scroll to position [817, 0]
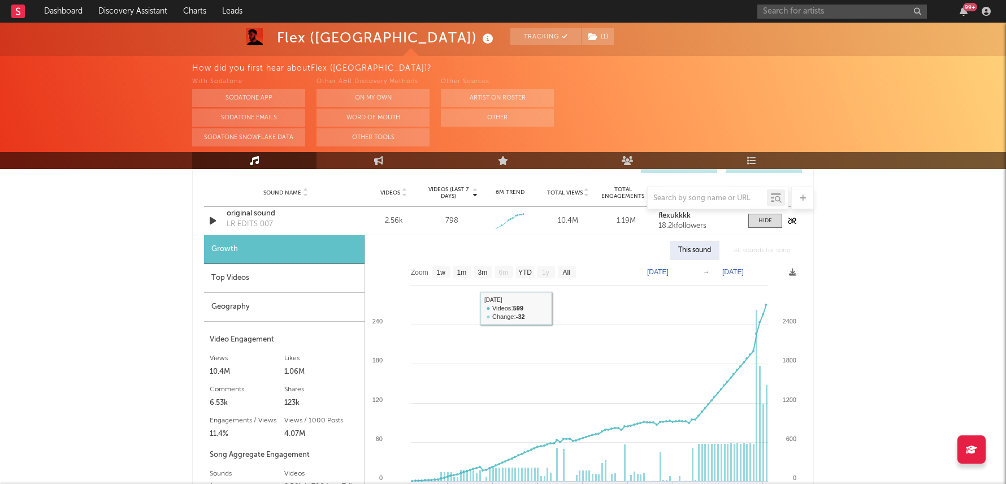
click at [211, 216] on icon "button" at bounding box center [213, 221] width 12 height 14
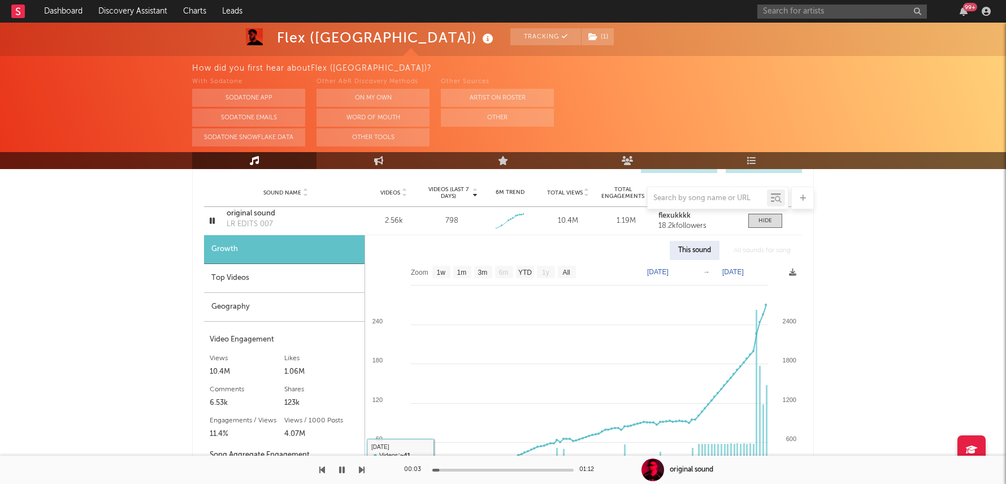
click at [461, 471] on div "00:03 01:12" at bounding box center [503, 470] width 198 height 28
click at [466, 469] on div at bounding box center [502, 470] width 141 height 3
click at [487, 470] on div at bounding box center [502, 470] width 141 height 3
click at [347, 469] on button "button" at bounding box center [341, 470] width 11 height 28
